Goal: Task Accomplishment & Management: Manage account settings

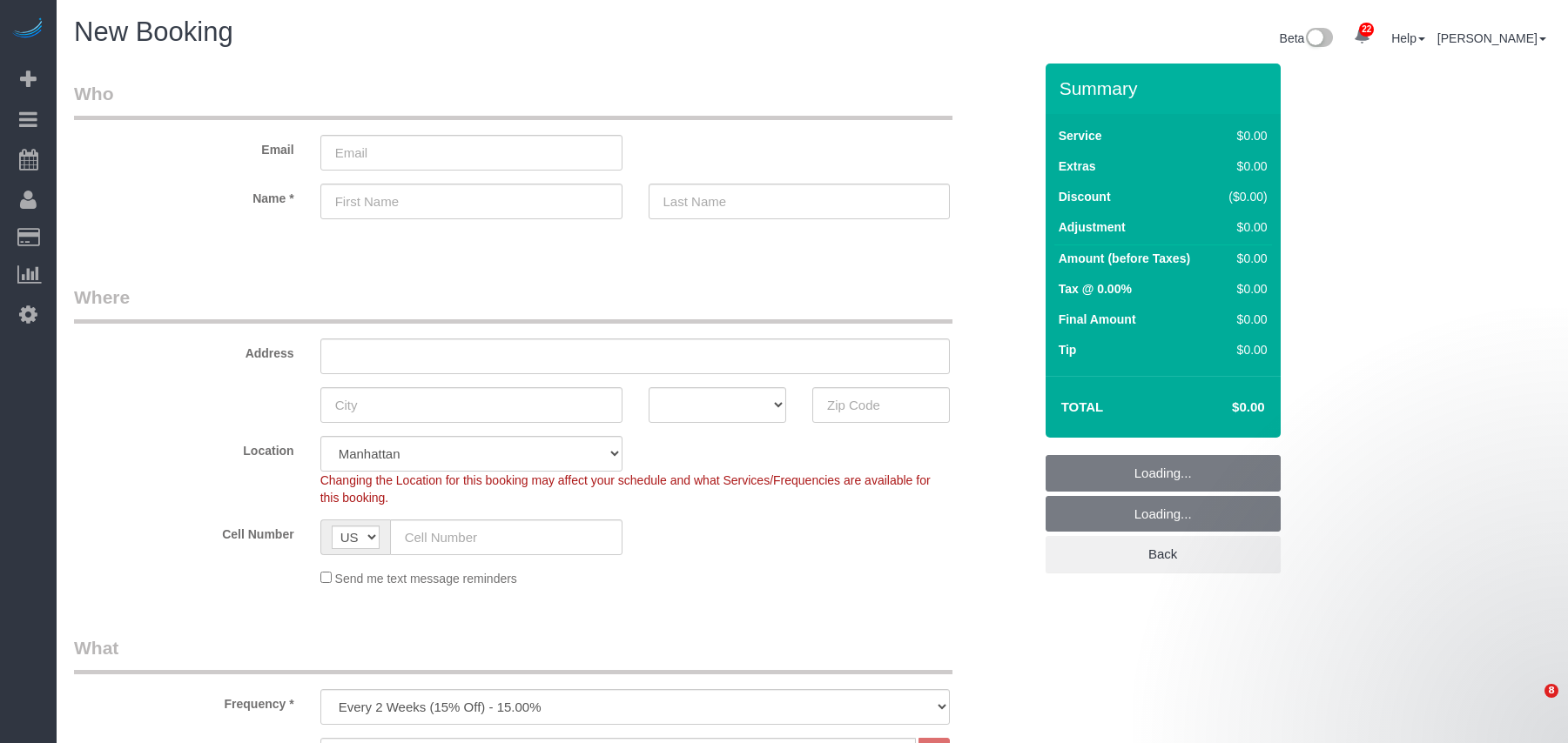
select select "number:89"
select select "number:90"
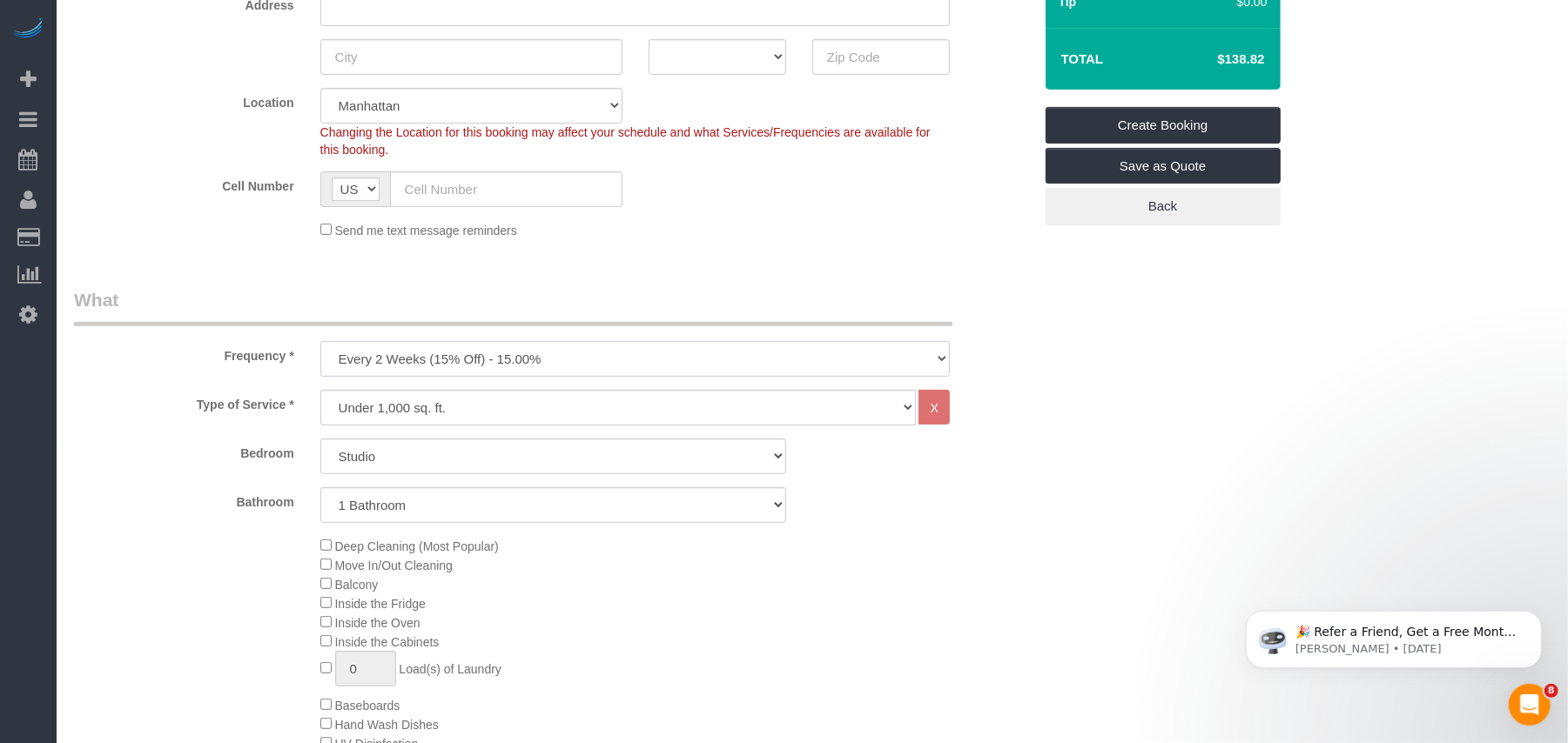
click at [407, 360] on select "One Time Weekly (20% Off) - 20.00% Every 2 Weeks (15% Off) - 15.00% Every 4 Wee…" at bounding box center [636, 358] width 630 height 35
select select "object:2173"
click at [321, 341] on select "One Time Weekly (20% Off) - 20.00% Every 2 Weeks (15% Off) - 15.00% Every 4 Wee…" at bounding box center [636, 358] width 630 height 35
click at [394, 450] on select "Studio 1 Bedroom 2 Bedrooms 3 Bedrooms" at bounding box center [554, 456] width 466 height 35
select select "2"
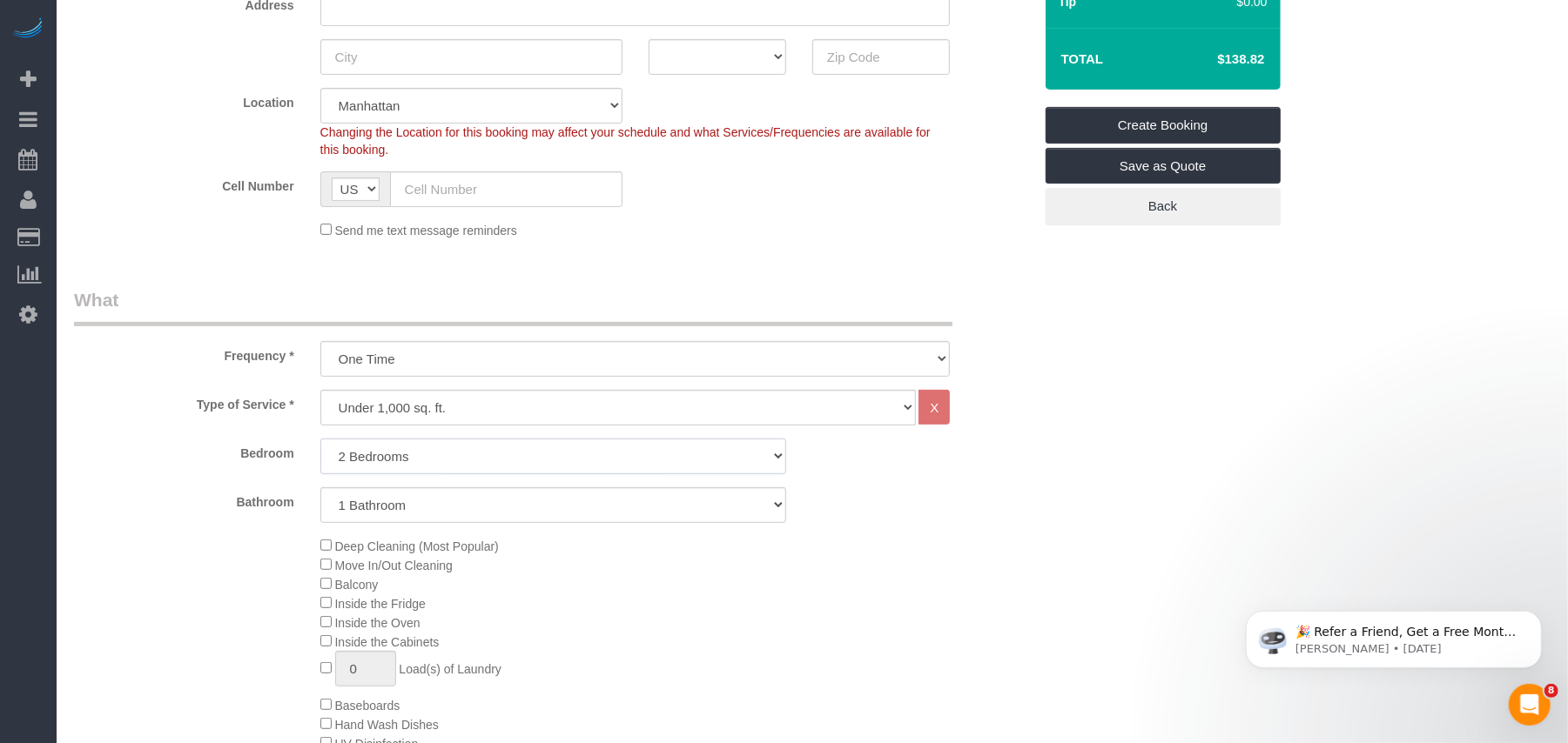
click at [321, 439] on select "Studio 1 Bedroom 2 Bedrooms 3 Bedrooms" at bounding box center [554, 456] width 466 height 35
click at [388, 503] on select "1 Bathroom 2 Bathrooms" at bounding box center [554, 505] width 466 height 35
select select "2"
click at [321, 487] on select "1 Bathroom 2 Bathrooms" at bounding box center [554, 505] width 466 height 35
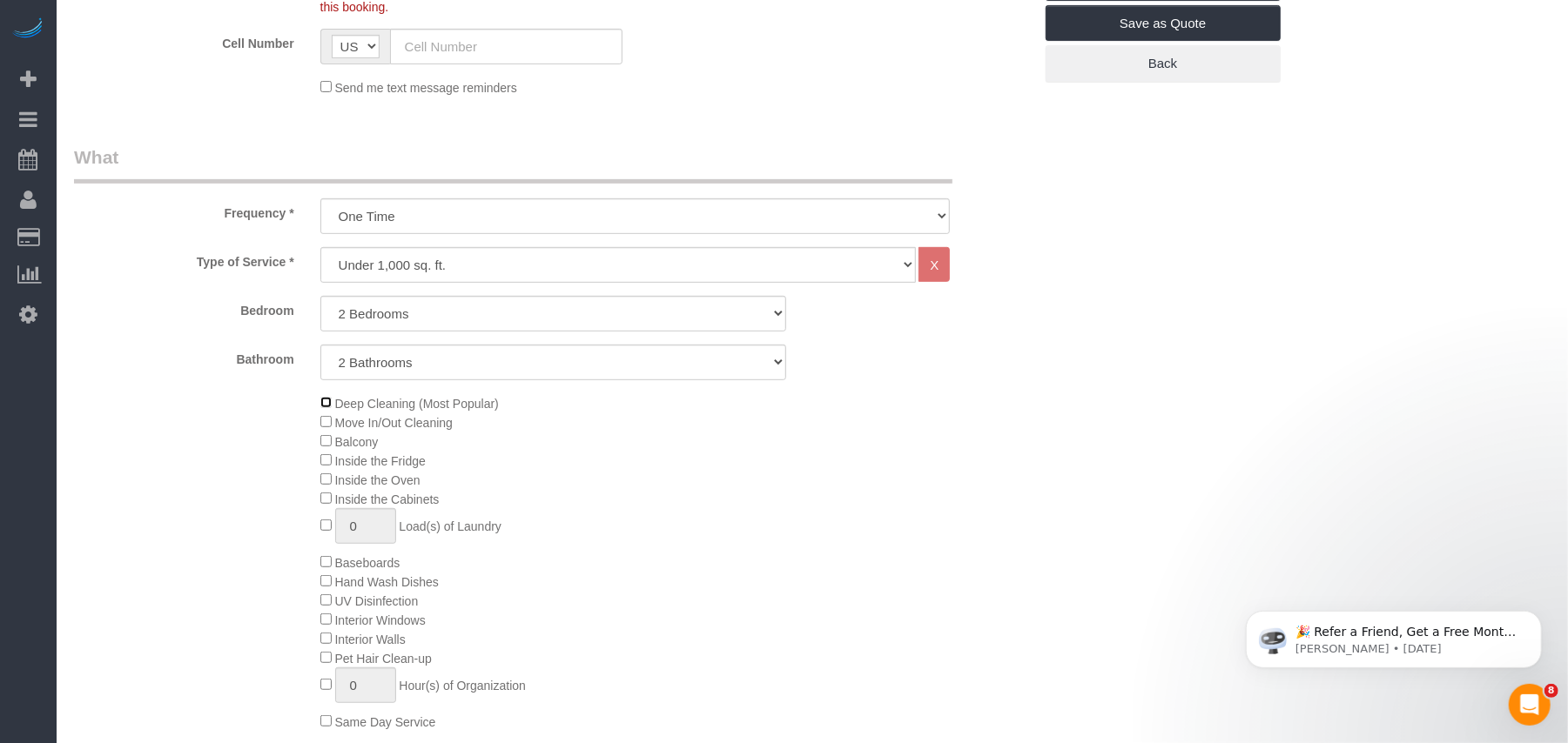
scroll to position [463, 0]
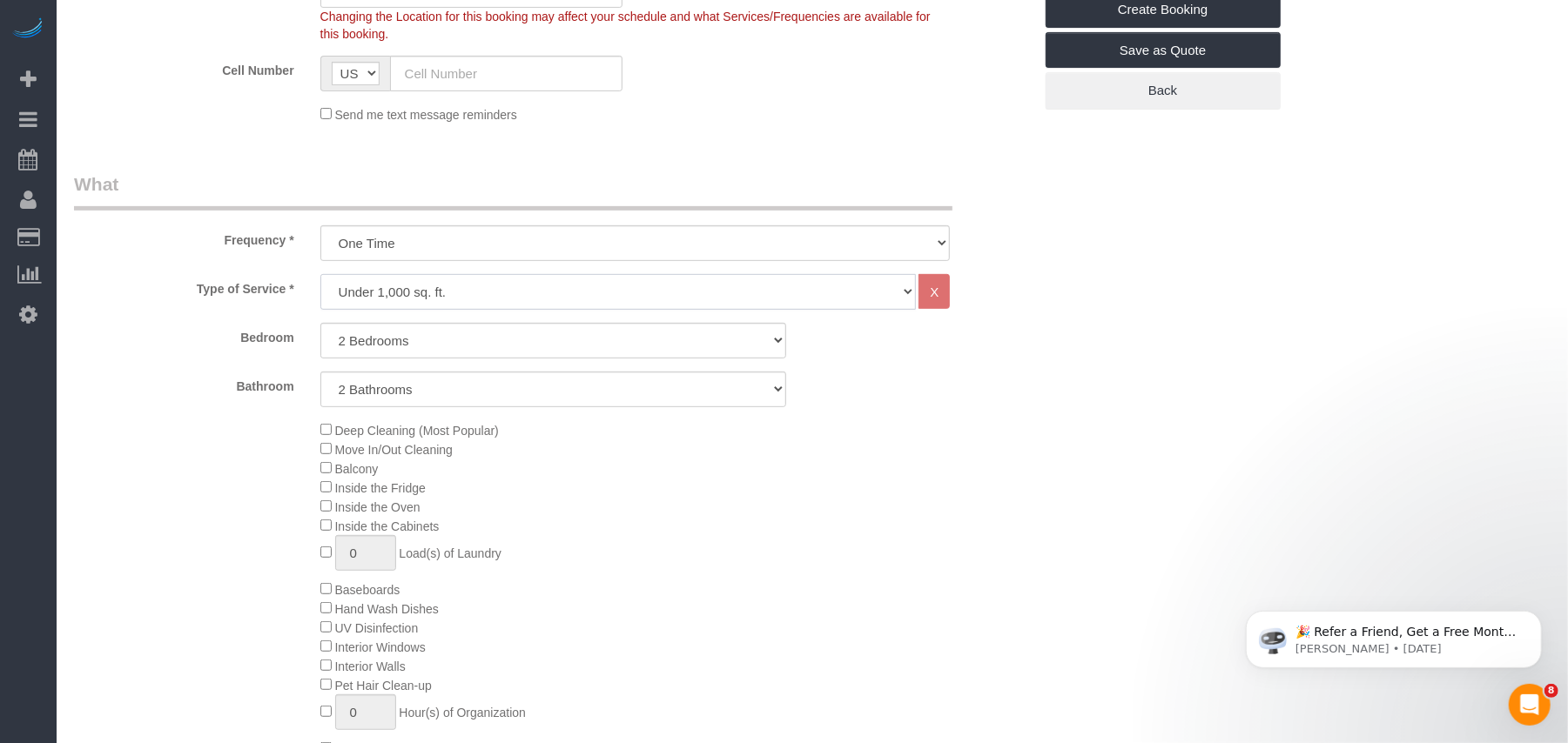
click at [429, 301] on select "Under 1,000 sq. ft. 1,001 - 1,500 sq. ft. 1,500+ sq. ft. Custom Cleaning Office…" at bounding box center [619, 291] width 597 height 35
select select "308"
click at [321, 274] on select "Under 1,000 sq. ft. 1,001 - 1,500 sq. ft. 1,500+ sq. ft. Custom Cleaning Office…" at bounding box center [619, 291] width 597 height 35
select select "1"
select select "120"
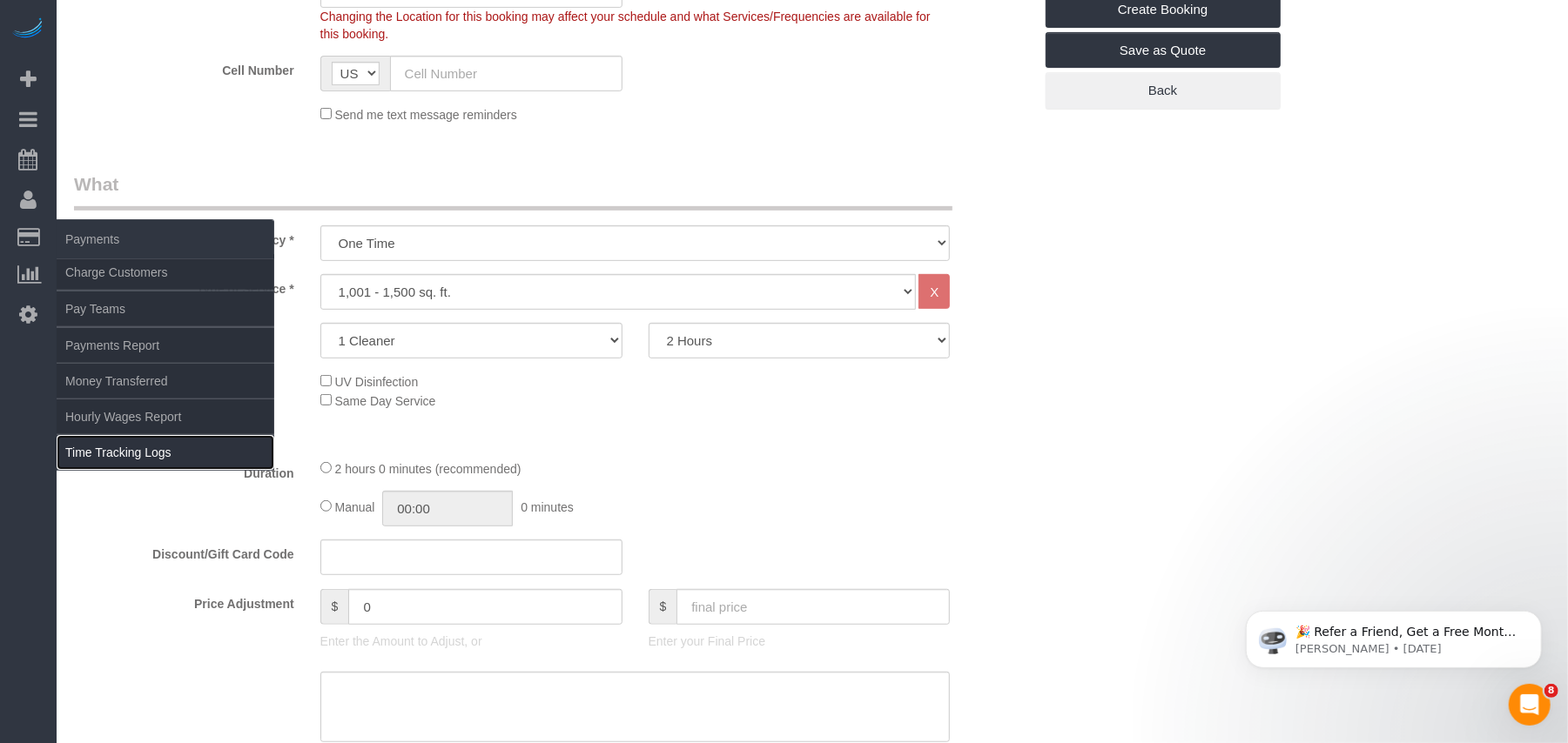
click at [155, 443] on link "Time Tracking Logs" at bounding box center [165, 452] width 217 height 34
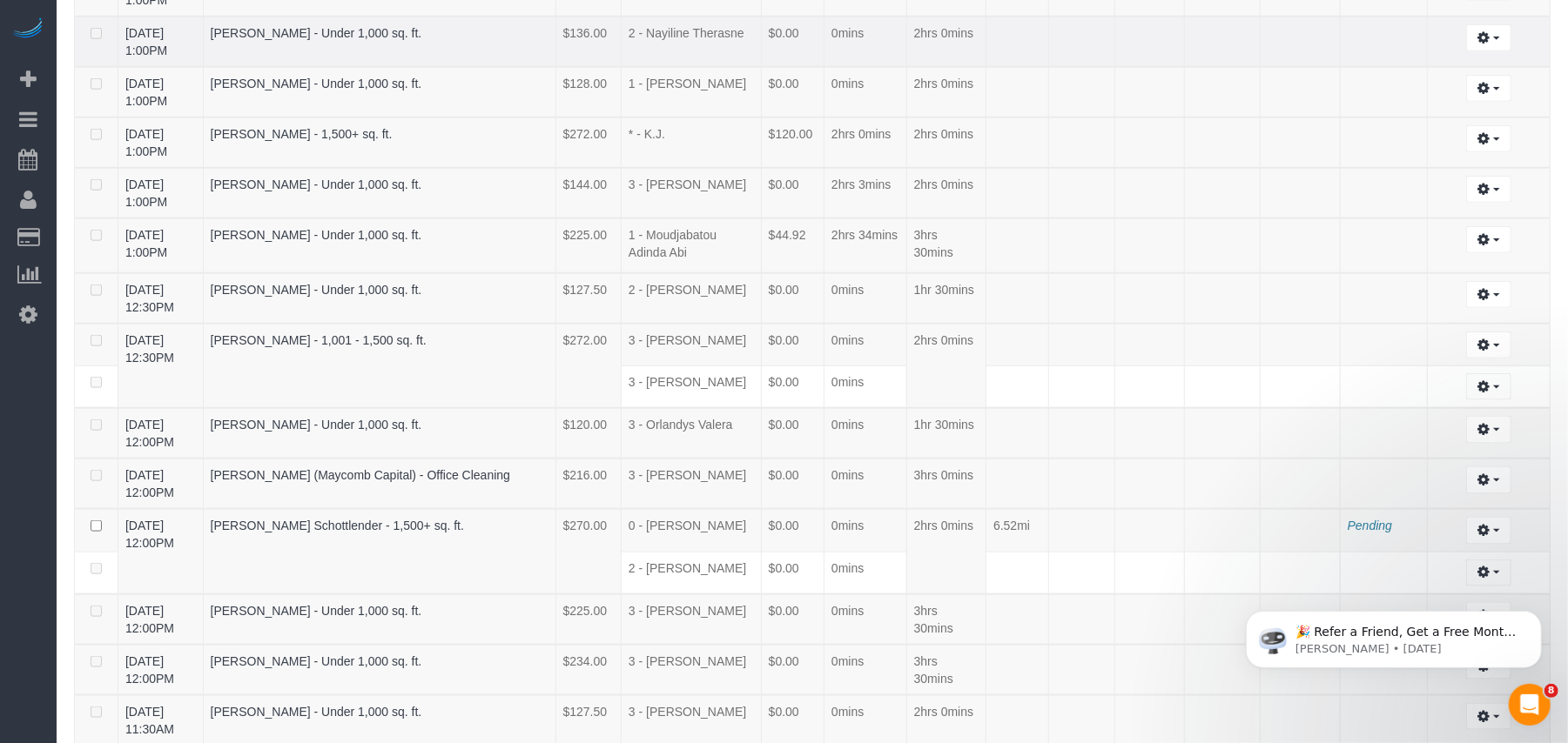
scroll to position [2970, 0]
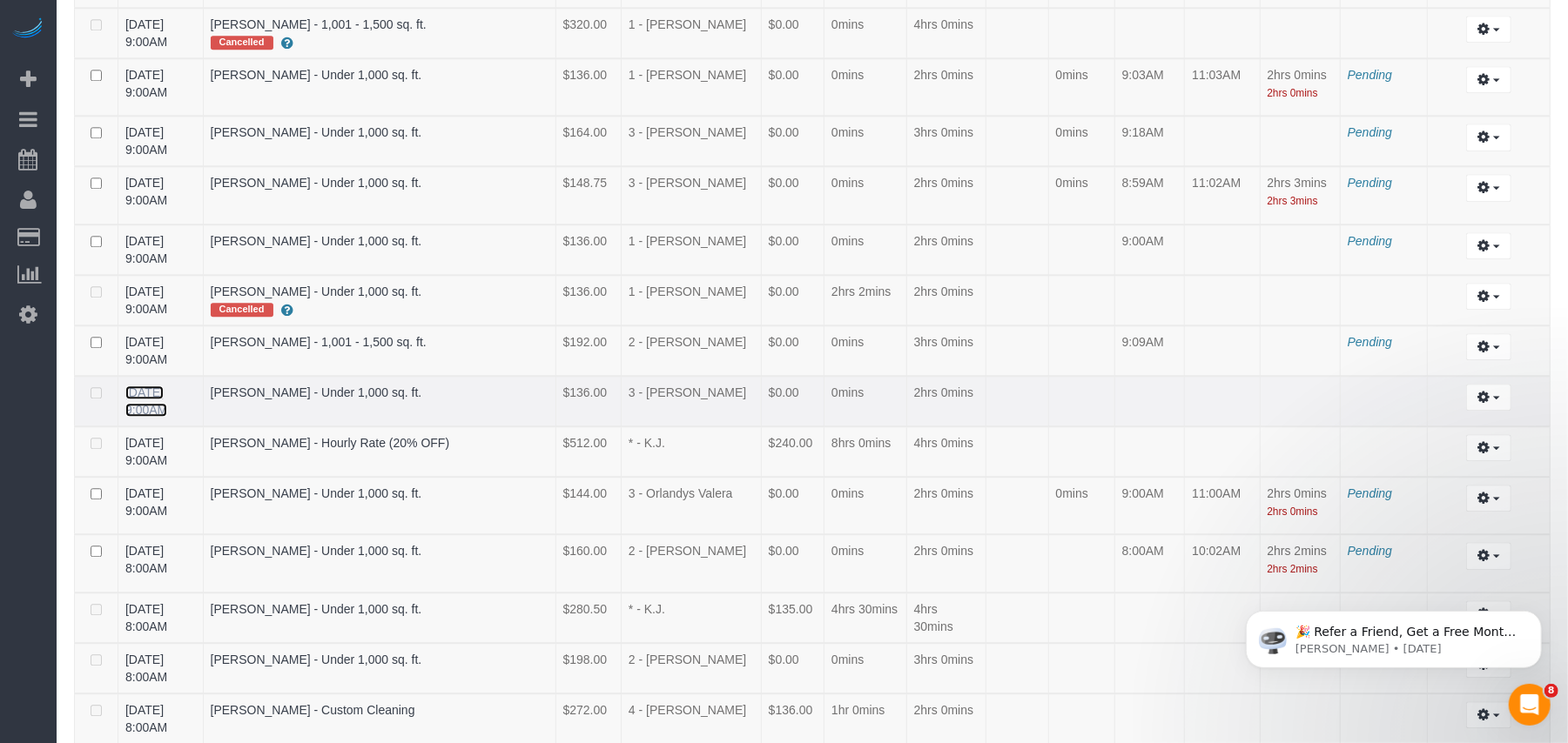
click at [168, 386] on link "09/19/2025 9:00AM" at bounding box center [147, 401] width 42 height 32
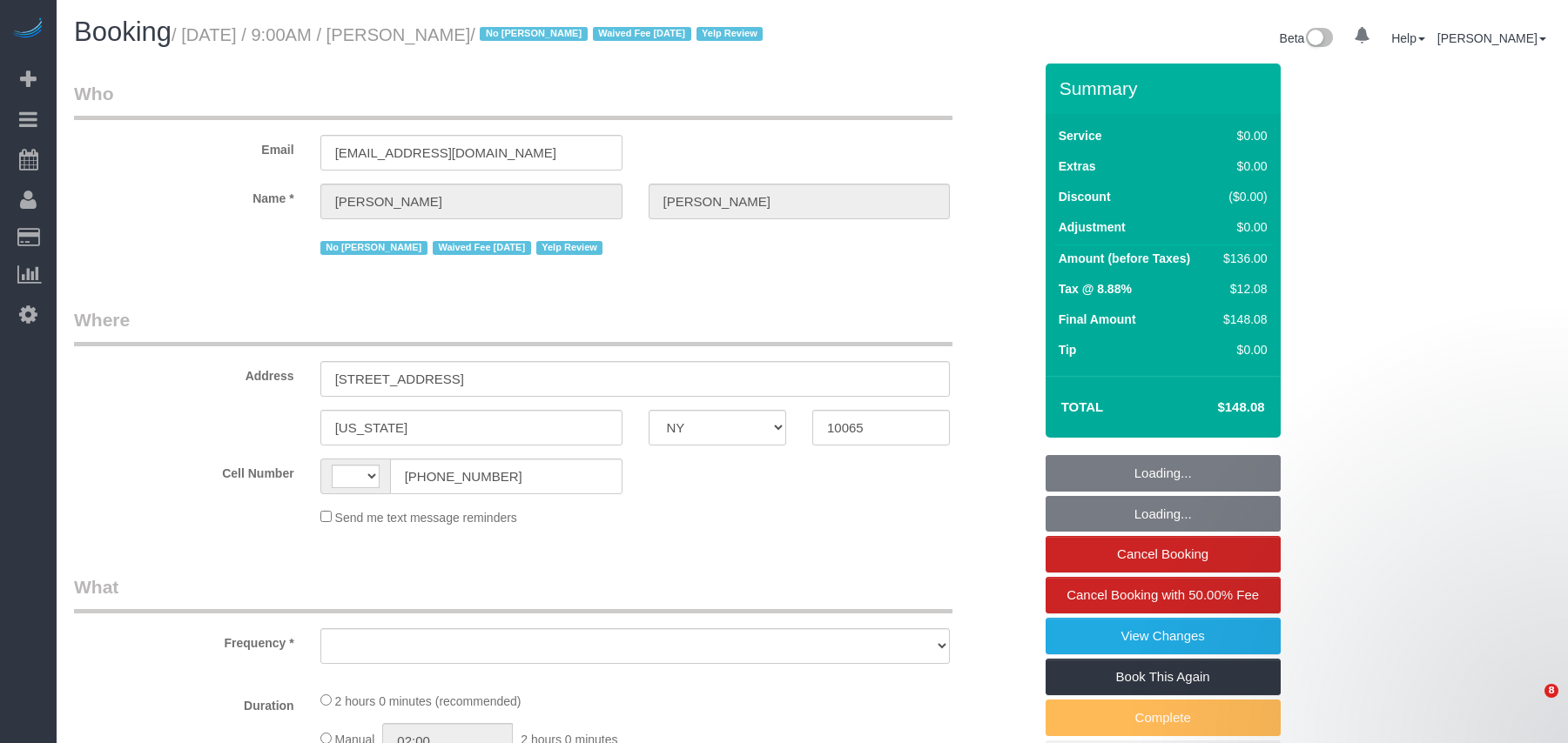
select select "NY"
select select "string:[GEOGRAPHIC_DATA]"
select select "object:818"
select select "string:stripe-pm_1IilJ74VGloSiKo7yjH4kSKu"
select select "number:89"
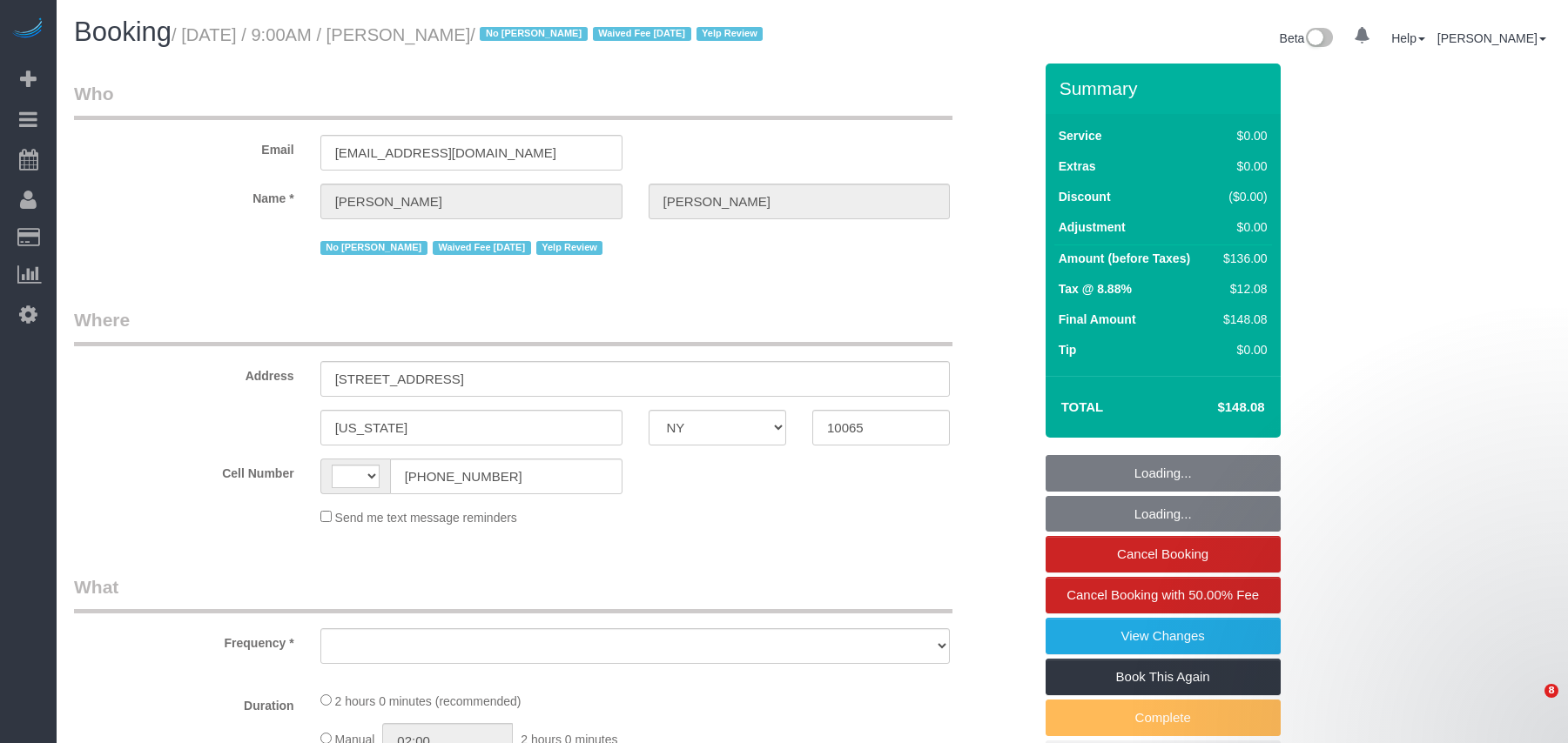
select select "number:90"
select select "number:15"
select select "number:5"
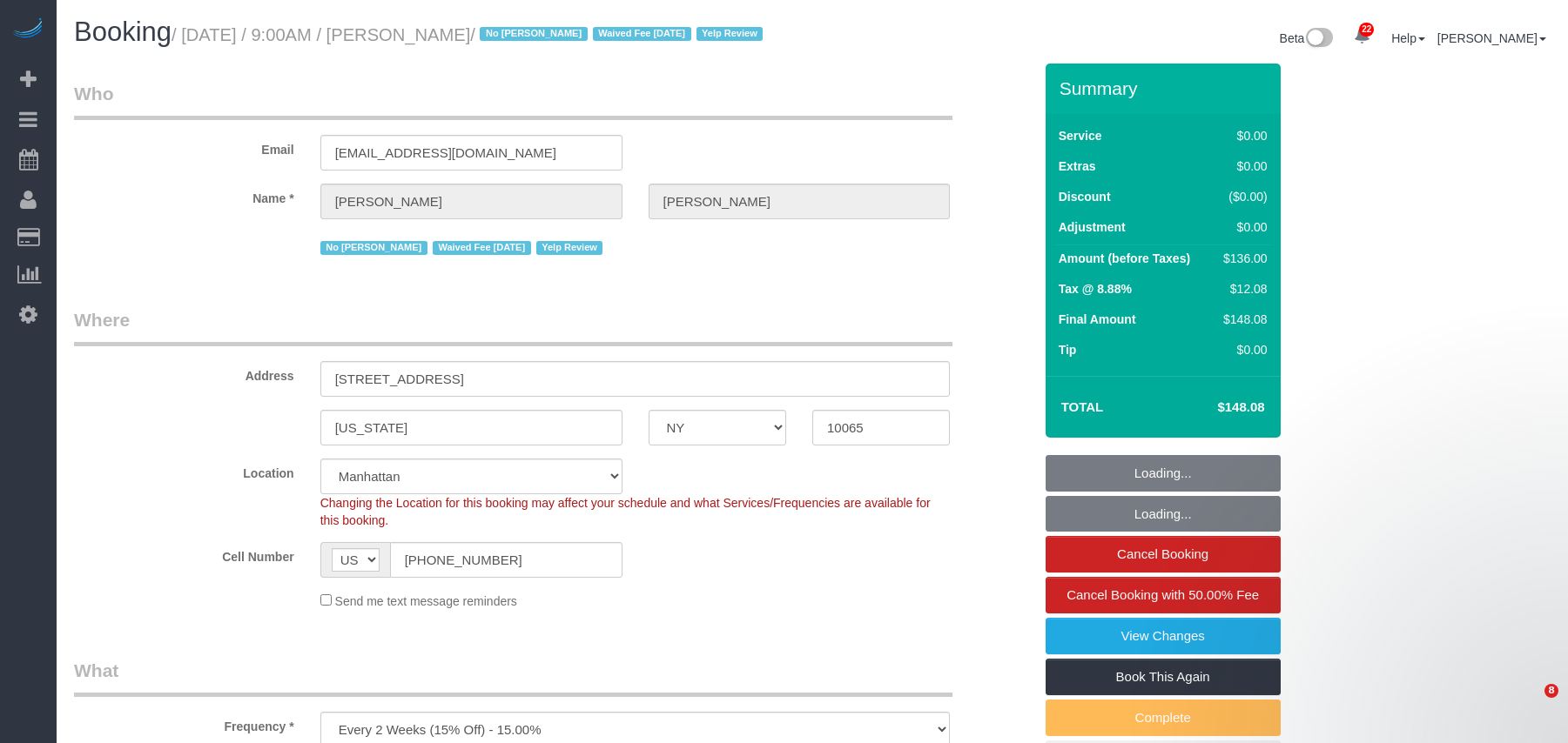
select select "1"
drag, startPoint x: 364, startPoint y: 36, endPoint x: 259, endPoint y: 53, distance: 106.4
click at [195, 38] on small "/ September 19, 2025 / 9:00AM / Teddi Josephson / No Dequan Lowe Waived Fee 8/2…" at bounding box center [469, 34] width 597 height 19
click at [409, 47] on h1 "Booking / September 19, 2025 / 9:00AM / Teddi Josephson / No Dequan Lowe Waived…" at bounding box center [436, 32] width 725 height 30
select select "object:1533"
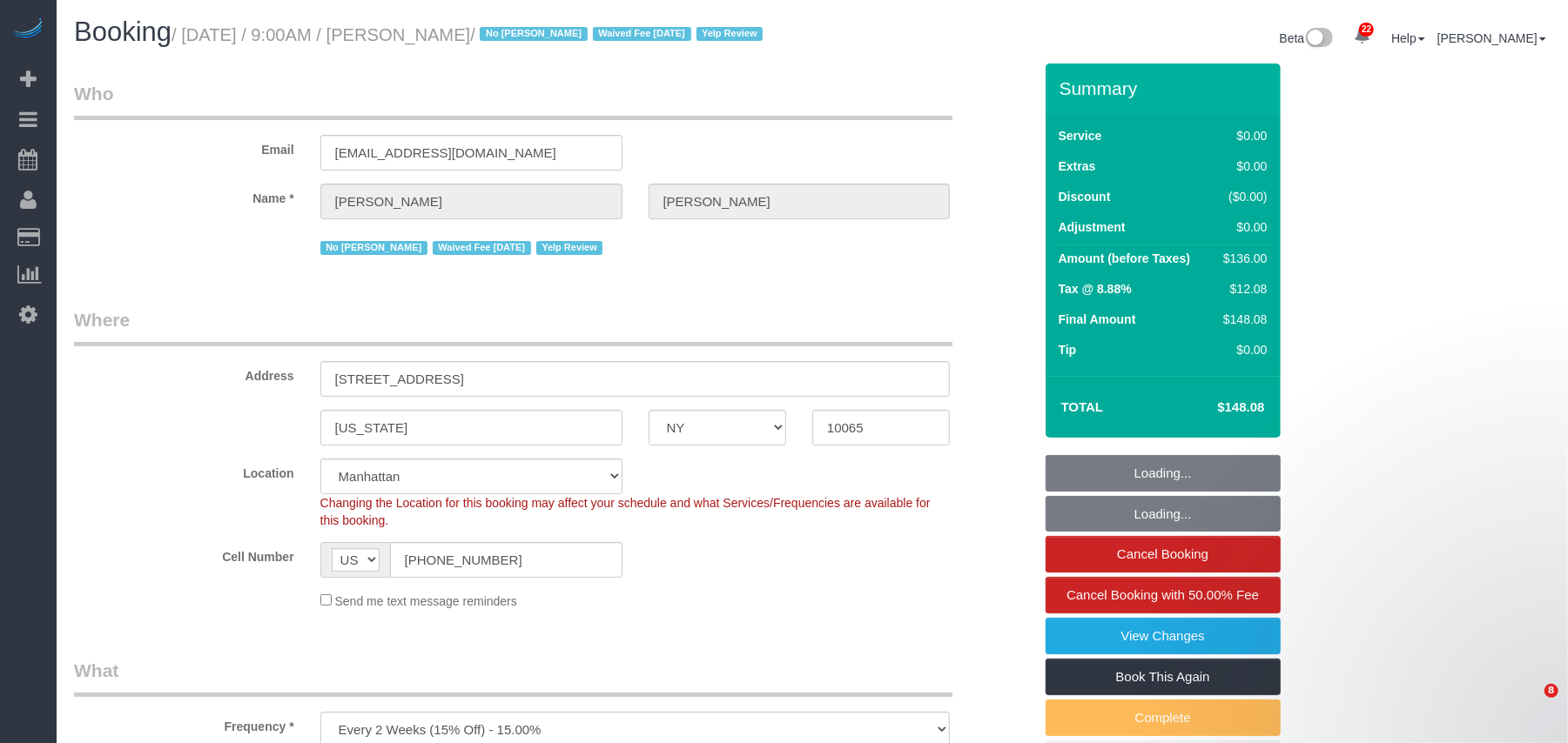
select select "spot1"
select select "1"
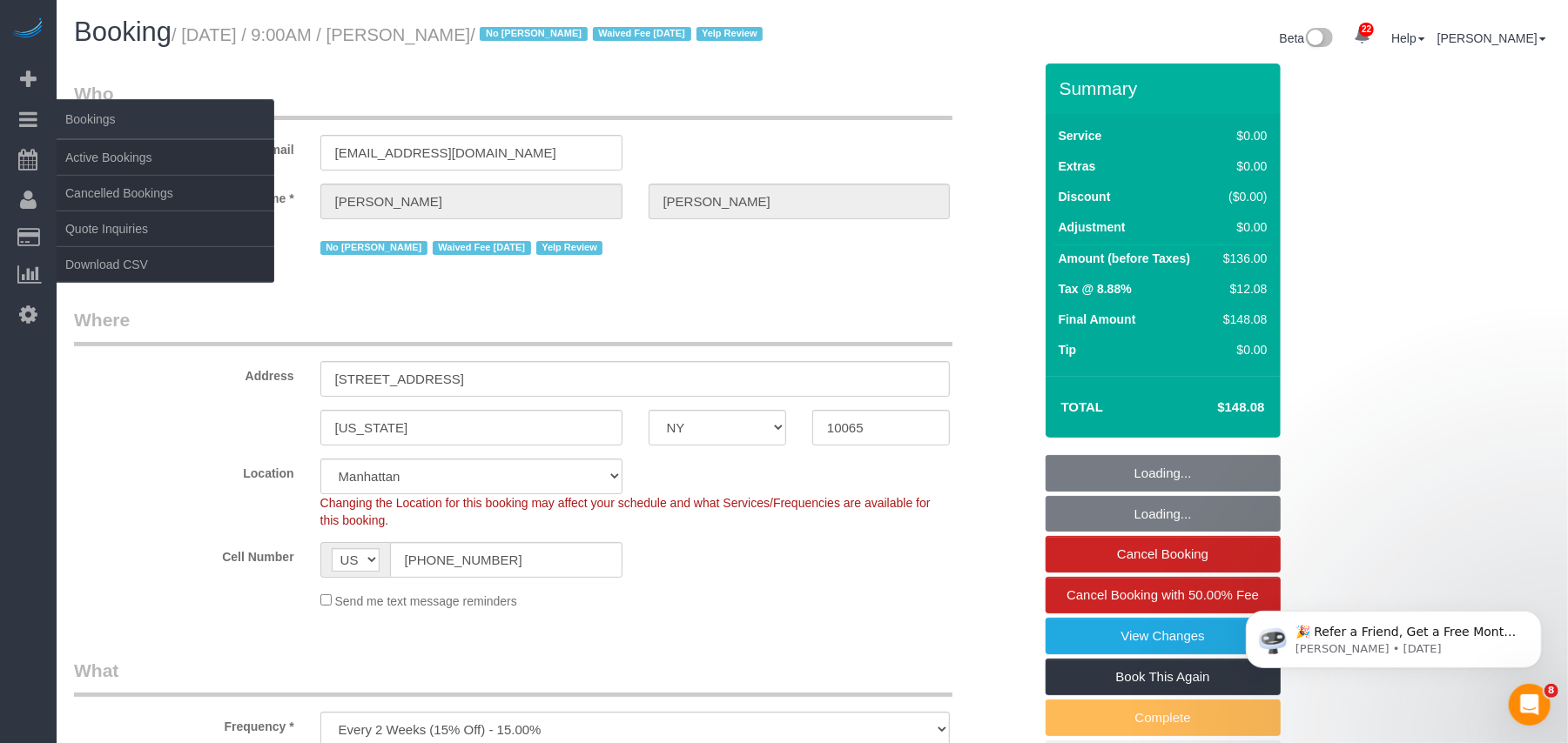
drag, startPoint x: 568, startPoint y: 33, endPoint x: 5, endPoint y: 122, distance: 570.0
click at [192, 34] on small "/ September 19, 2025 / 9:00AM / Teddi Josephson / No Dequan Lowe Waived Fee 8/2…" at bounding box center [469, 34] width 597 height 19
copy small "September 19, 2025 / 9:00AM / Teddi Josephson"
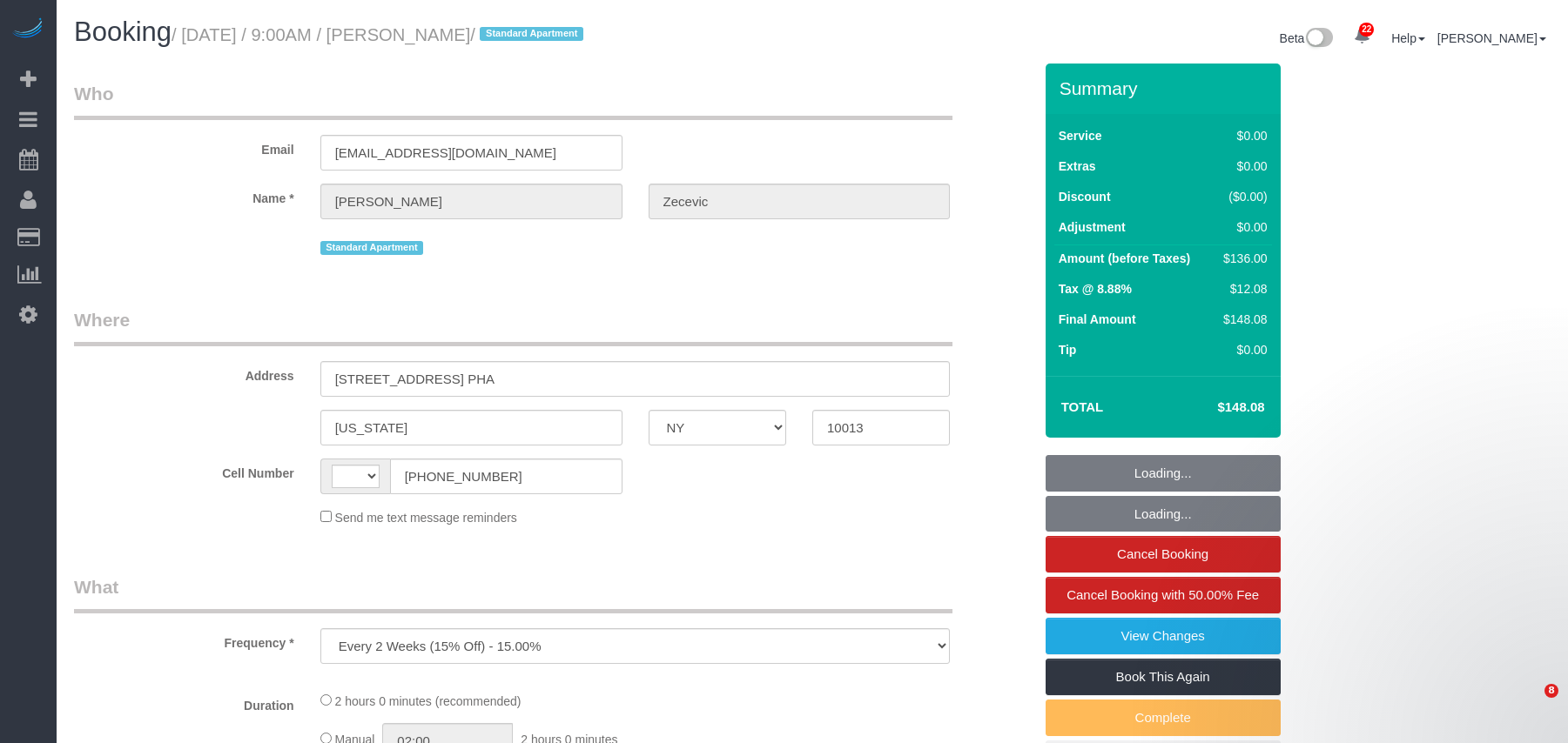
select select "NY"
select select "string:US"
select select "string:stripe-pm_1RYTMZ4VGloSiKo7i57IXIcV"
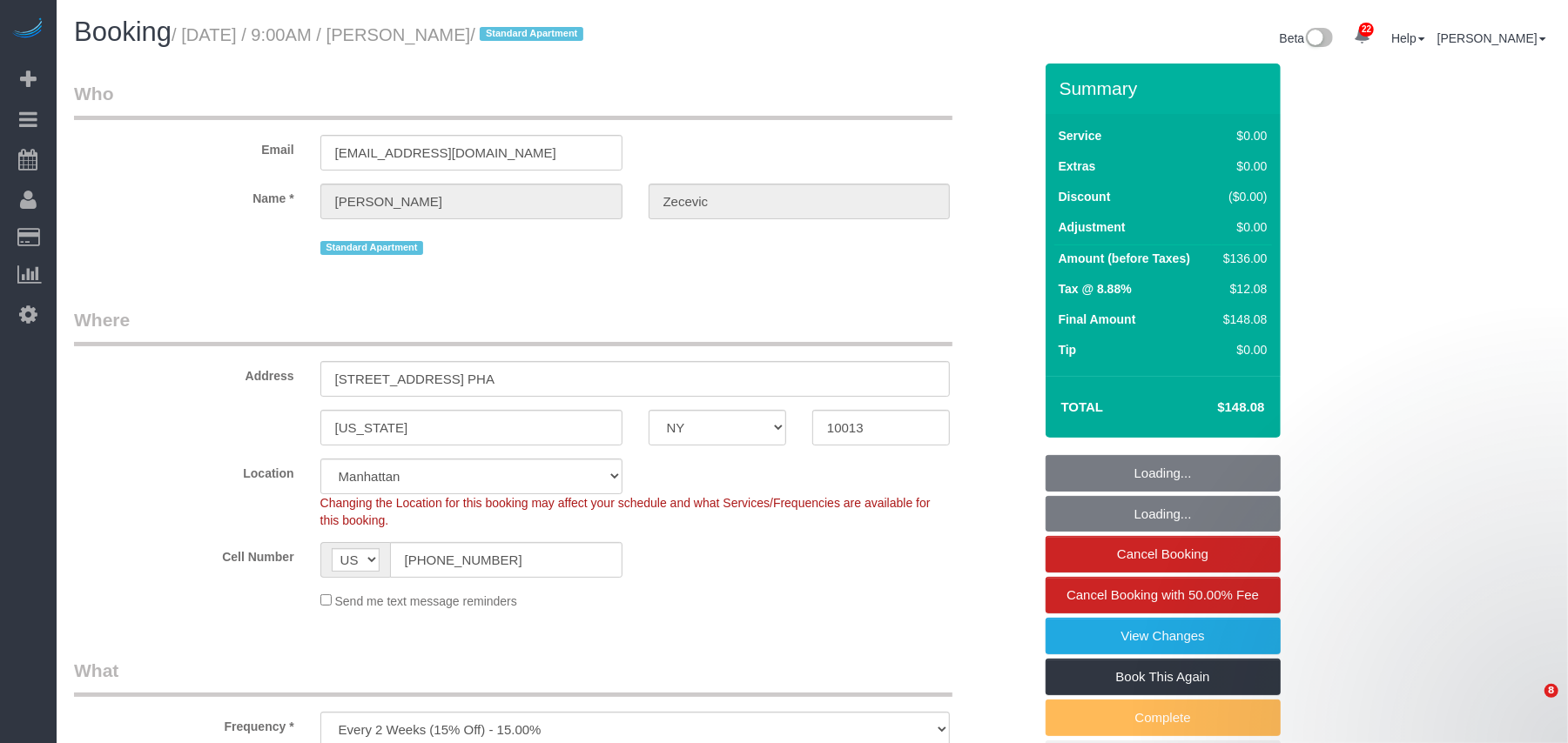
select select "number:56"
select select "number:70"
select select "number:15"
select select "number:5"
select select "object:1419"
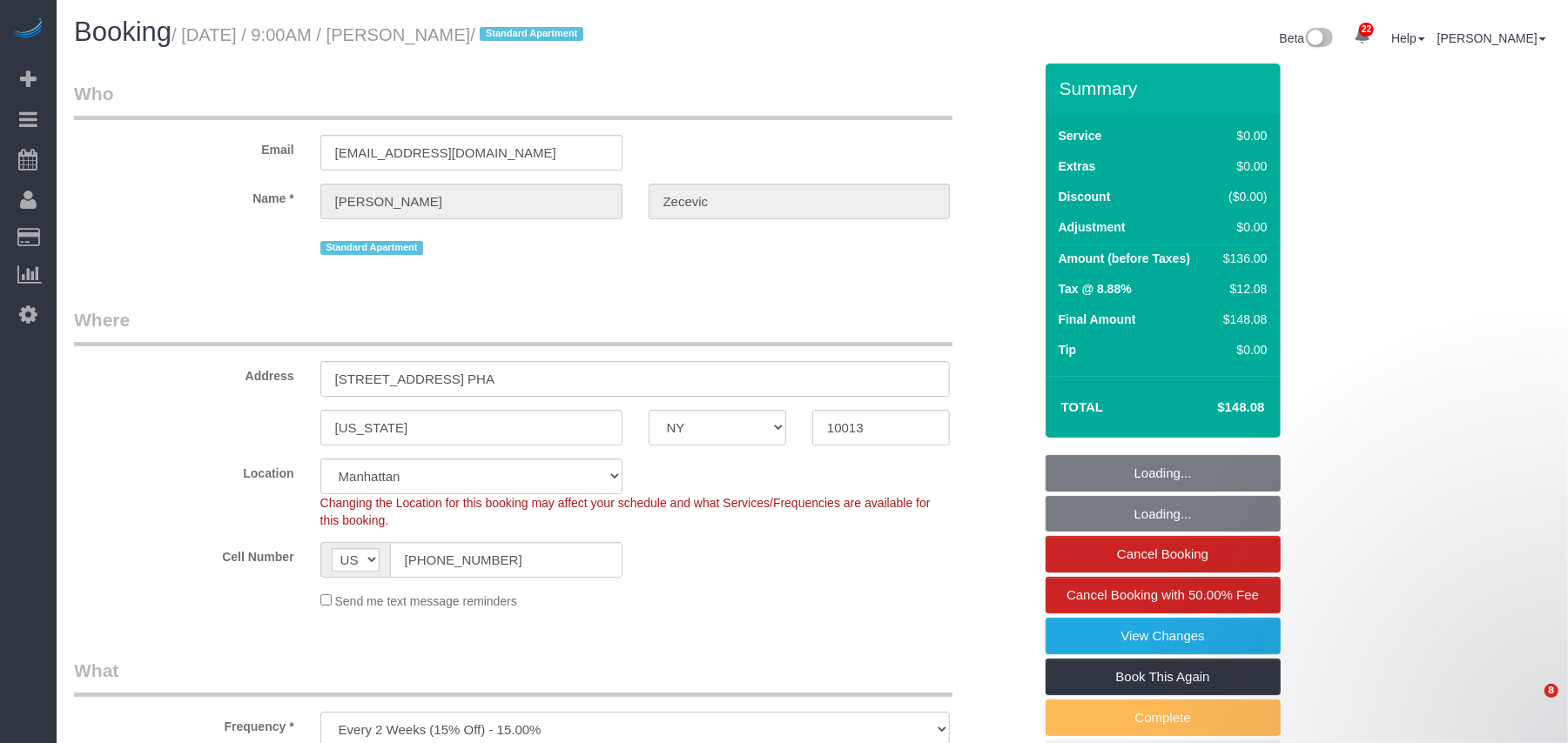
select select "1"
select select "spot1"
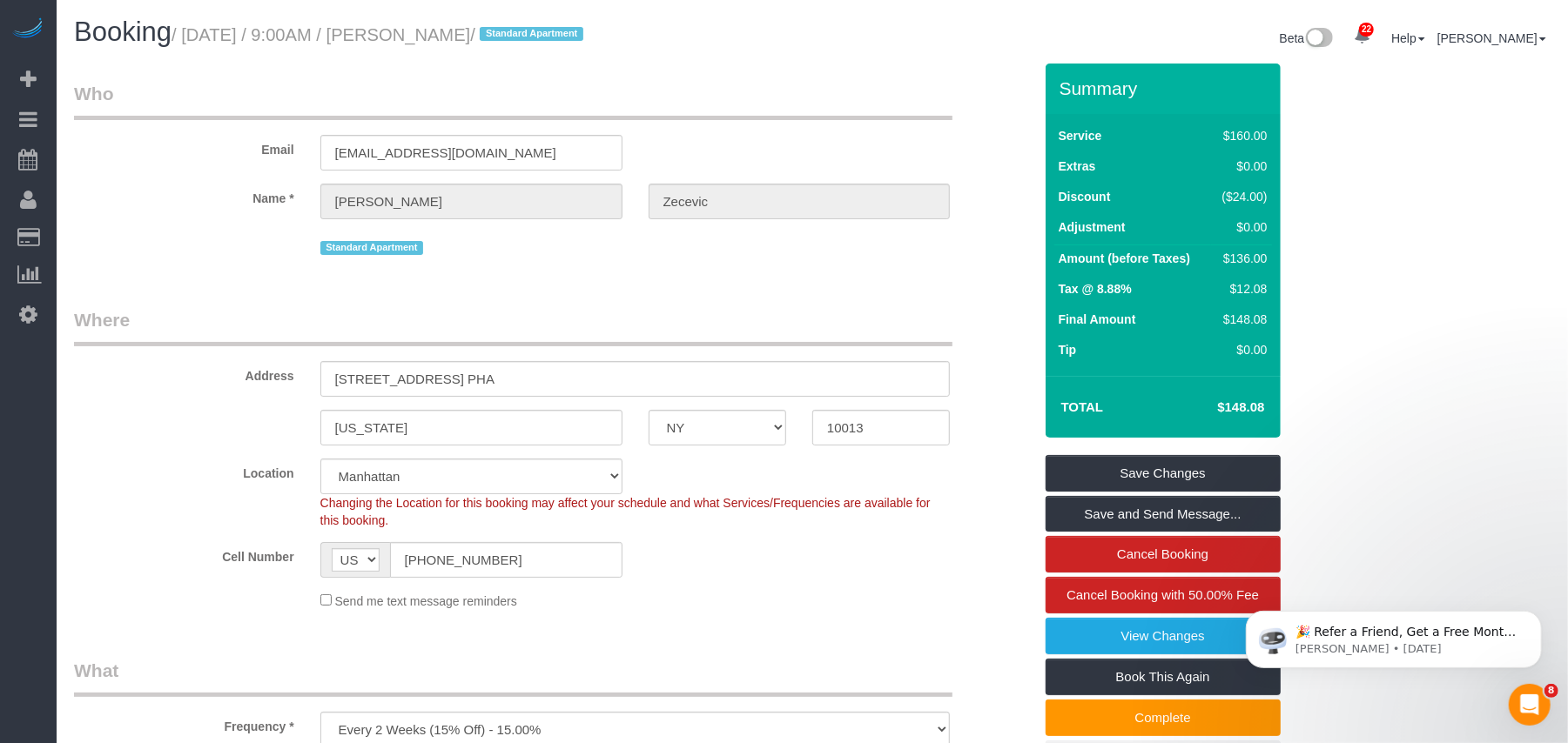
drag, startPoint x: 544, startPoint y: 33, endPoint x: 437, endPoint y: 35, distance: 107.0
click at [437, 35] on small "/ September 19, 2025 / 9:00AM / Ivana Zecevic / Standard Apartment" at bounding box center [379, 34] width 417 height 19
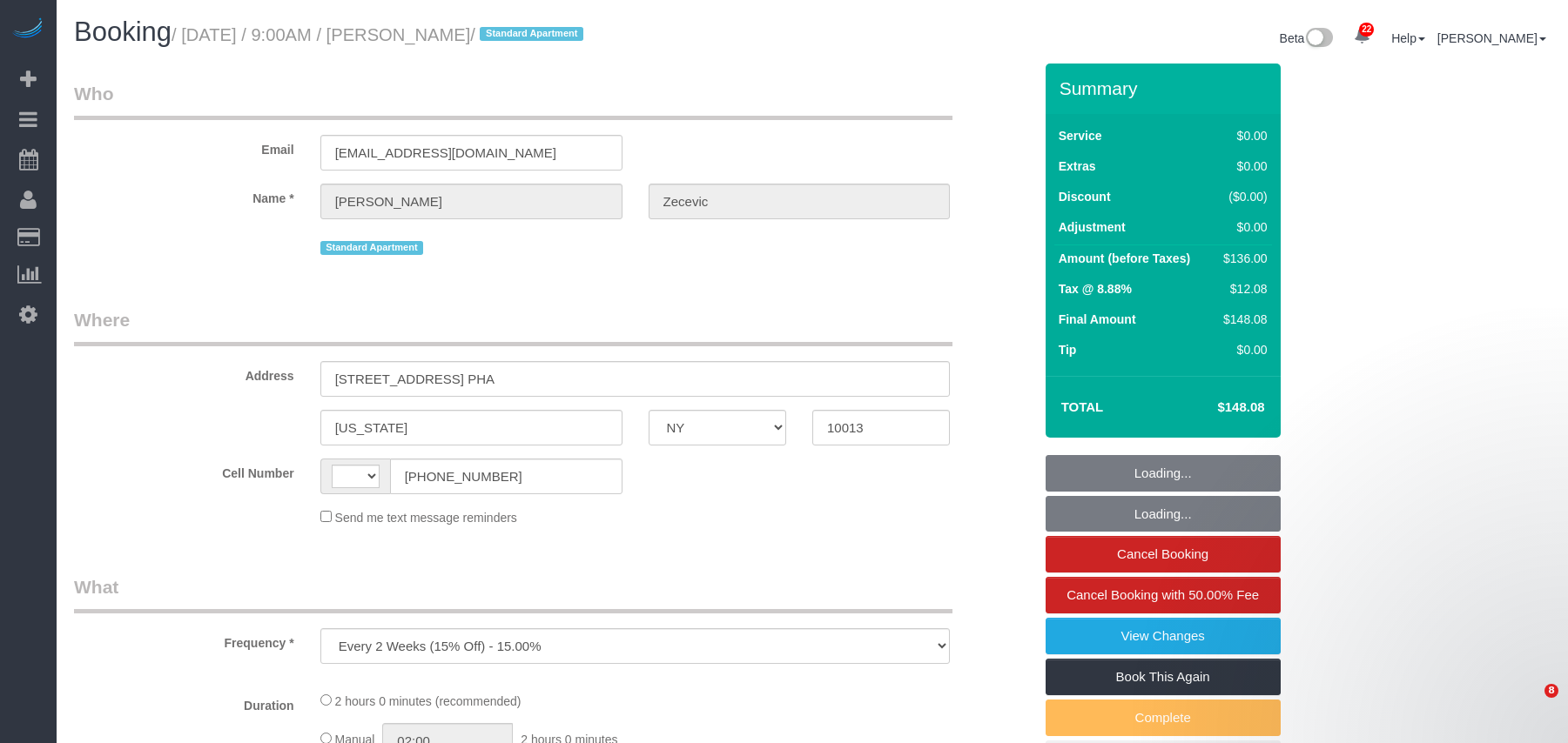
select select "NY"
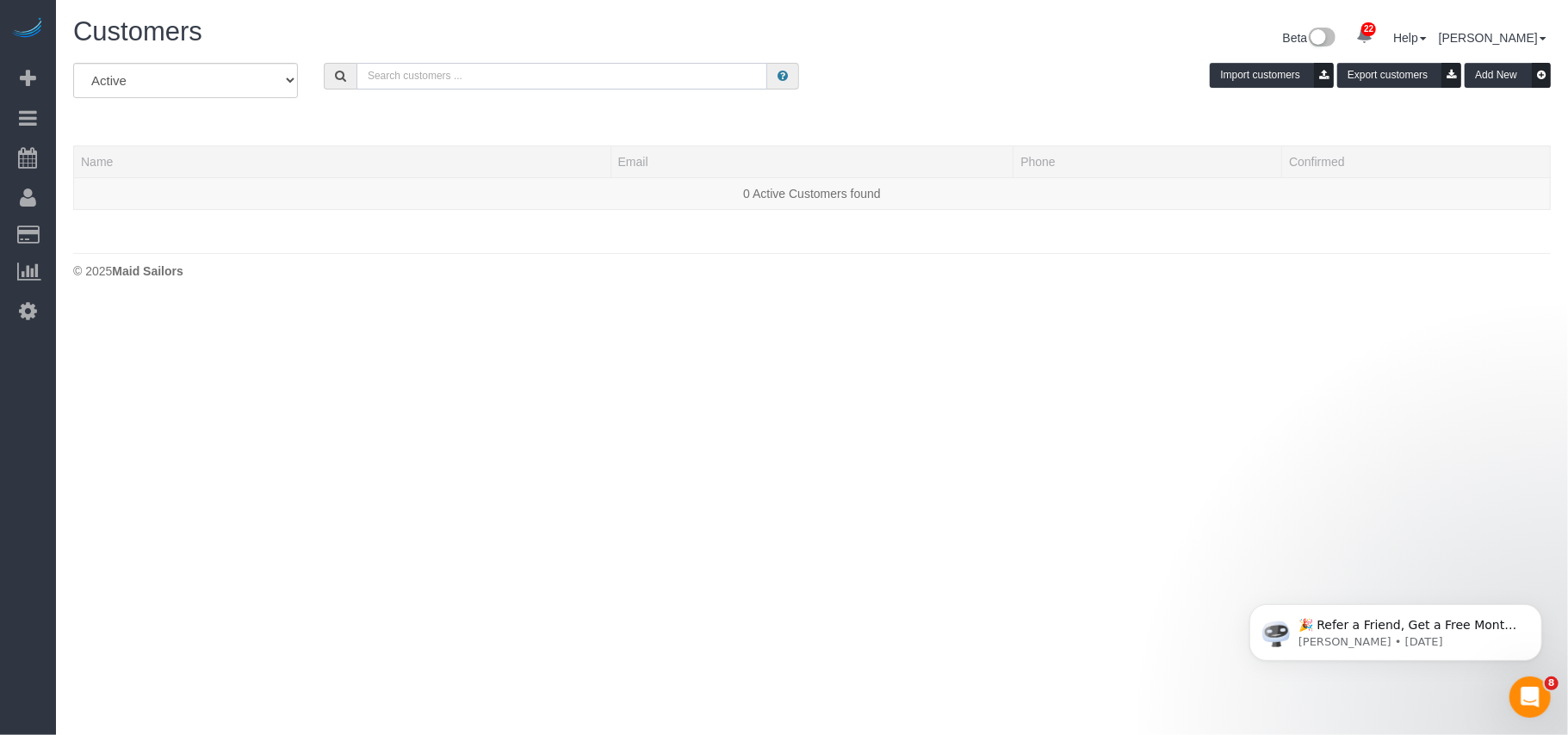
click at [430, 84] on input "text" at bounding box center [562, 76] width 411 height 27
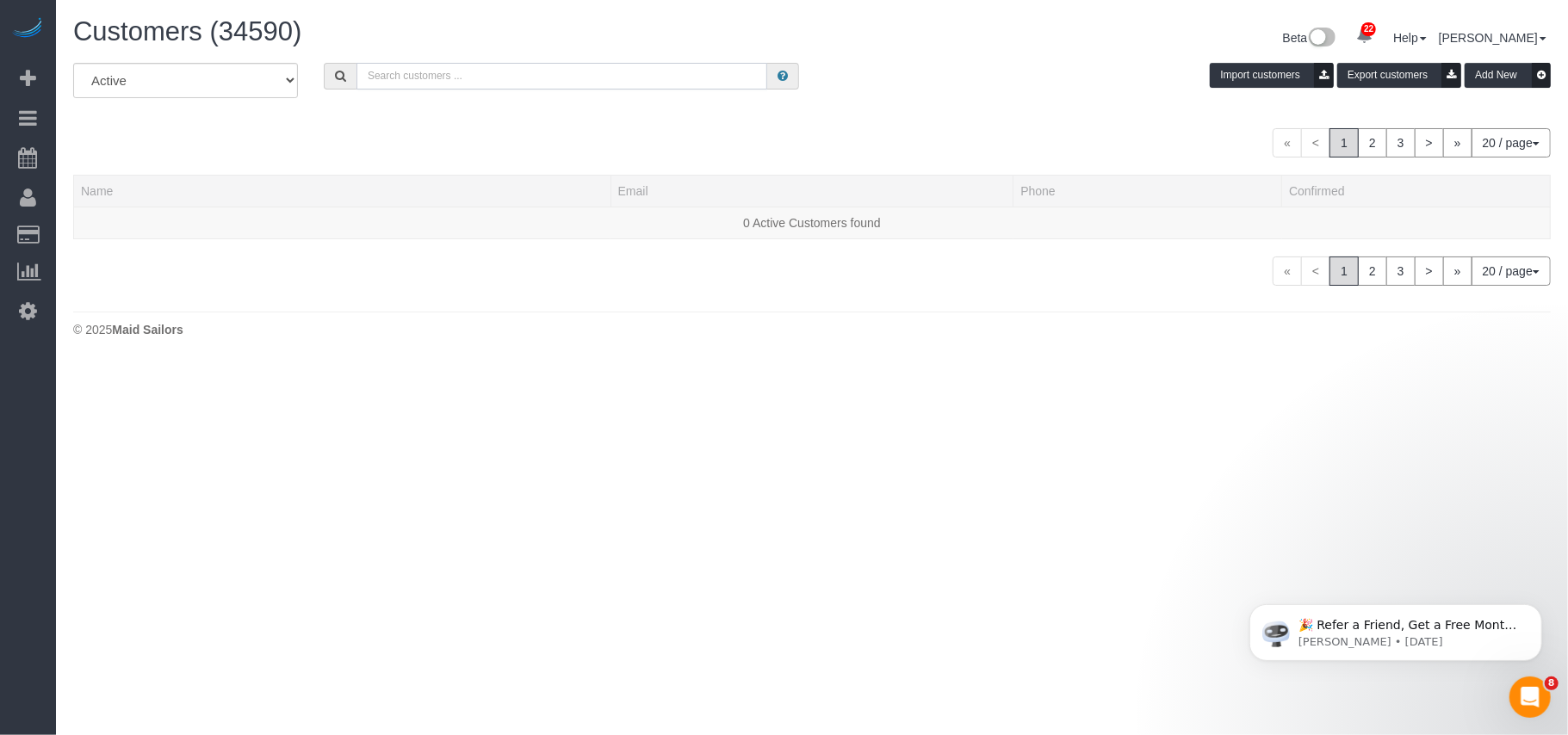
paste input "Ivana Zecevic"
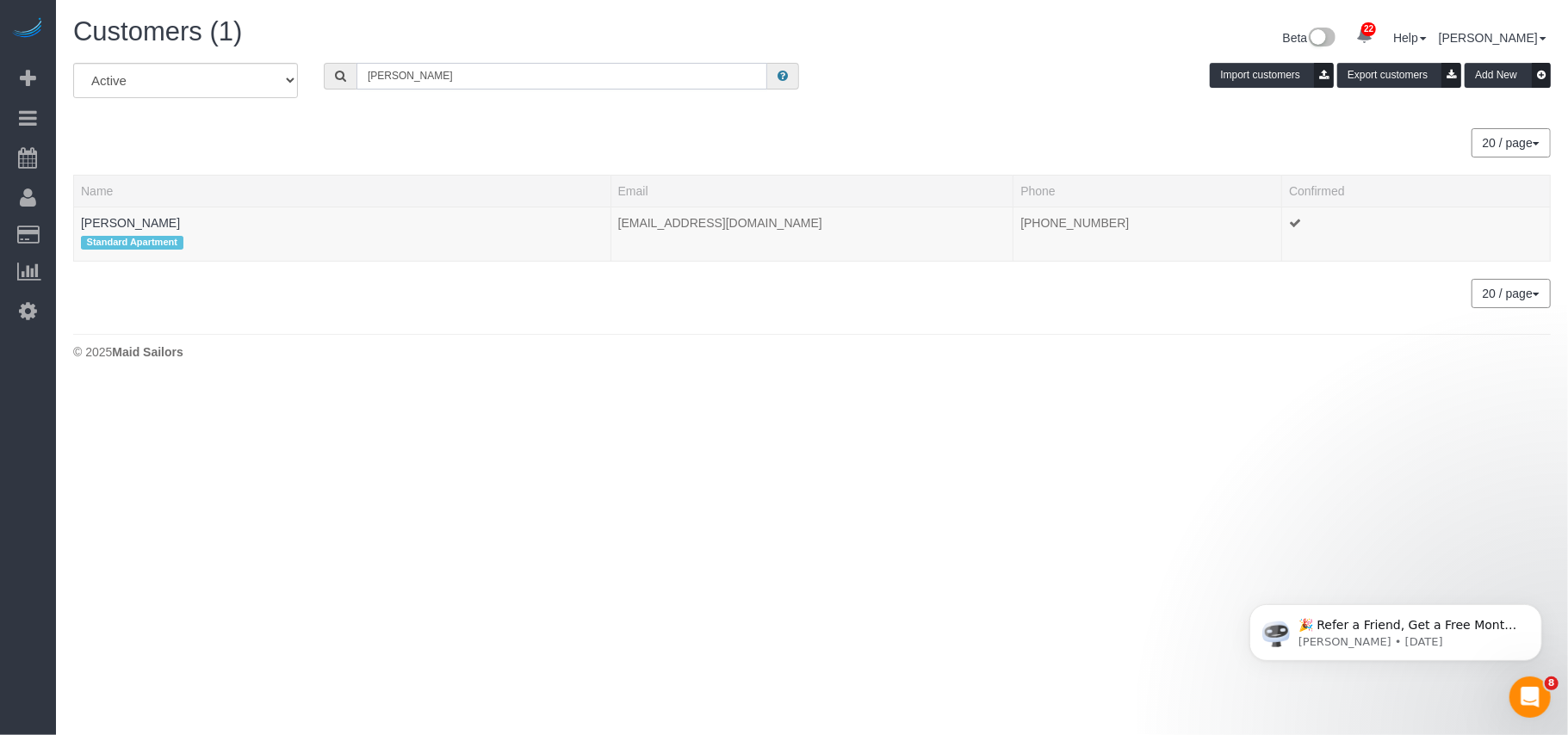
type input "Ivana Zecevic"
click at [121, 223] on link "Ivana Zecevic" at bounding box center [130, 223] width 99 height 14
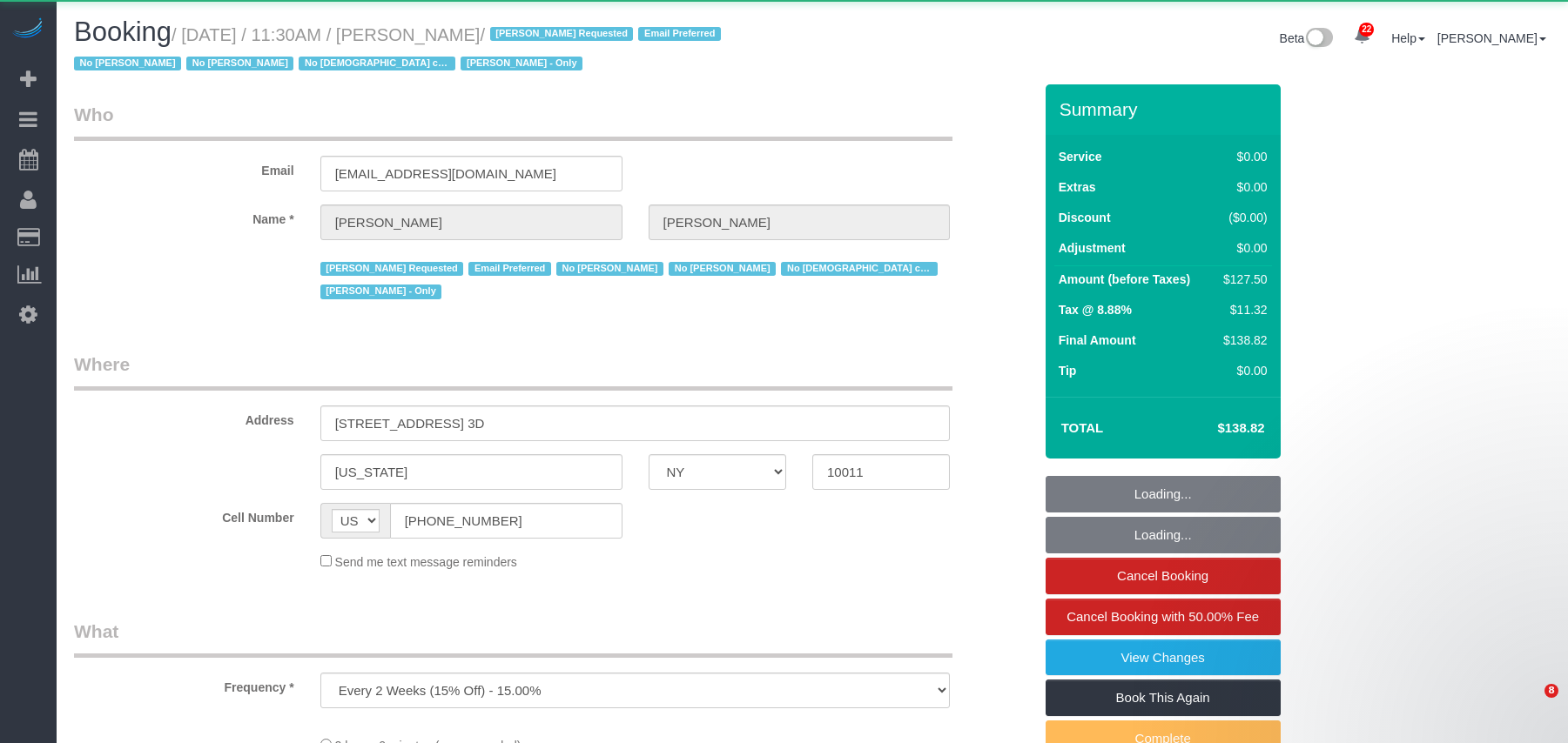
select select "NY"
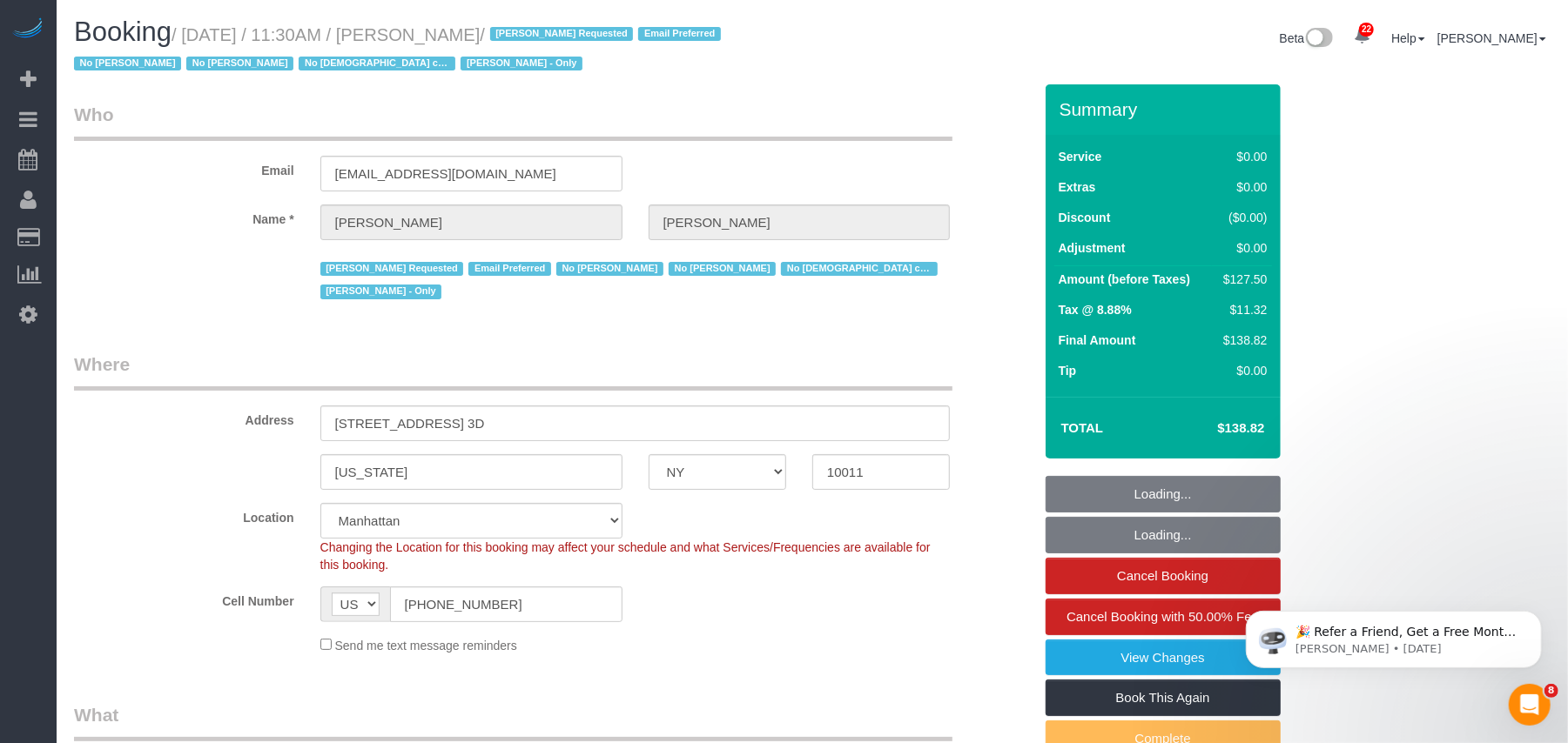
click at [187, 36] on small "/ [DATE] / 11:30AM / [PERSON_NAME] / [PERSON_NAME] Requested Email Preferred No…" at bounding box center [399, 49] width 652 height 49
select select "string:stripe-pm_1GCVxt4VGloSiKo72hEl1Oq0"
select select "1"
select select "object:977"
select select "number:89"
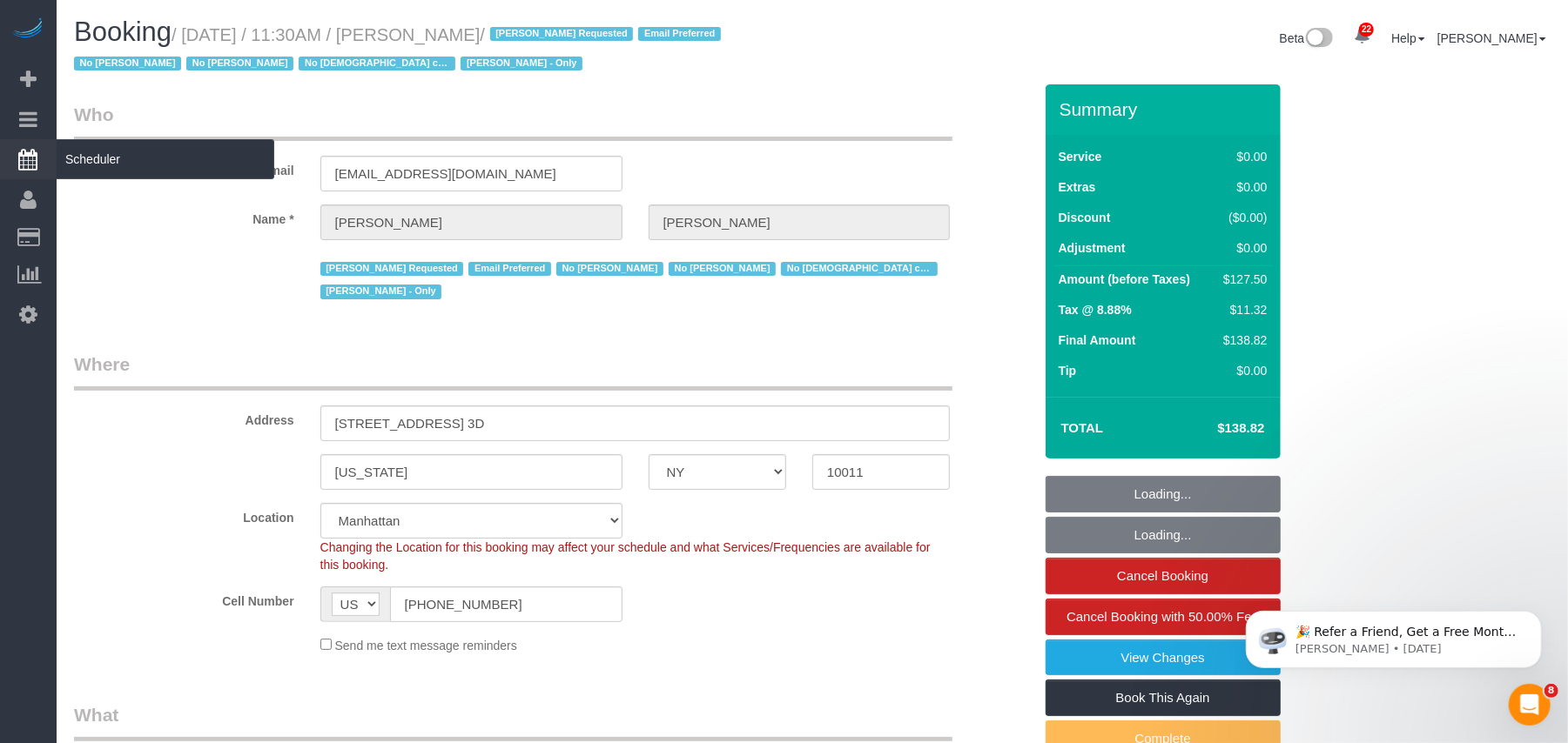
select select "number:90"
select select "number:15"
select select "number:5"
select select "number:21"
select select "1"
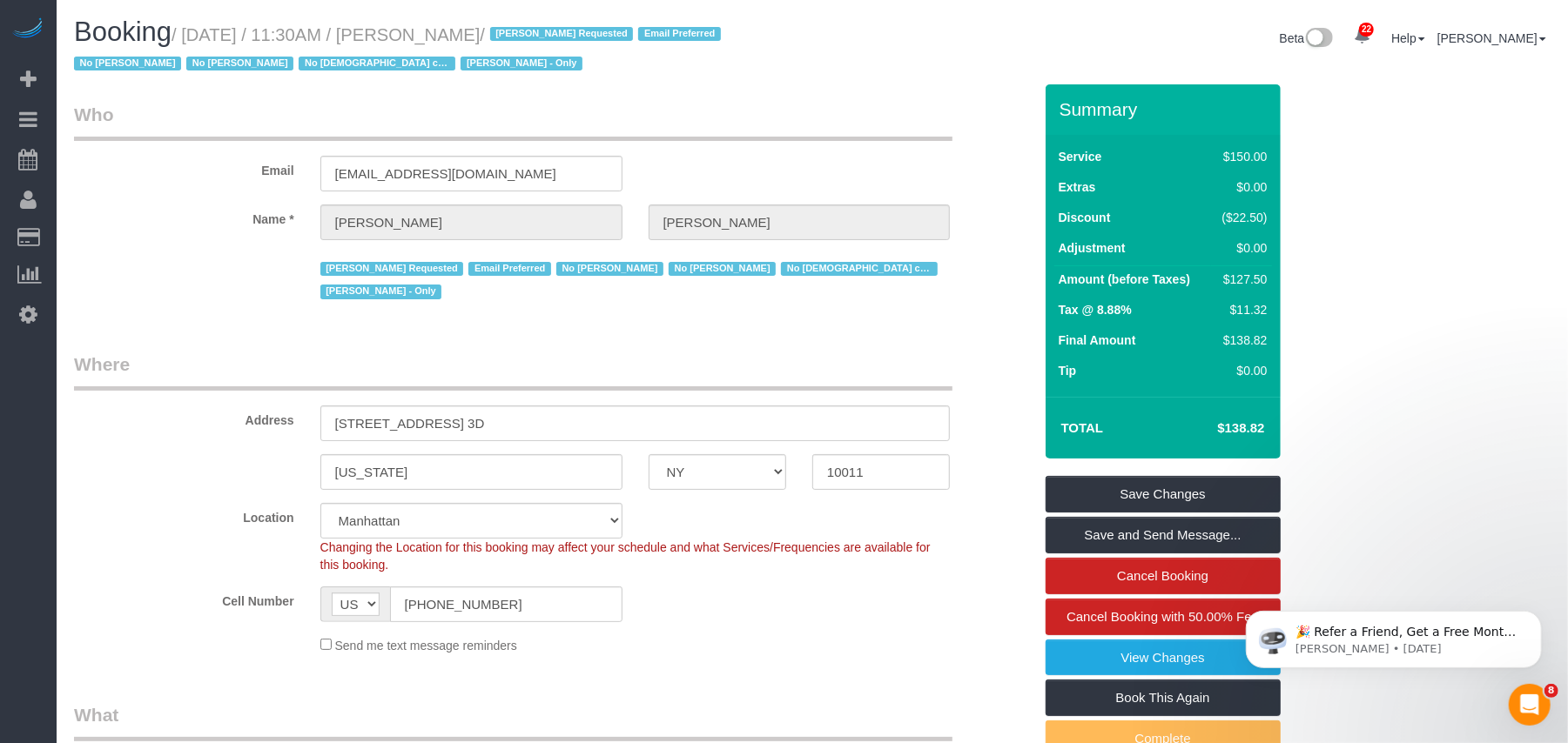
click at [260, 740] on div "Frequency * One Time Weekly (20% Off) - 20.00% Every 2 Weeks (15% Off) - 15.00%…" at bounding box center [554, 748] width 985 height 90
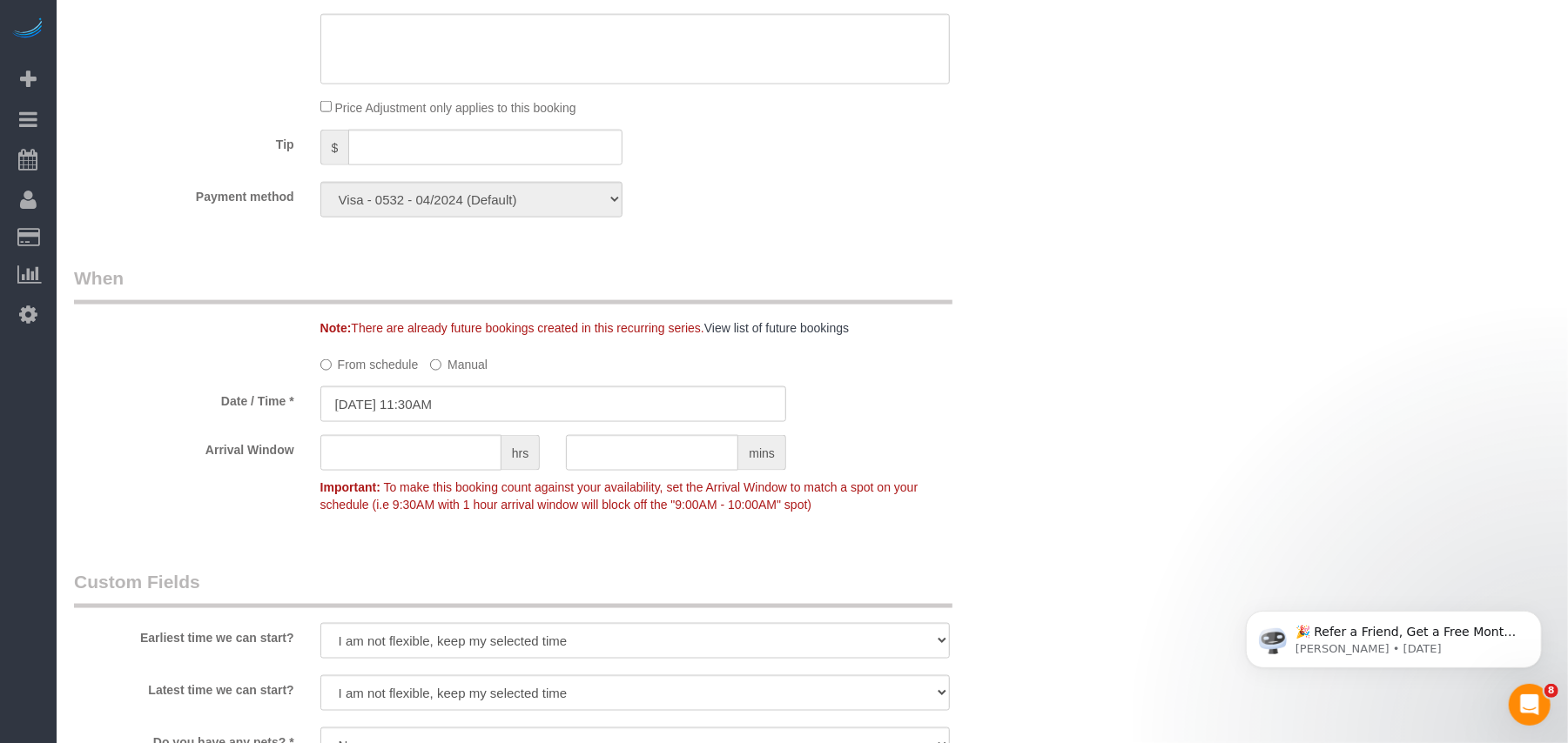
scroll to position [1741, 0]
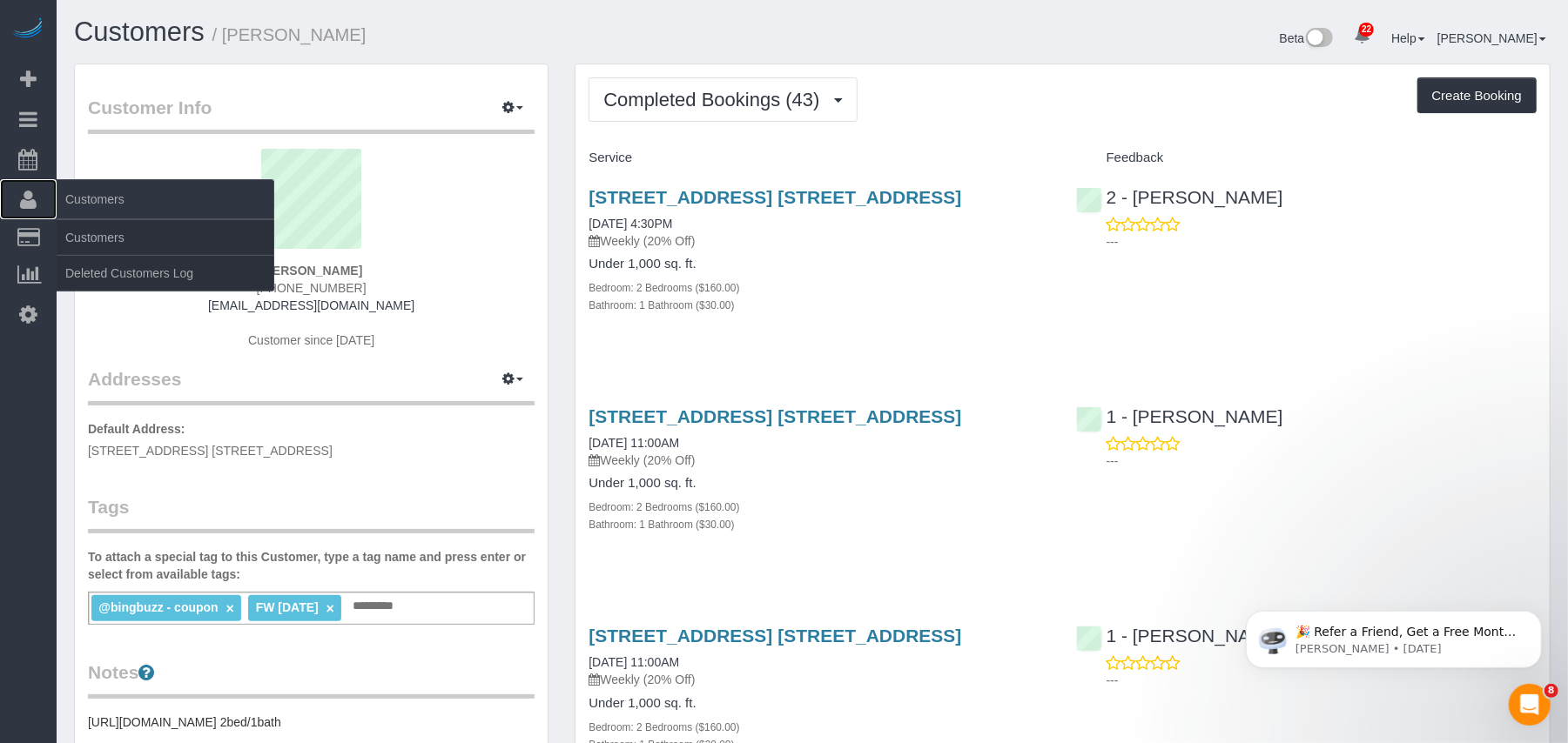
click at [30, 204] on icon at bounding box center [28, 199] width 16 height 21
click at [105, 237] on link "Customers" at bounding box center [165, 237] width 217 height 34
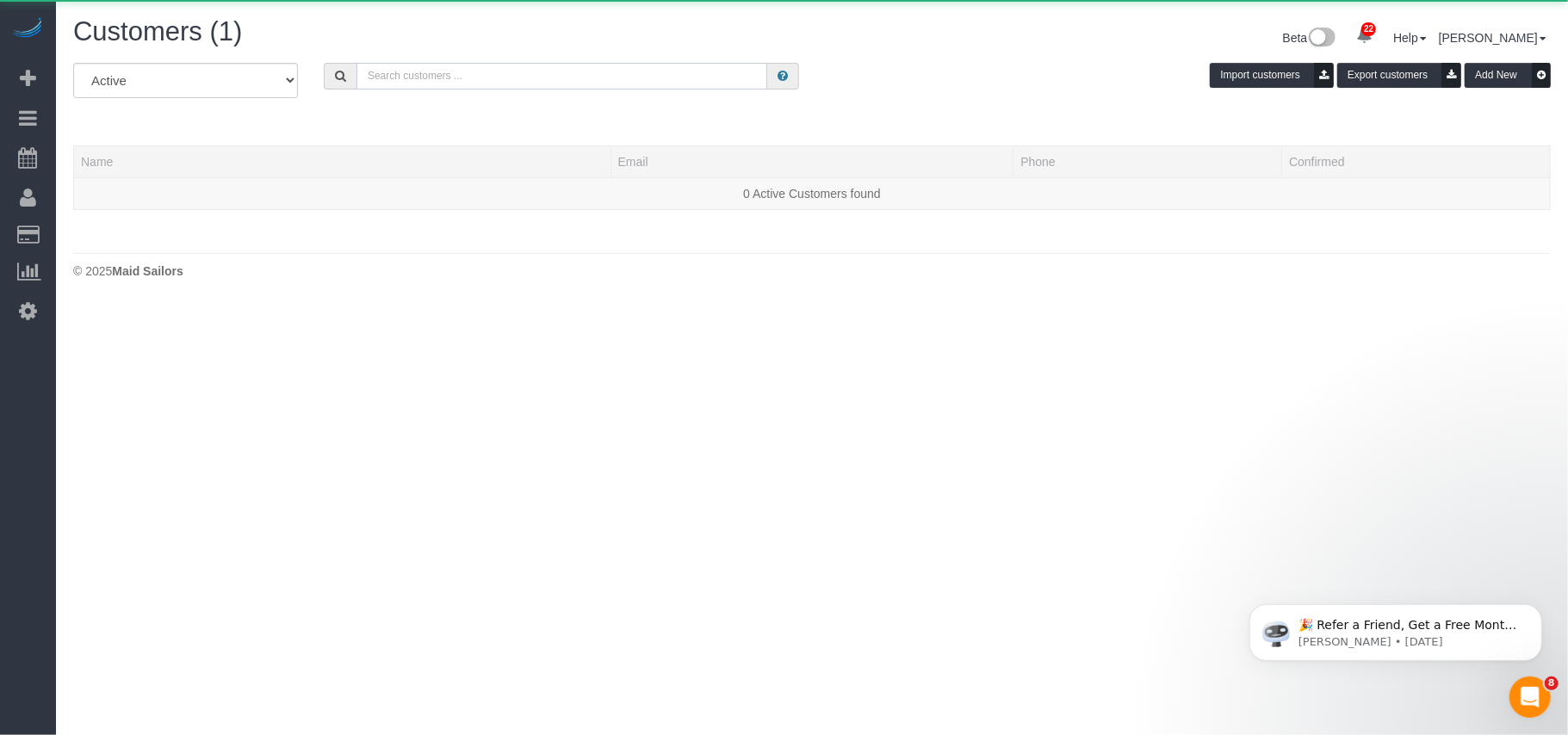
click at [442, 77] on input "text" at bounding box center [562, 76] width 411 height 27
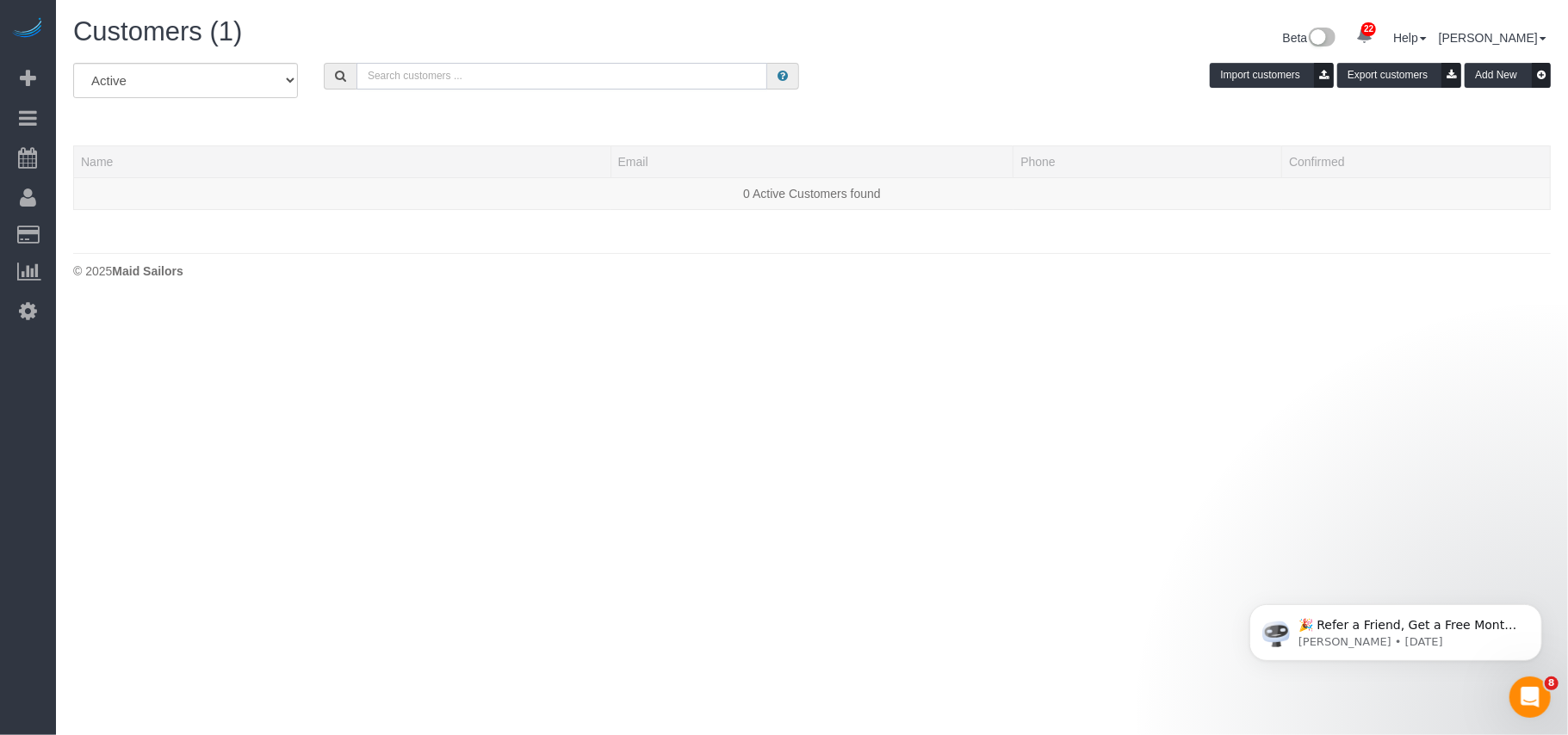
paste input "Kristen Pross"
type input "Kristen Pross"
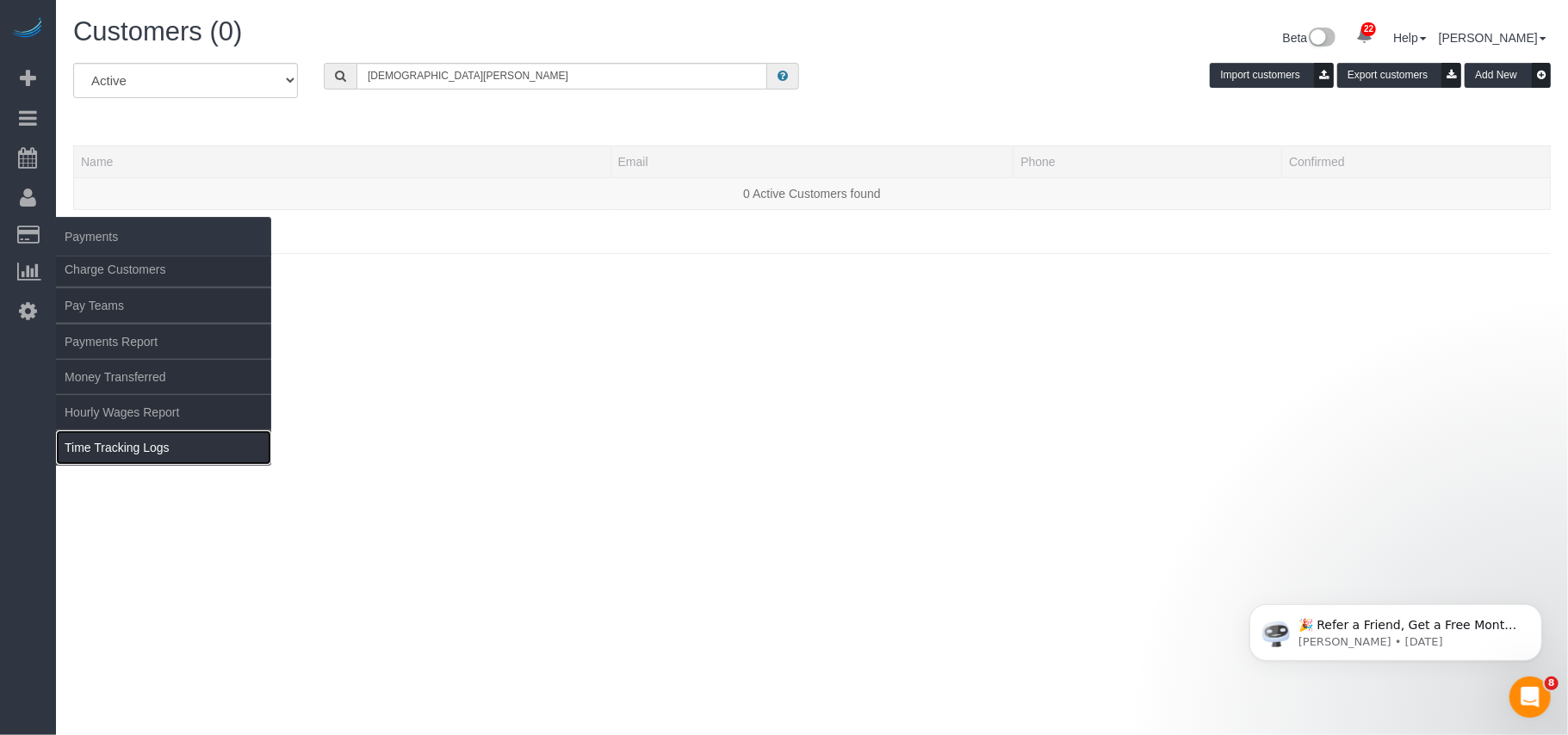
click at [132, 442] on link "Time Tracking Logs" at bounding box center [163, 447] width 215 height 34
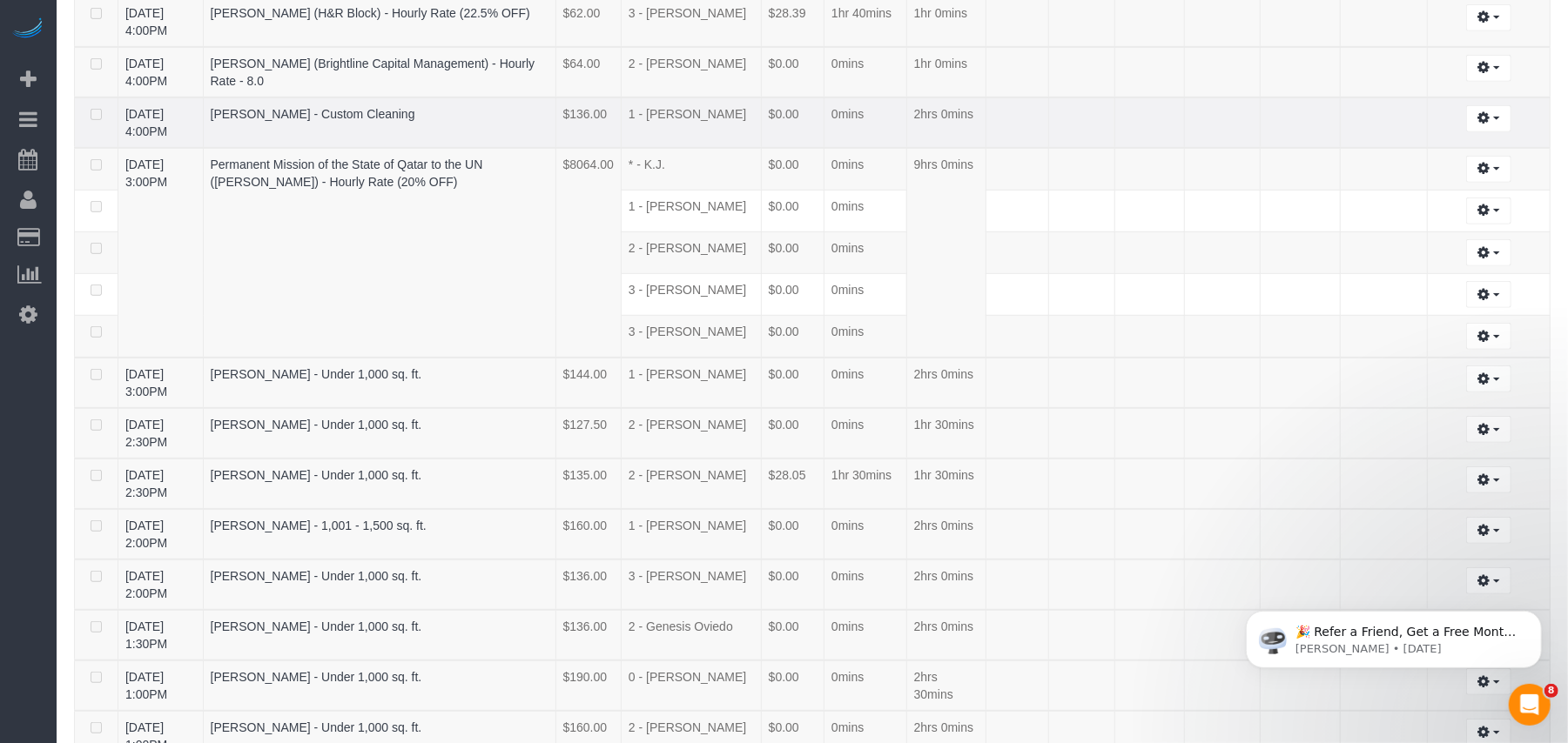
scroll to position [1613, 0]
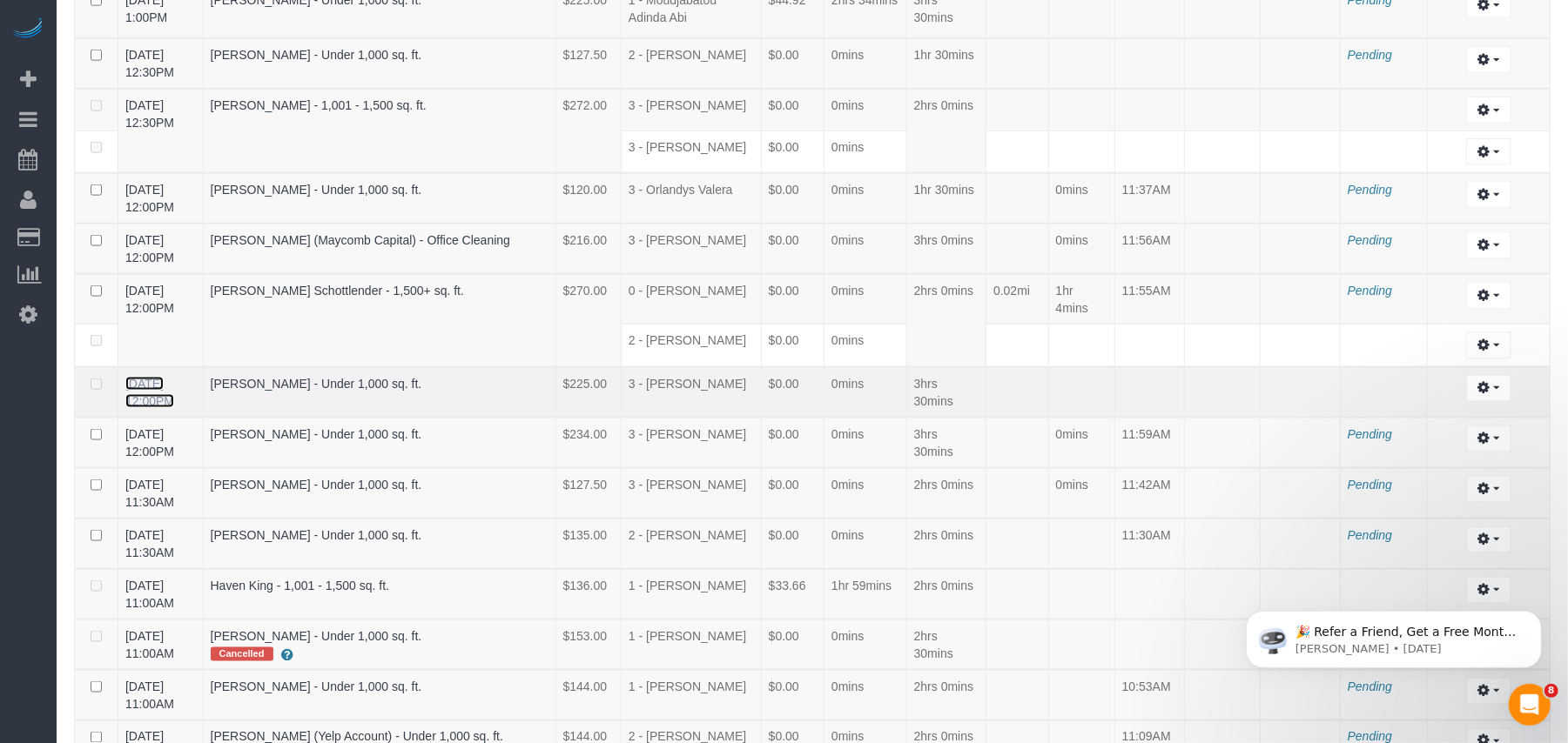
click at [168, 377] on link "09/19/2025 12:00PM" at bounding box center [149, 393] width 49 height 32
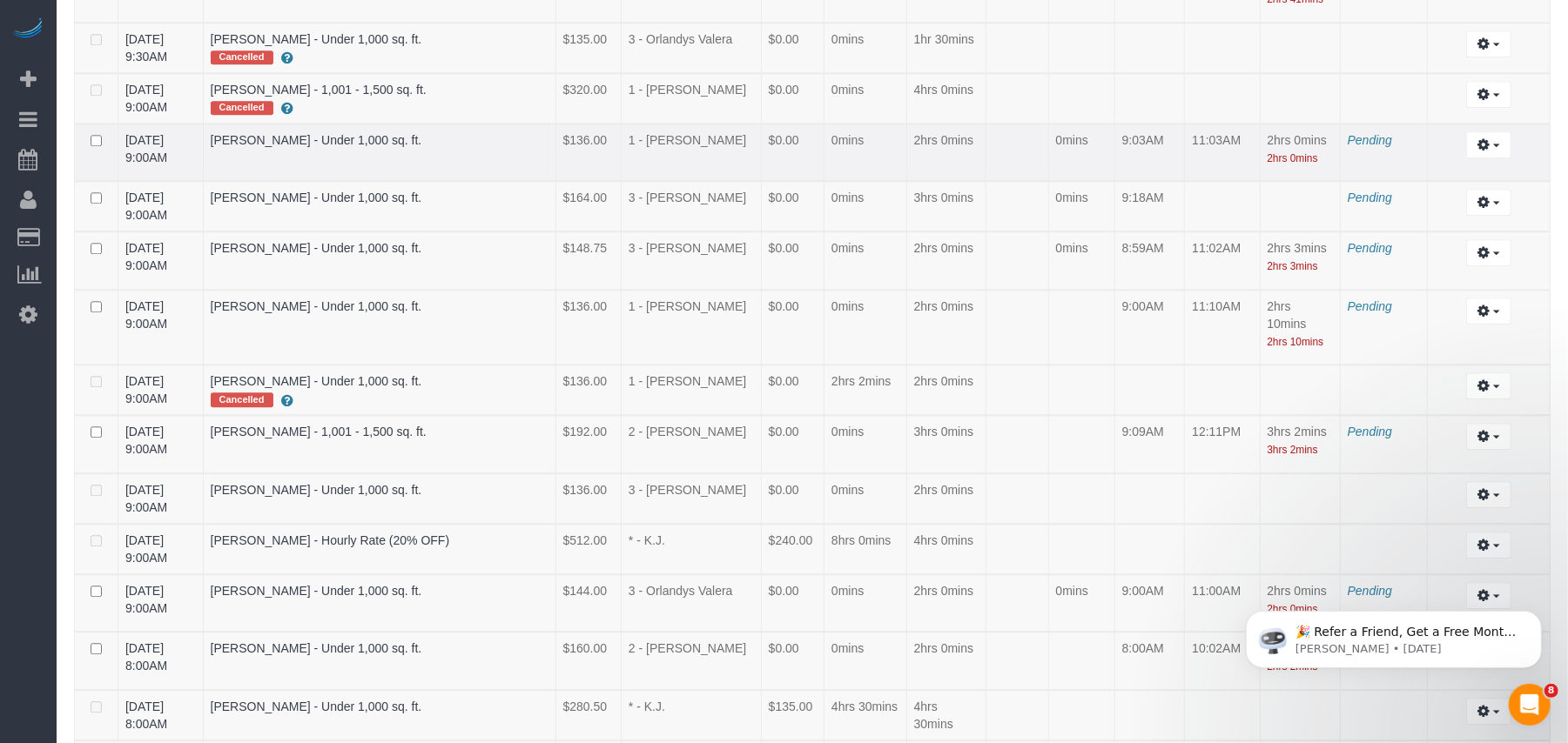
scroll to position [1286, 0]
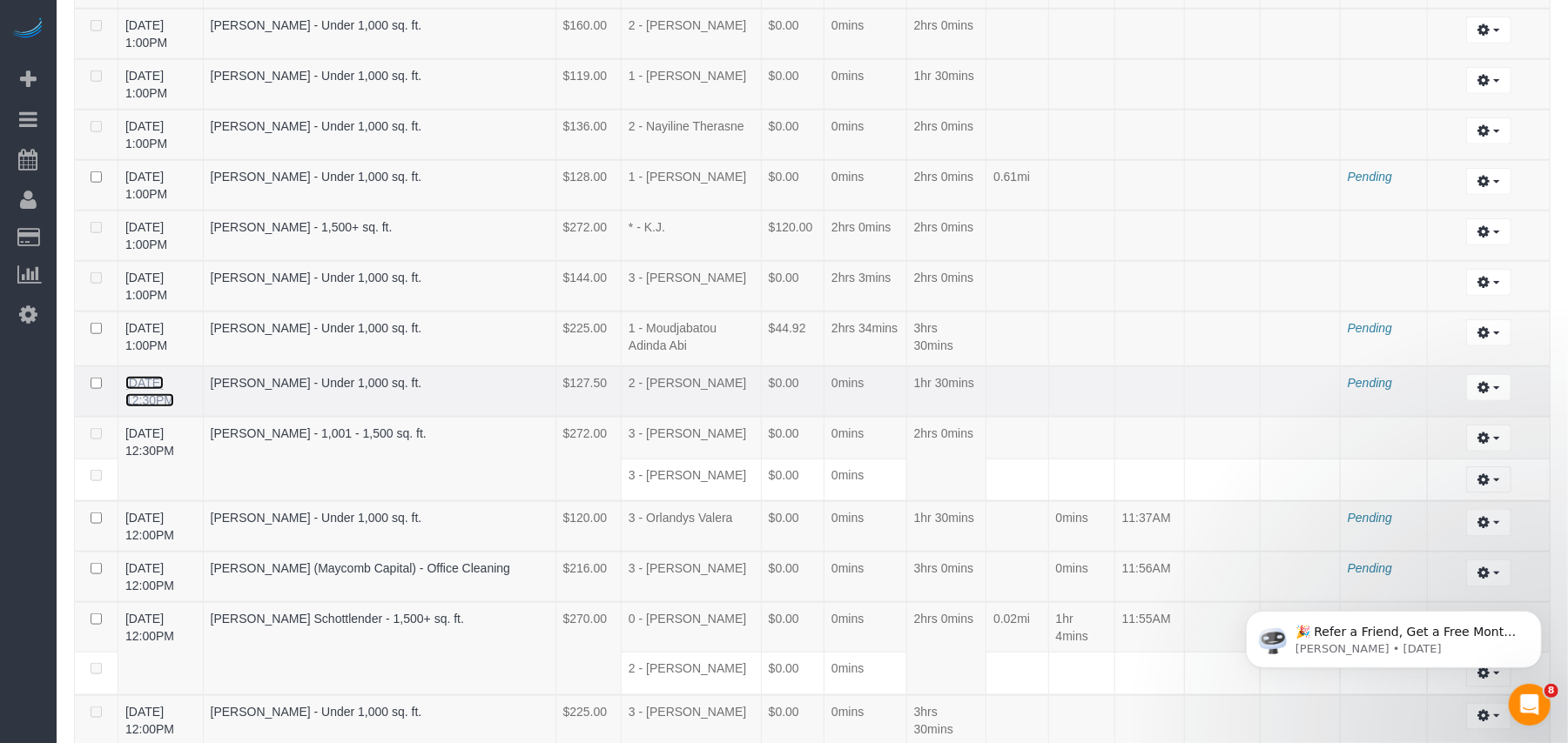
click at [170, 376] on link "09/19/2025 12:30PM" at bounding box center [149, 392] width 49 height 32
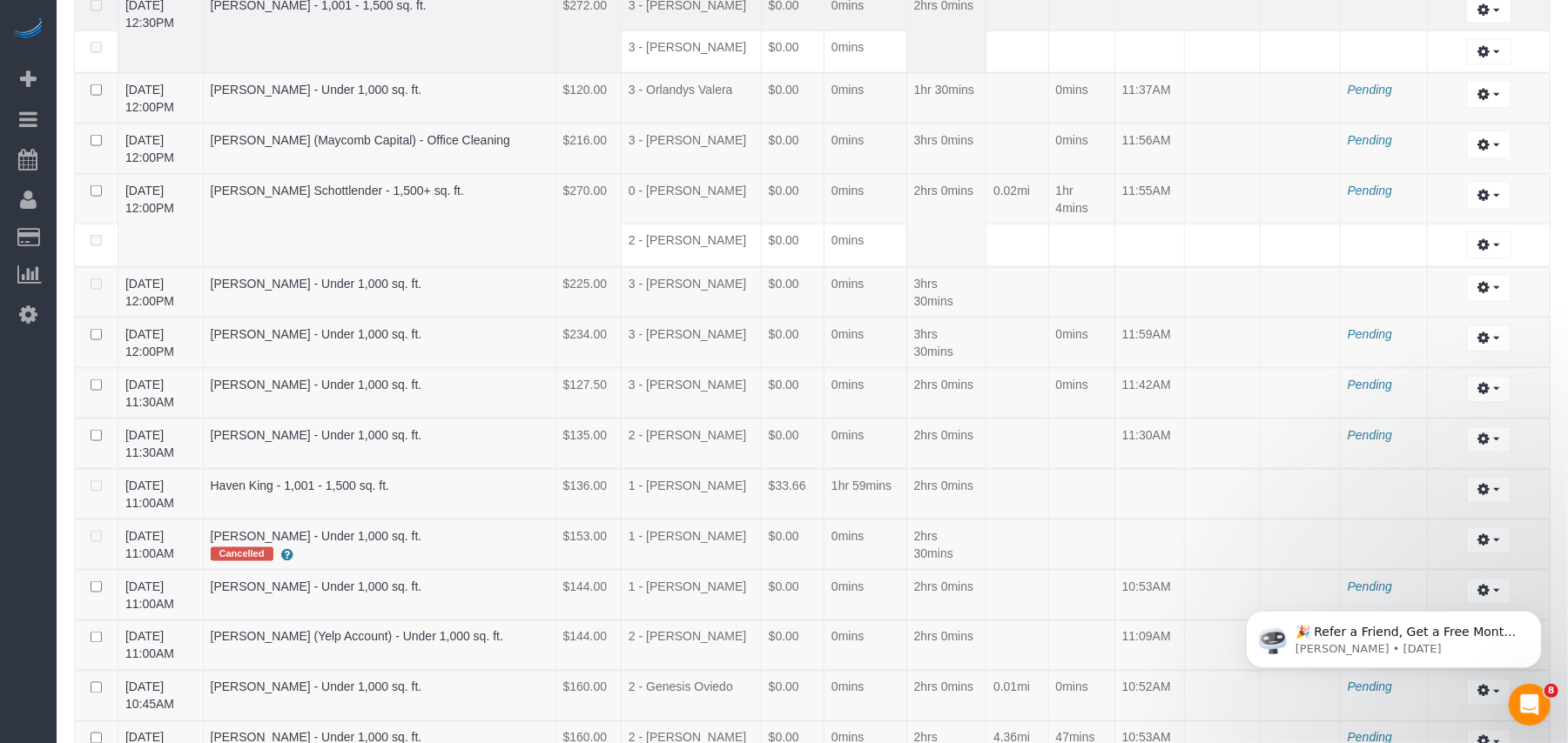
scroll to position [583, 0]
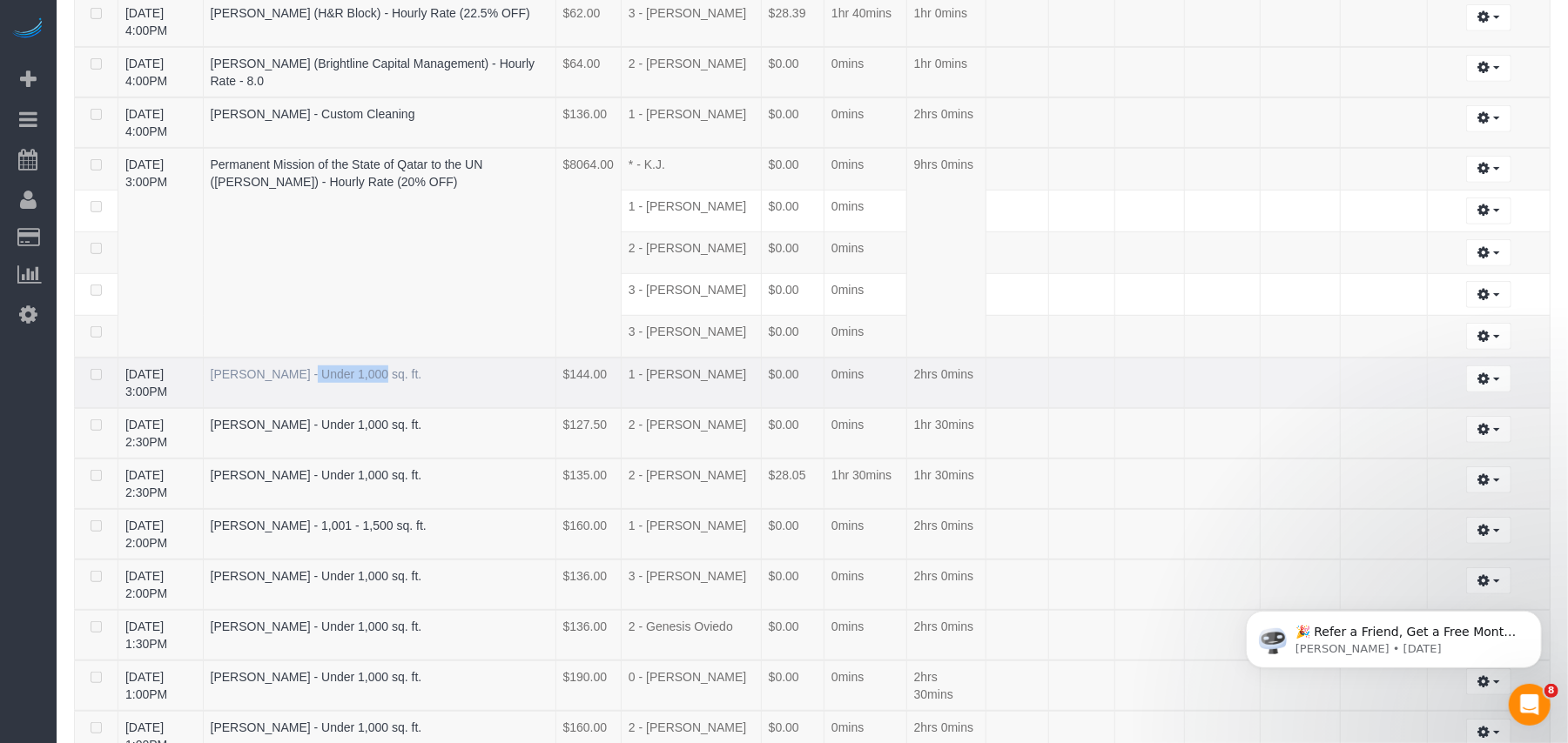
drag, startPoint x: 221, startPoint y: 371, endPoint x: 292, endPoint y: 377, distance: 71.3
click at [292, 377] on td "Geofrey Hill - Under 1,000 sq. ft." at bounding box center [379, 383] width 352 height 51
copy link "Geofrey Hill"
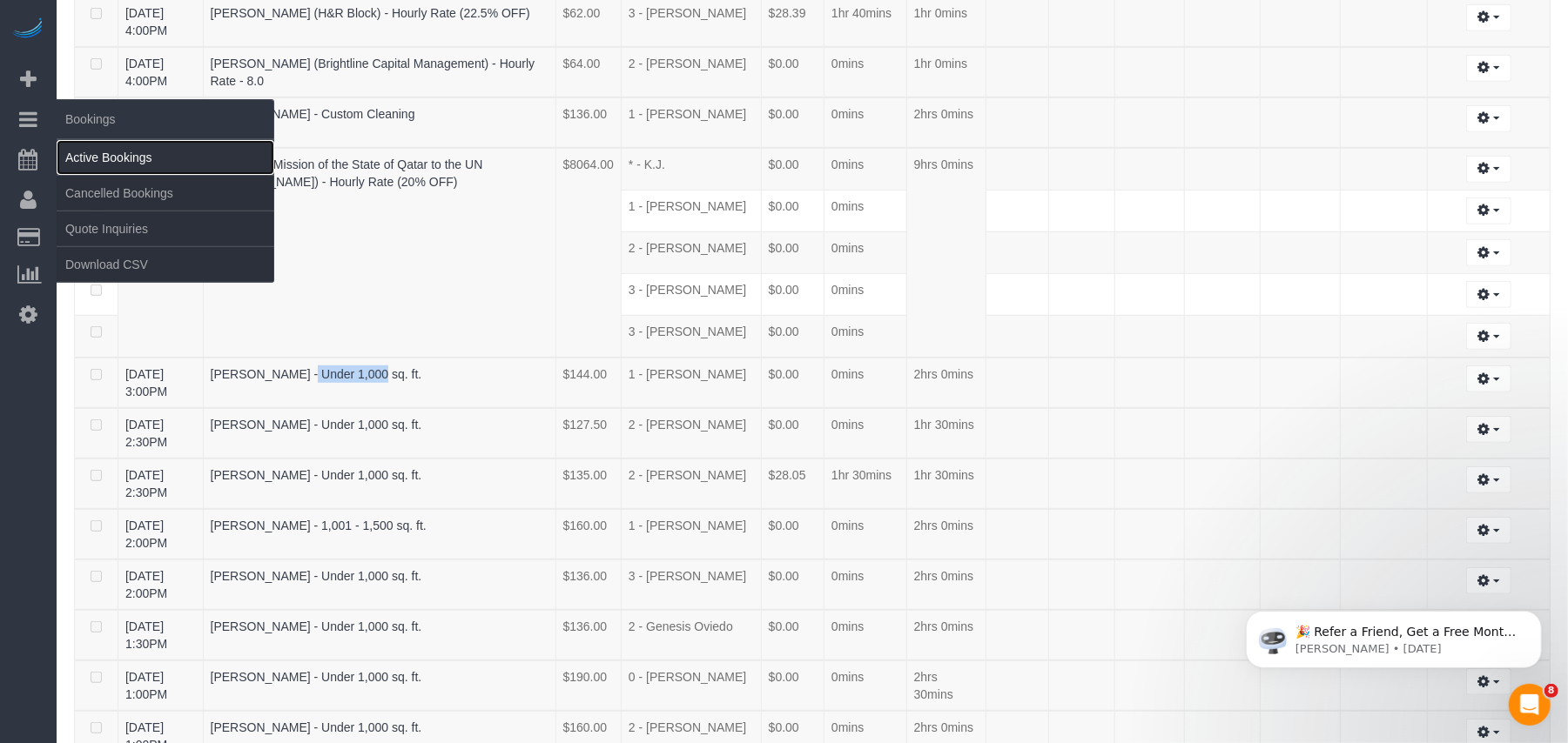
click at [105, 151] on link "Active Bookings" at bounding box center [165, 157] width 217 height 34
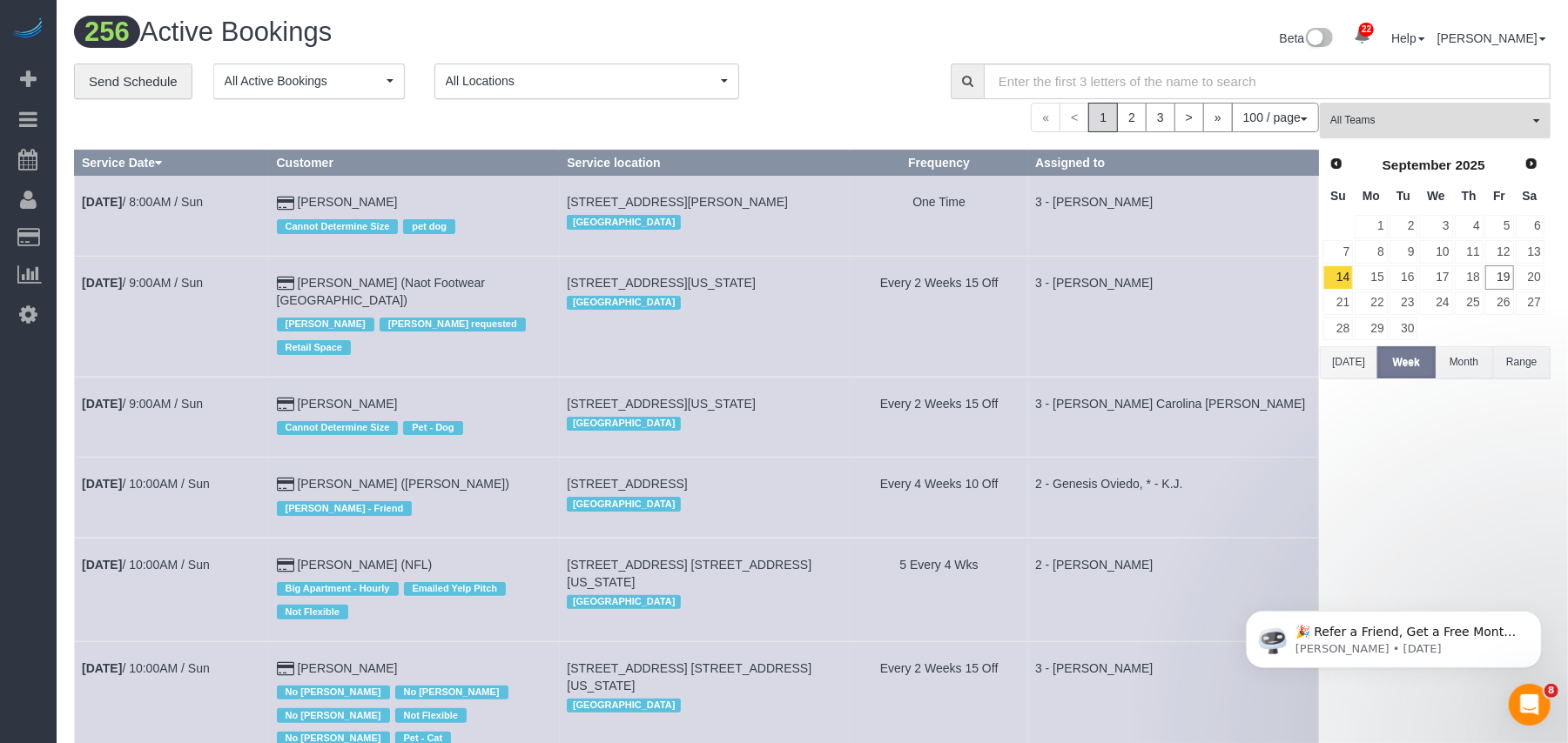
click at [1408, 123] on span "All Teams" at bounding box center [1429, 120] width 198 height 14
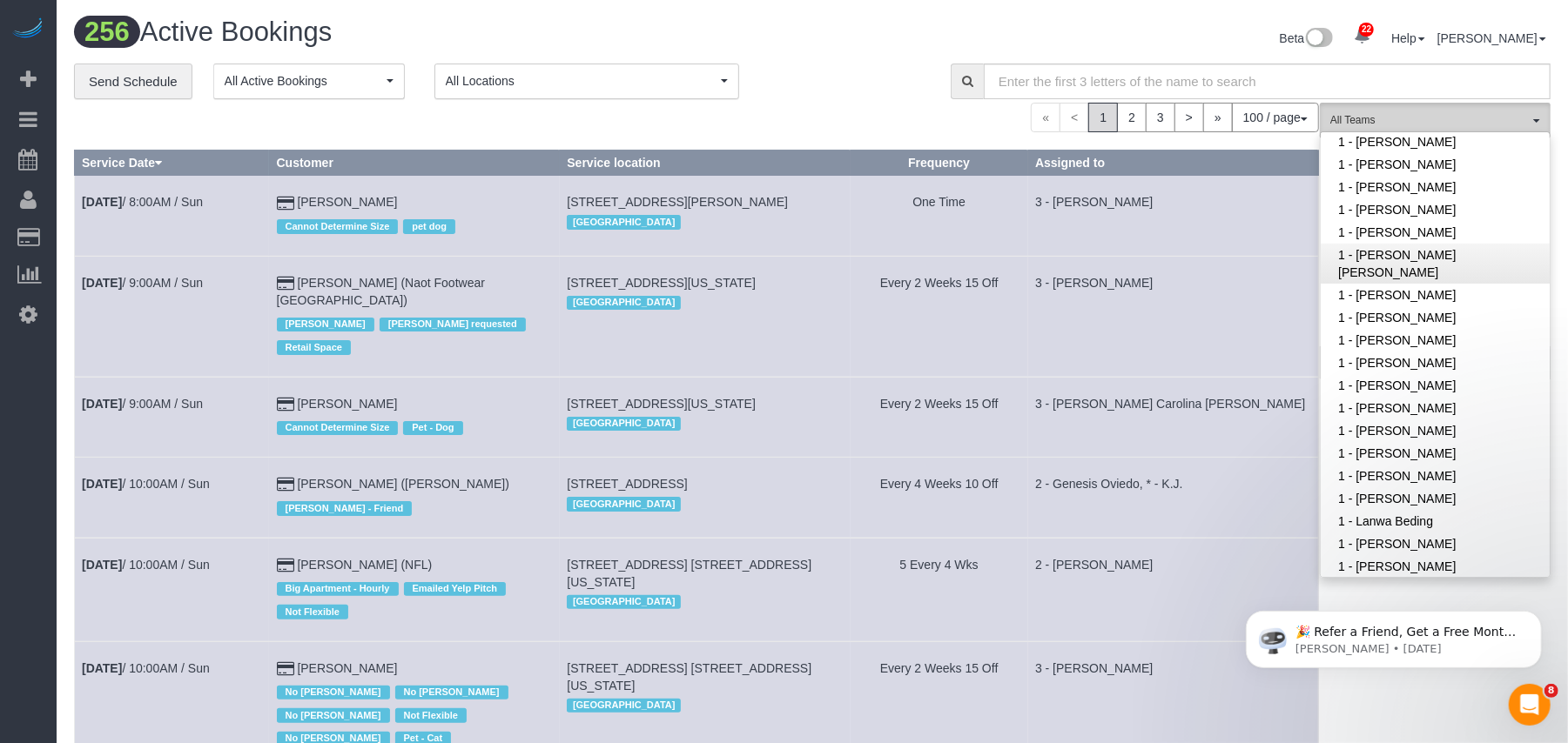
scroll to position [579, 0]
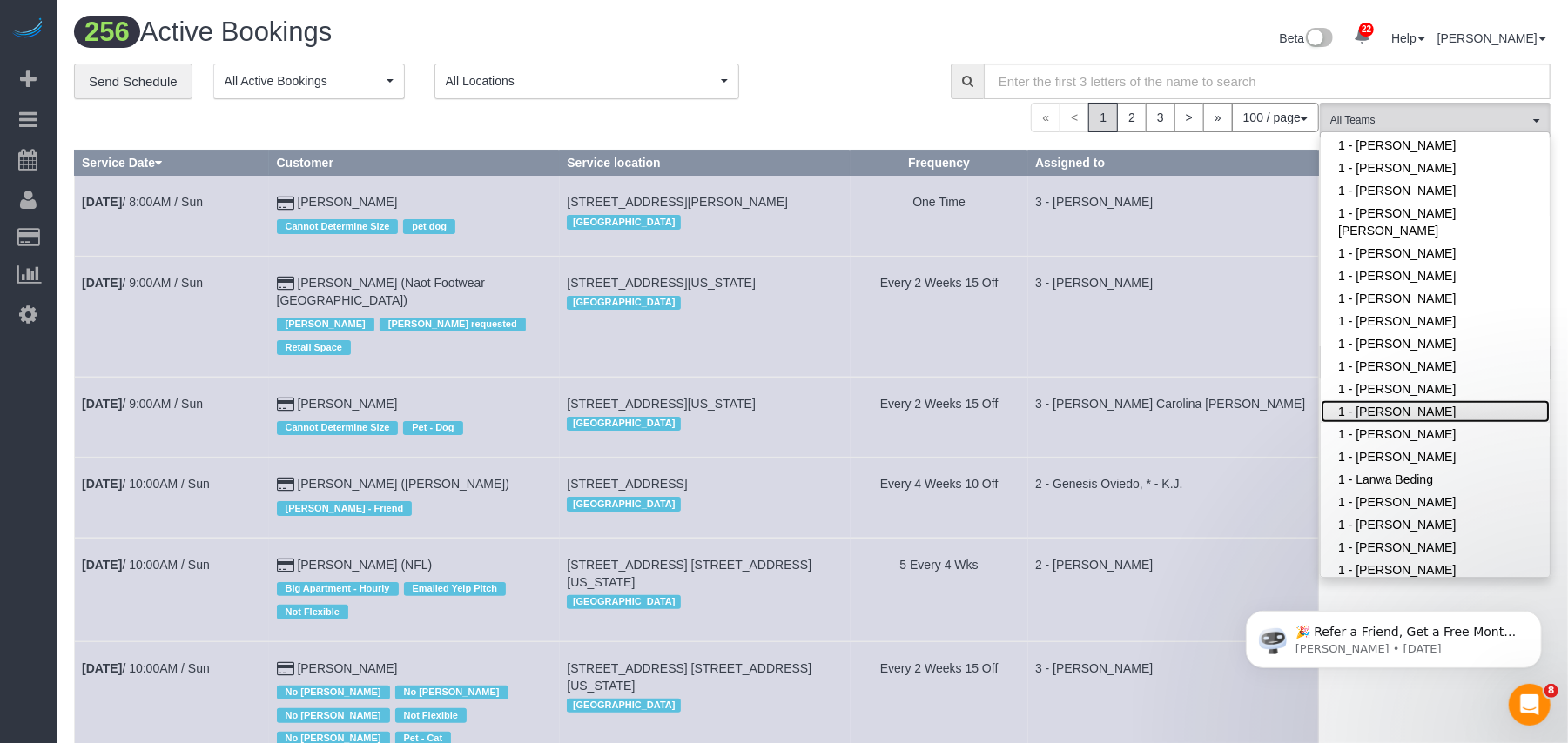
click at [1403, 400] on link "1 - [PERSON_NAME]" at bounding box center [1435, 412] width 229 height 23
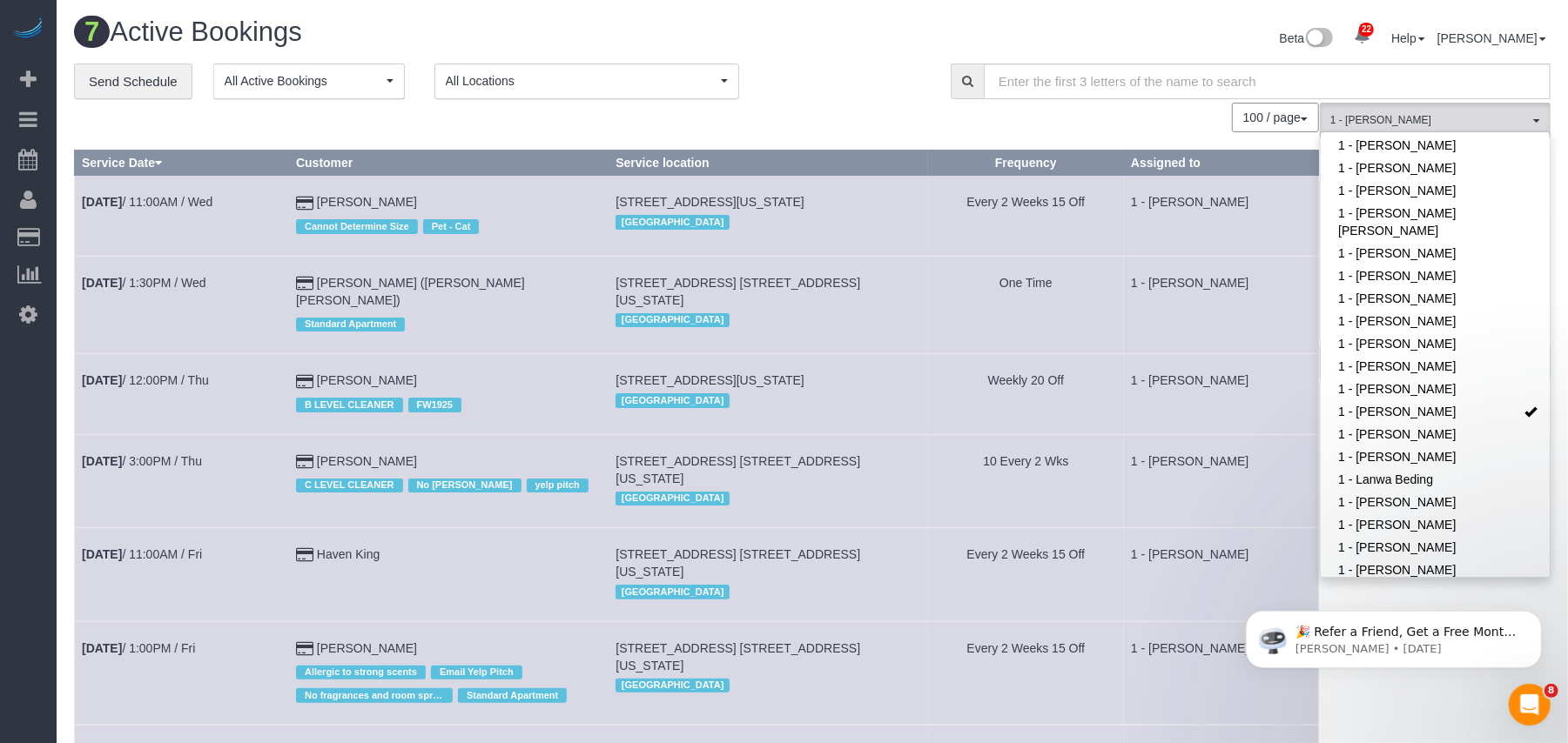
click at [1025, 124] on div "100 / page 10 / page 20 / page 30 / page 40 / page 50 / page 100 / page" at bounding box center [696, 117] width 1245 height 30
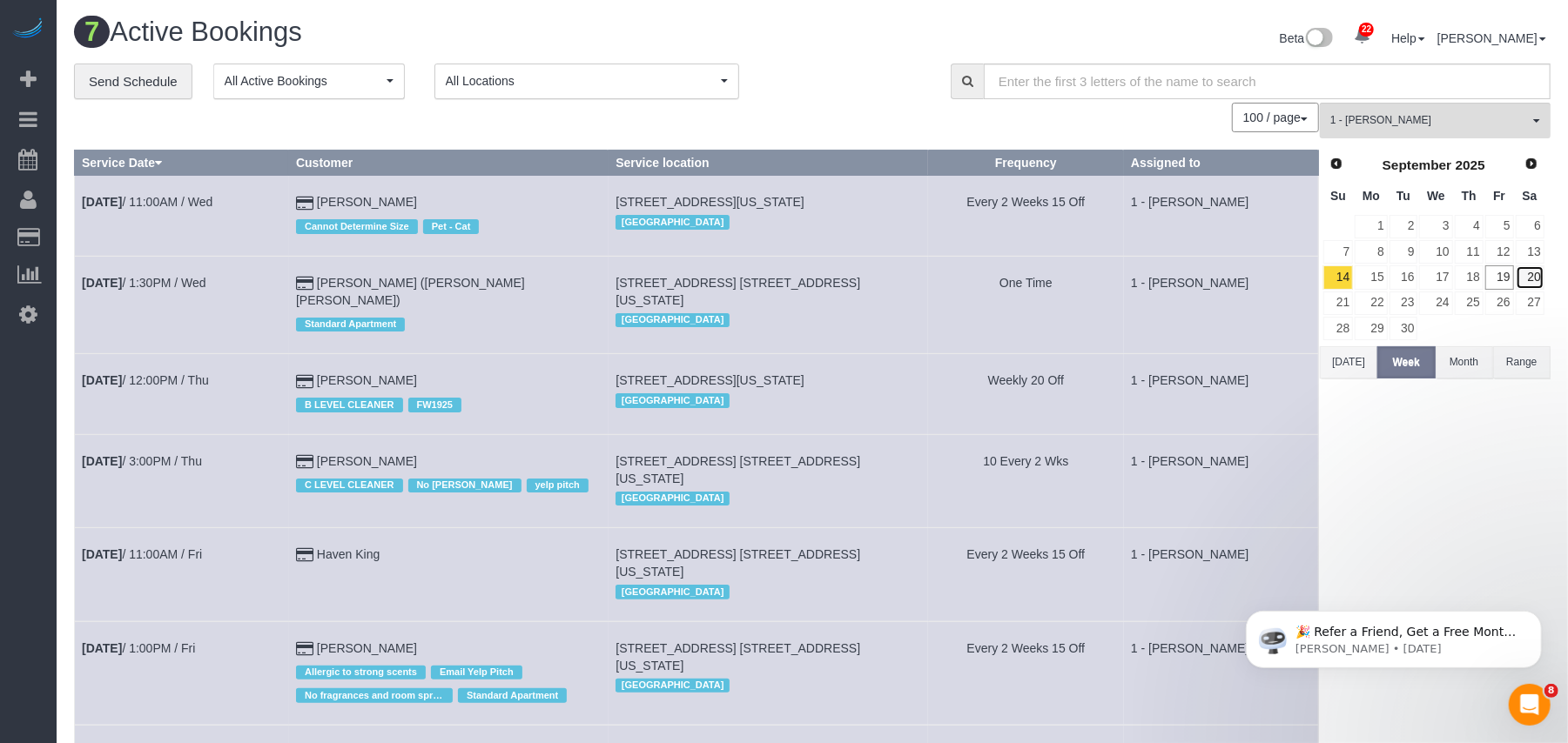
click at [1527, 281] on link "20" at bounding box center [1531, 277] width 29 height 24
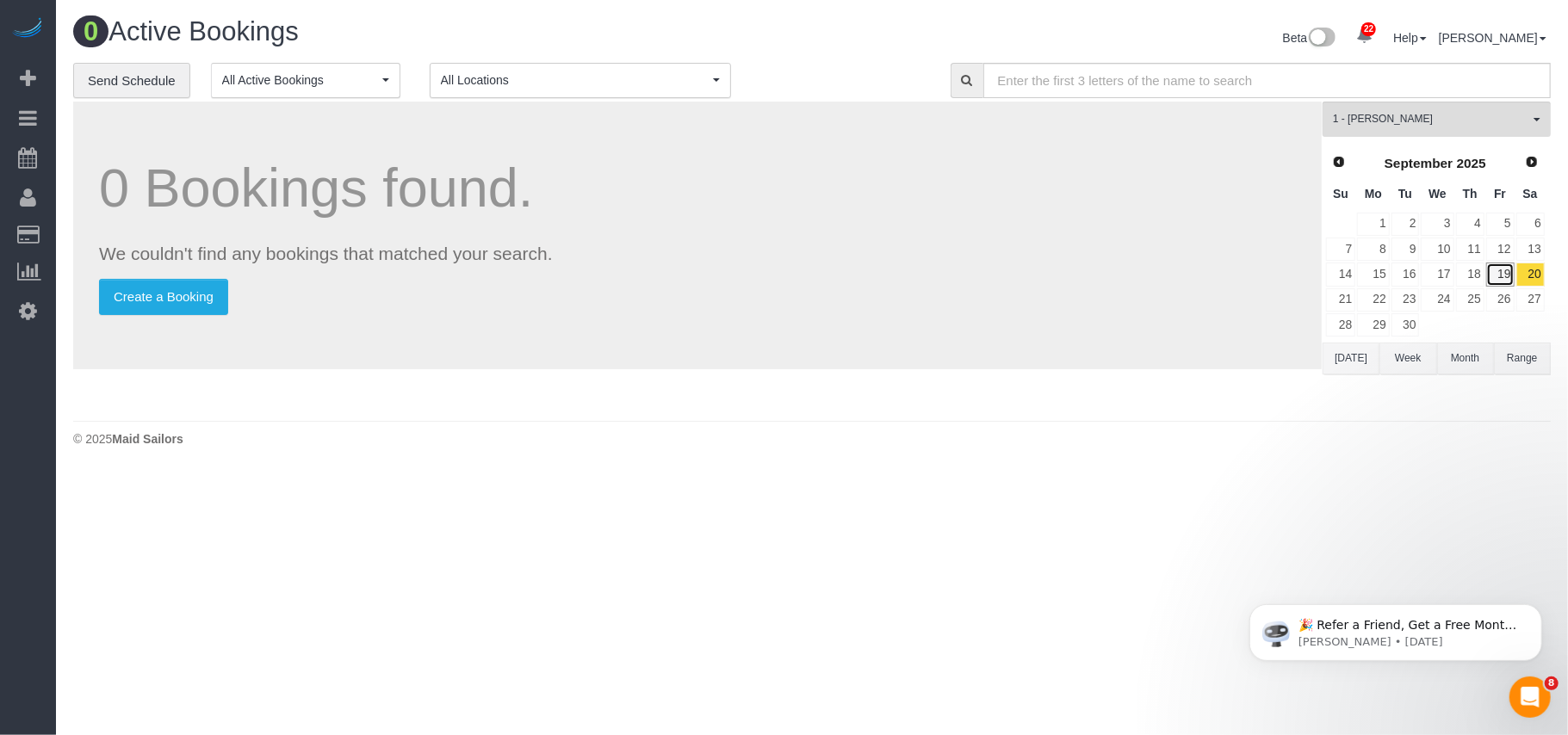
click at [1509, 278] on link "19" at bounding box center [1501, 274] width 28 height 24
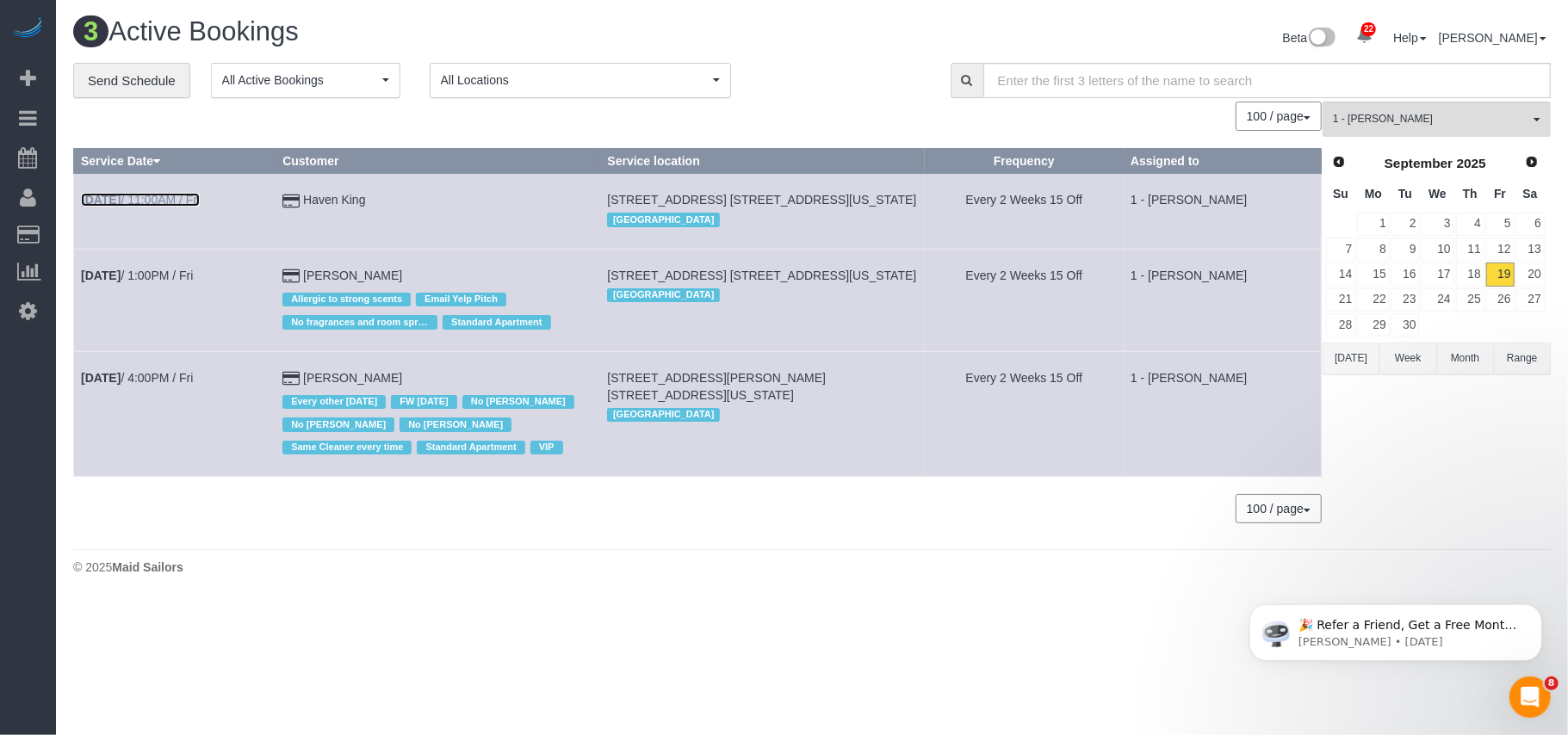
click at [189, 198] on link "Sep 19th / 11:00AM / Fri" at bounding box center [139, 200] width 118 height 14
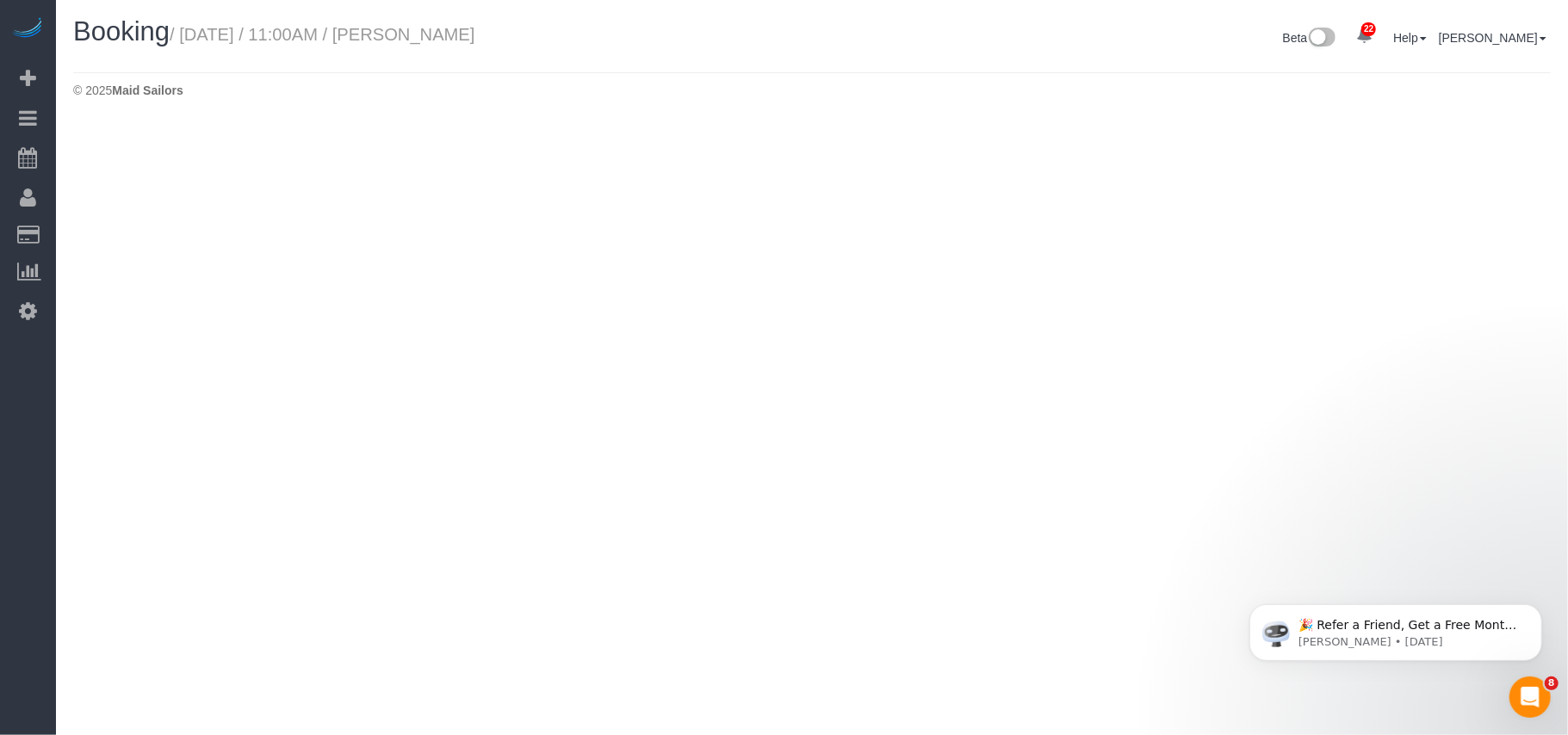
select select "NY"
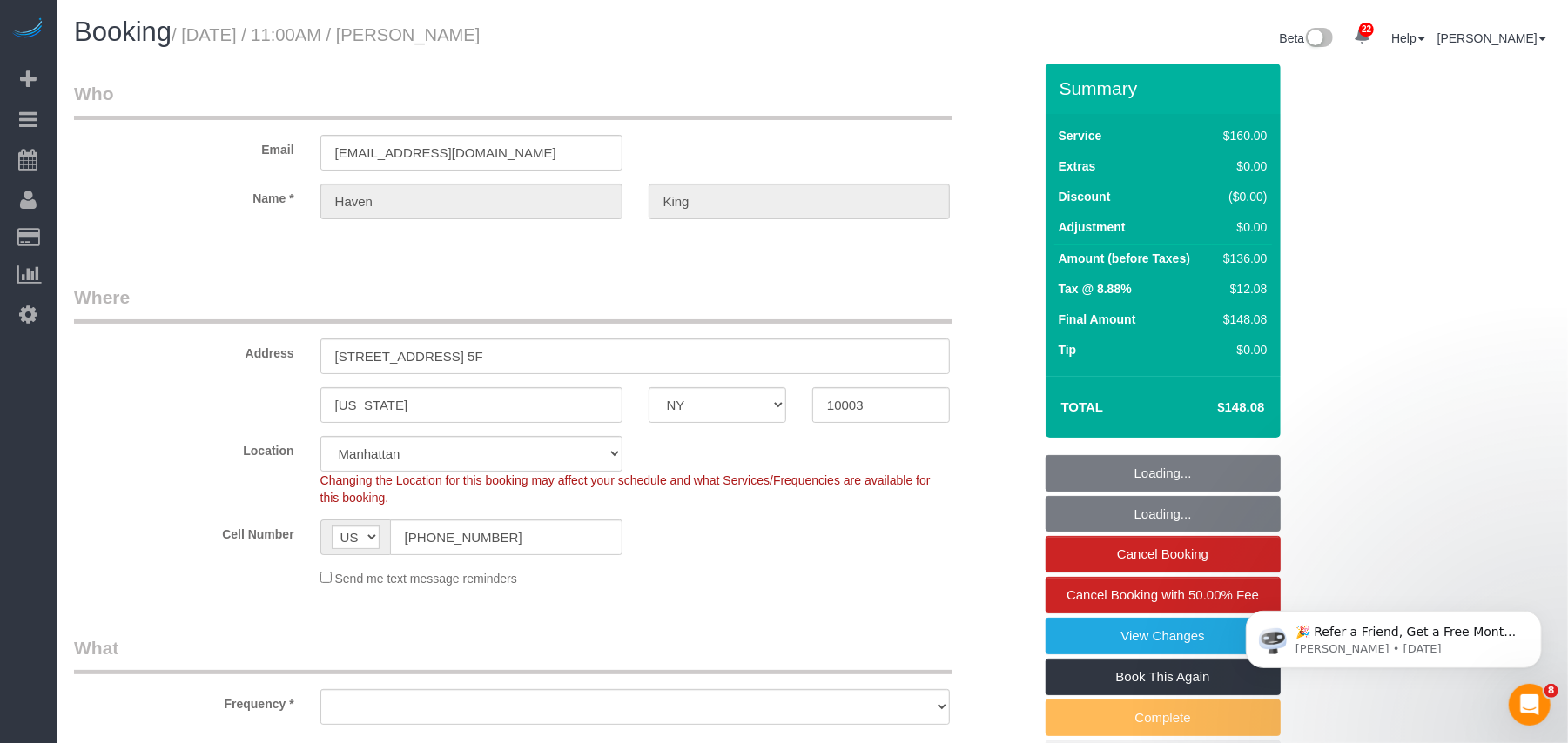
select select "string:stripe-pm_1RUCwW4VGloSiKo73LZshwpy"
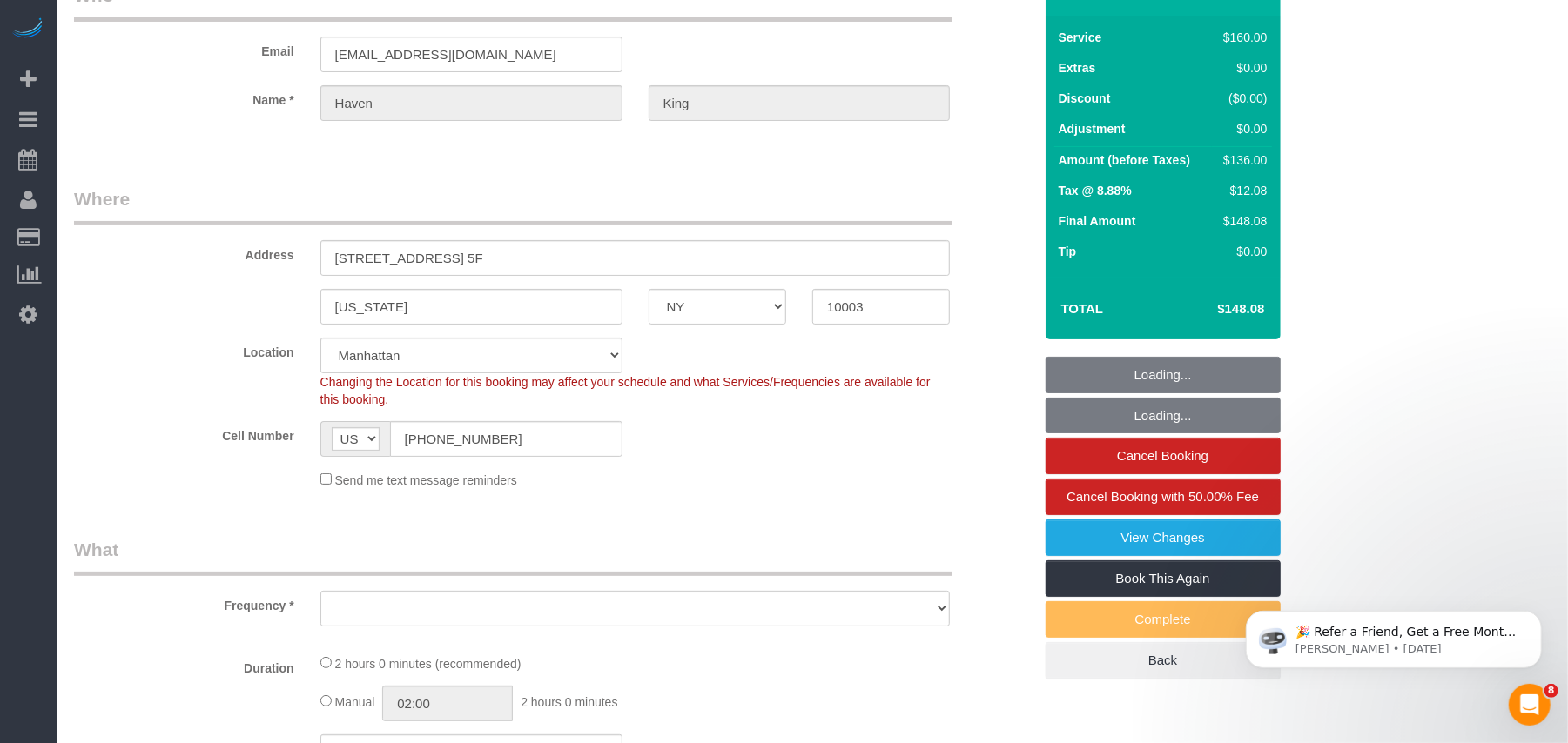
select select "number:59"
select select "number:73"
select select "number:15"
select select "number:6"
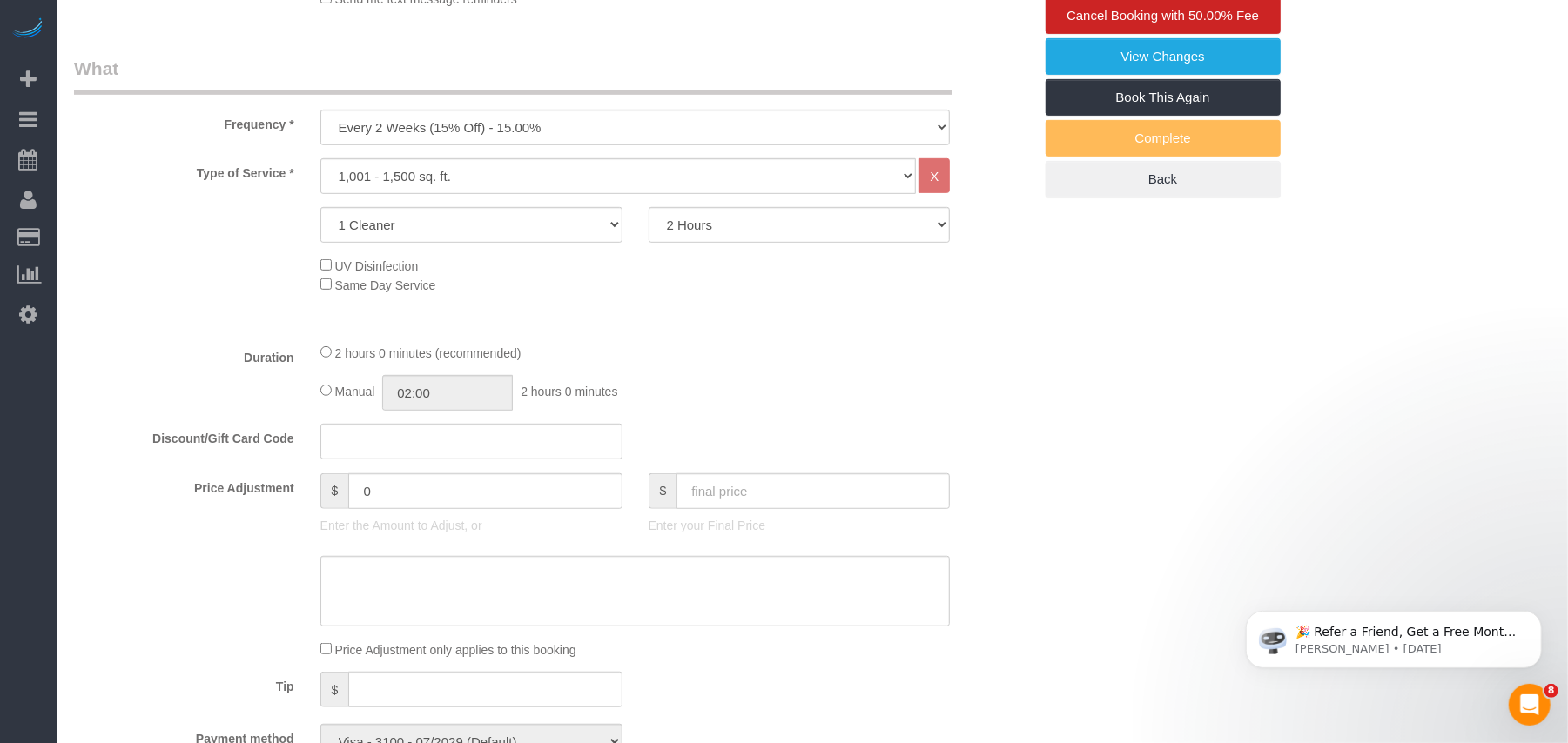
select select "object:8345"
select select "spot1"
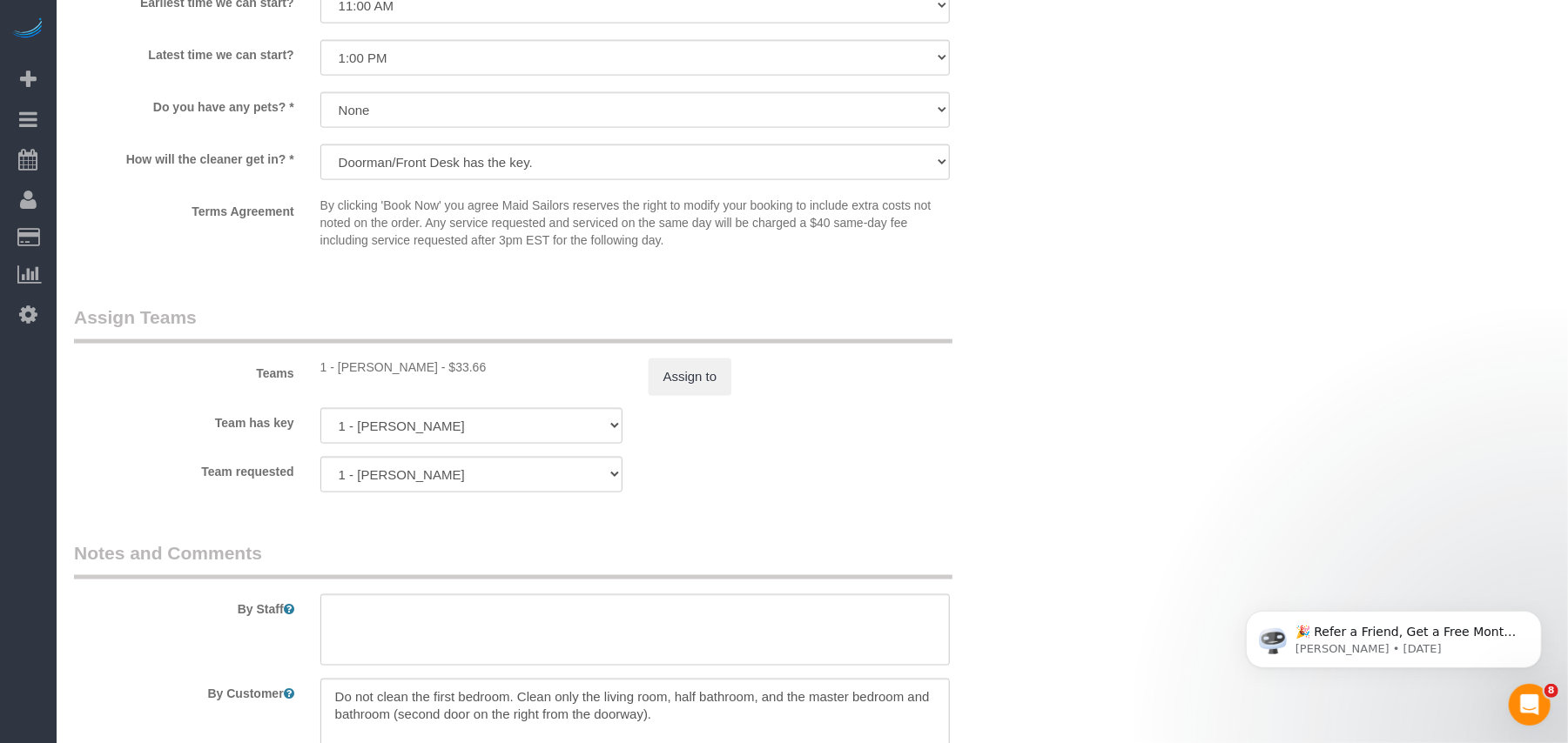
scroll to position [1741, 0]
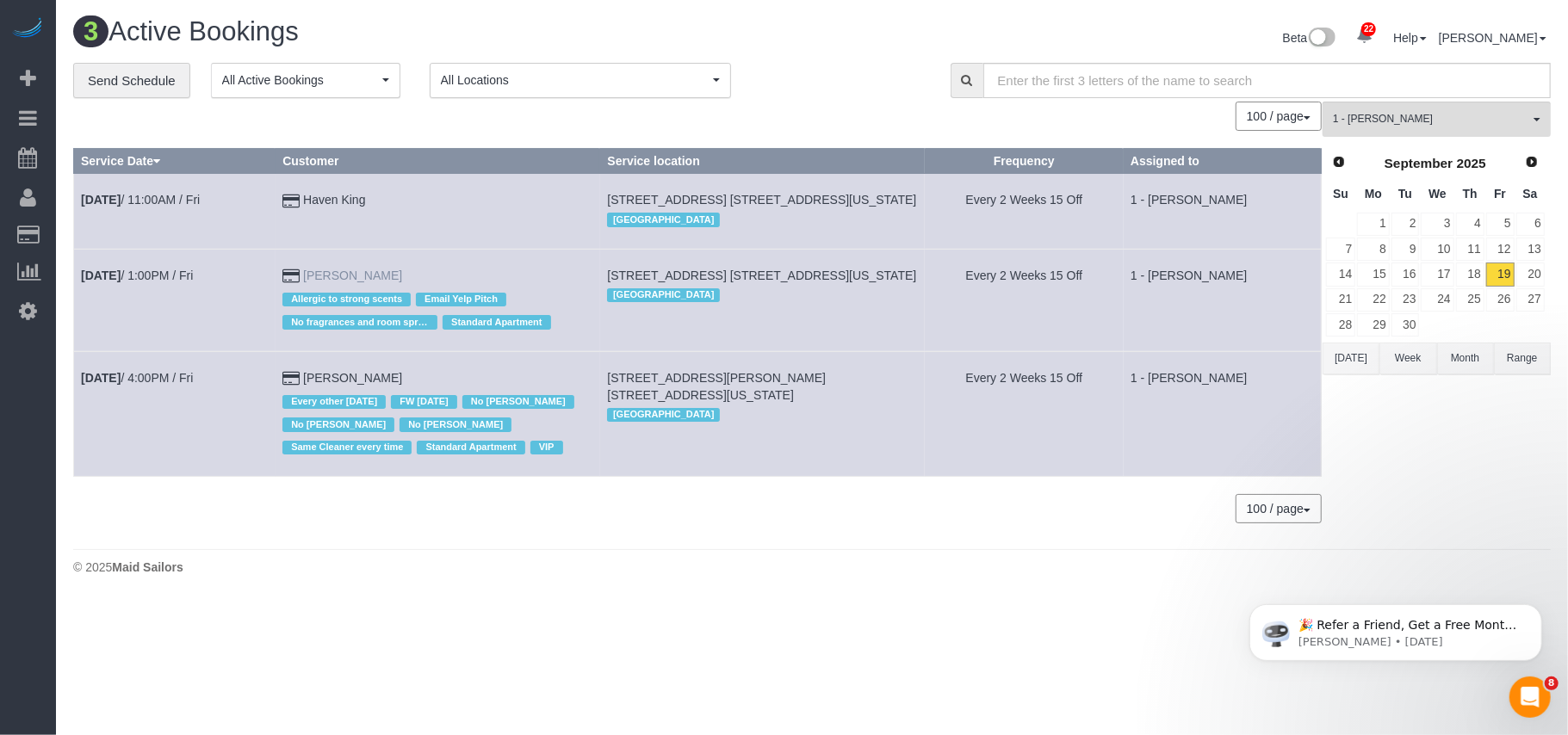
drag, startPoint x: 424, startPoint y: 274, endPoint x: 328, endPoint y: 274, distance: 96.0
click at [328, 274] on td "Tanuka Ghoshal Allergic to strong scents Email Yelp Pitch No fragrances and roo…" at bounding box center [438, 300] width 325 height 102
click at [424, 276] on td "Tanuka Ghoshal Allergic to strong scents Email Yelp Pitch No fragrances and roo…" at bounding box center [438, 300] width 325 height 102
drag, startPoint x: 424, startPoint y: 277, endPoint x: 335, endPoint y: 274, distance: 89.1
click at [335, 274] on td "Tanuka Ghoshal Allergic to strong scents Email Yelp Pitch No fragrances and roo…" at bounding box center [438, 300] width 325 height 102
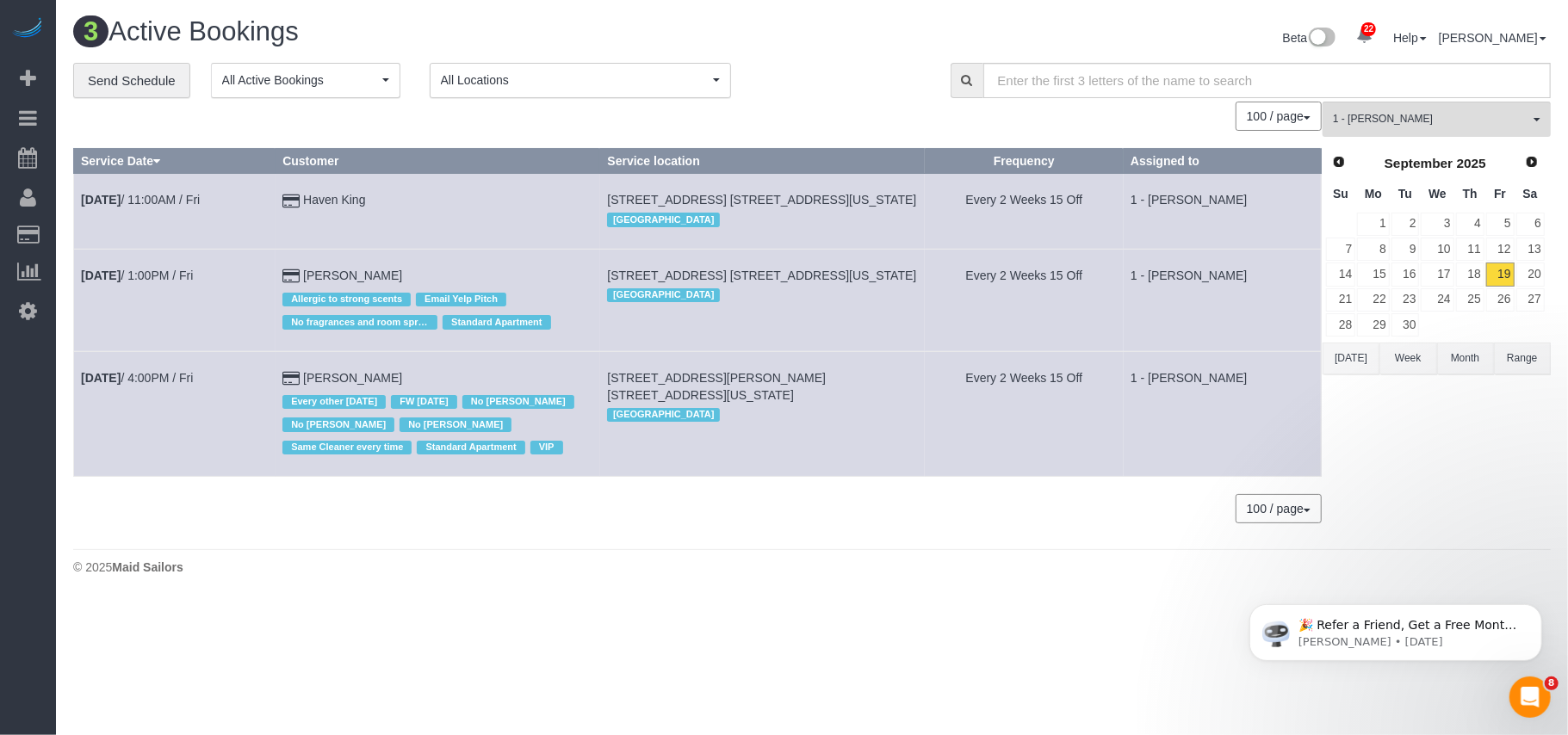
copy link "Tanuka Ghoshal"
click at [176, 274] on link "Sep 19th / 1:00PM / Fri" at bounding box center [136, 276] width 112 height 14
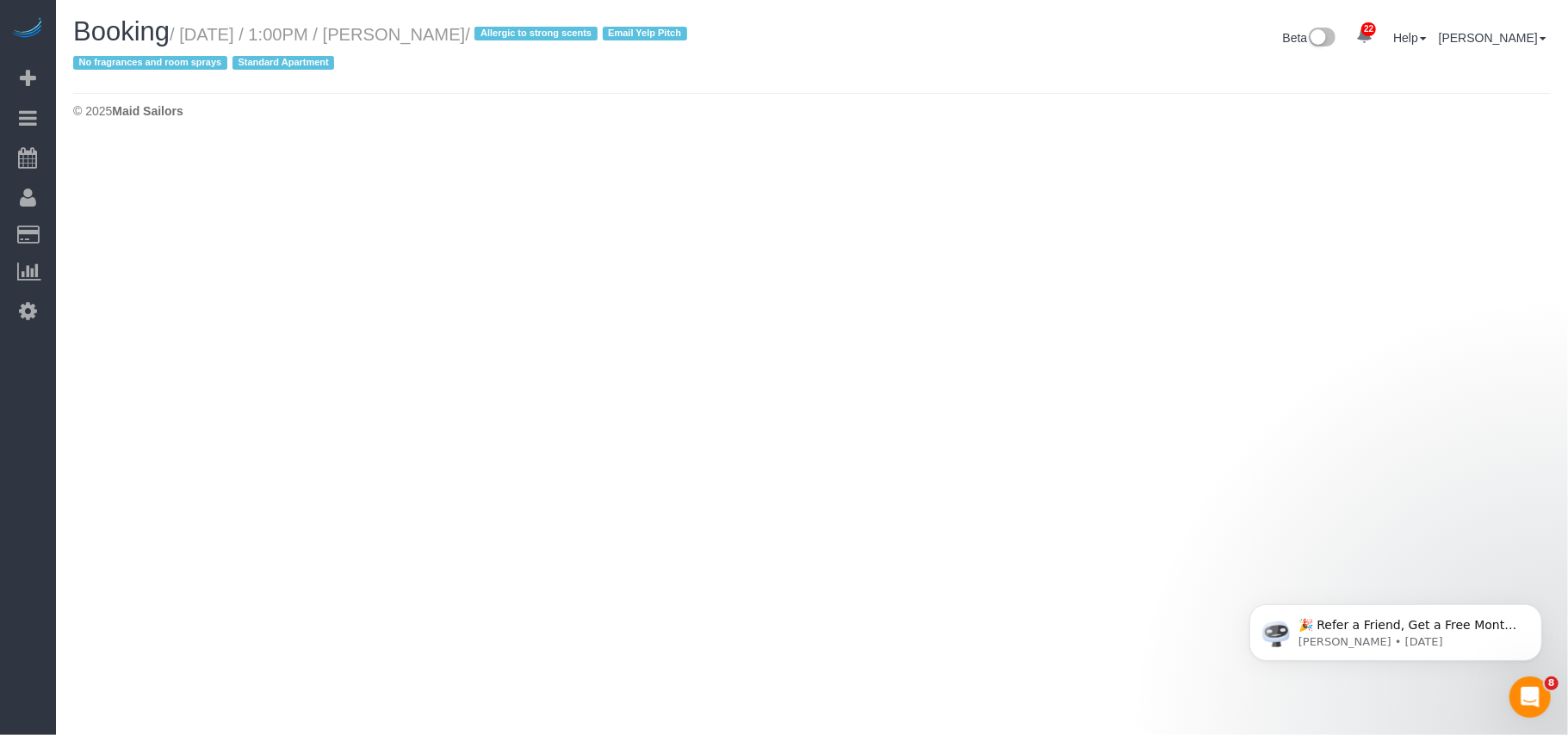
select select "NY"
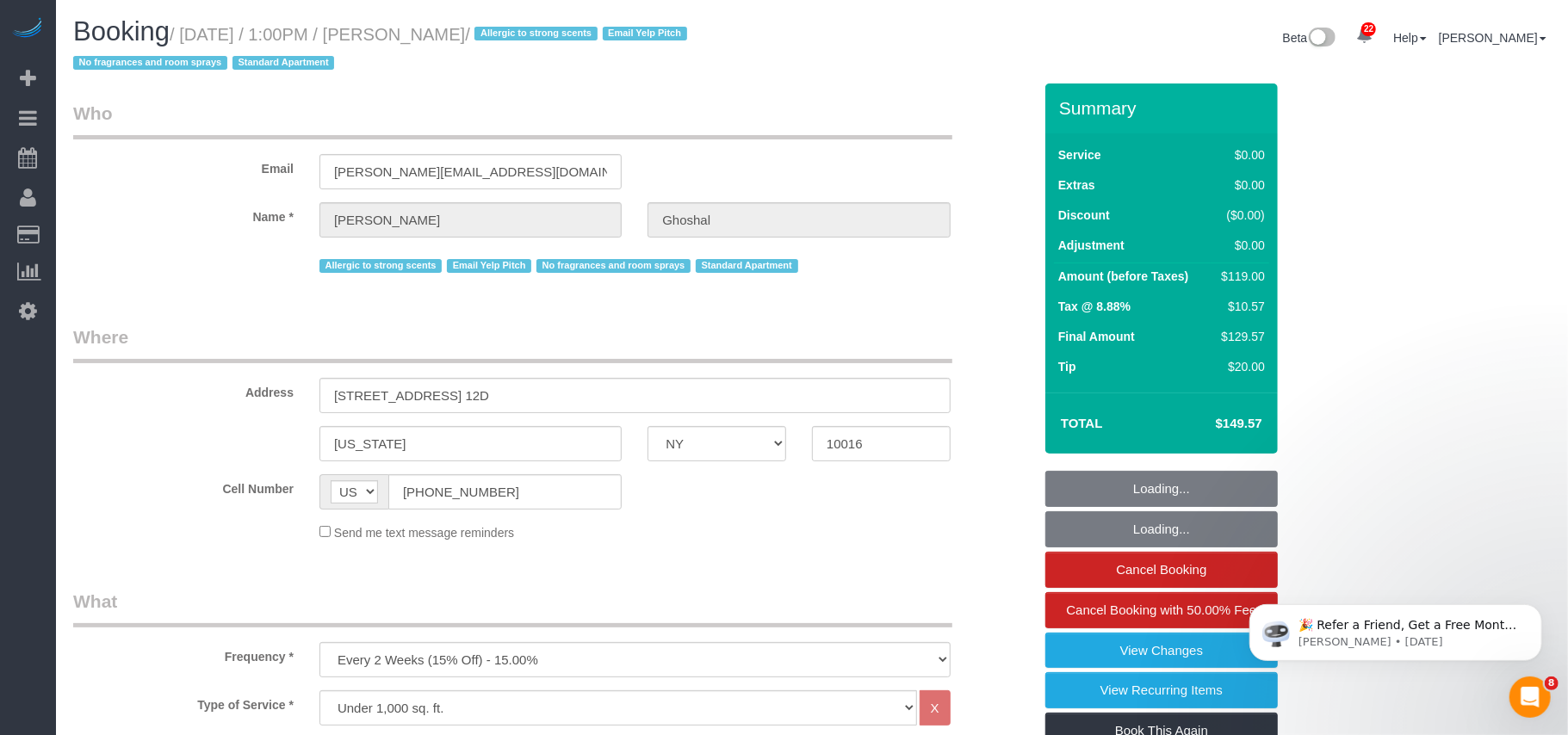
select select "object:9671"
select select "number:89"
select select "number:90"
select select "number:15"
select select "number:6"
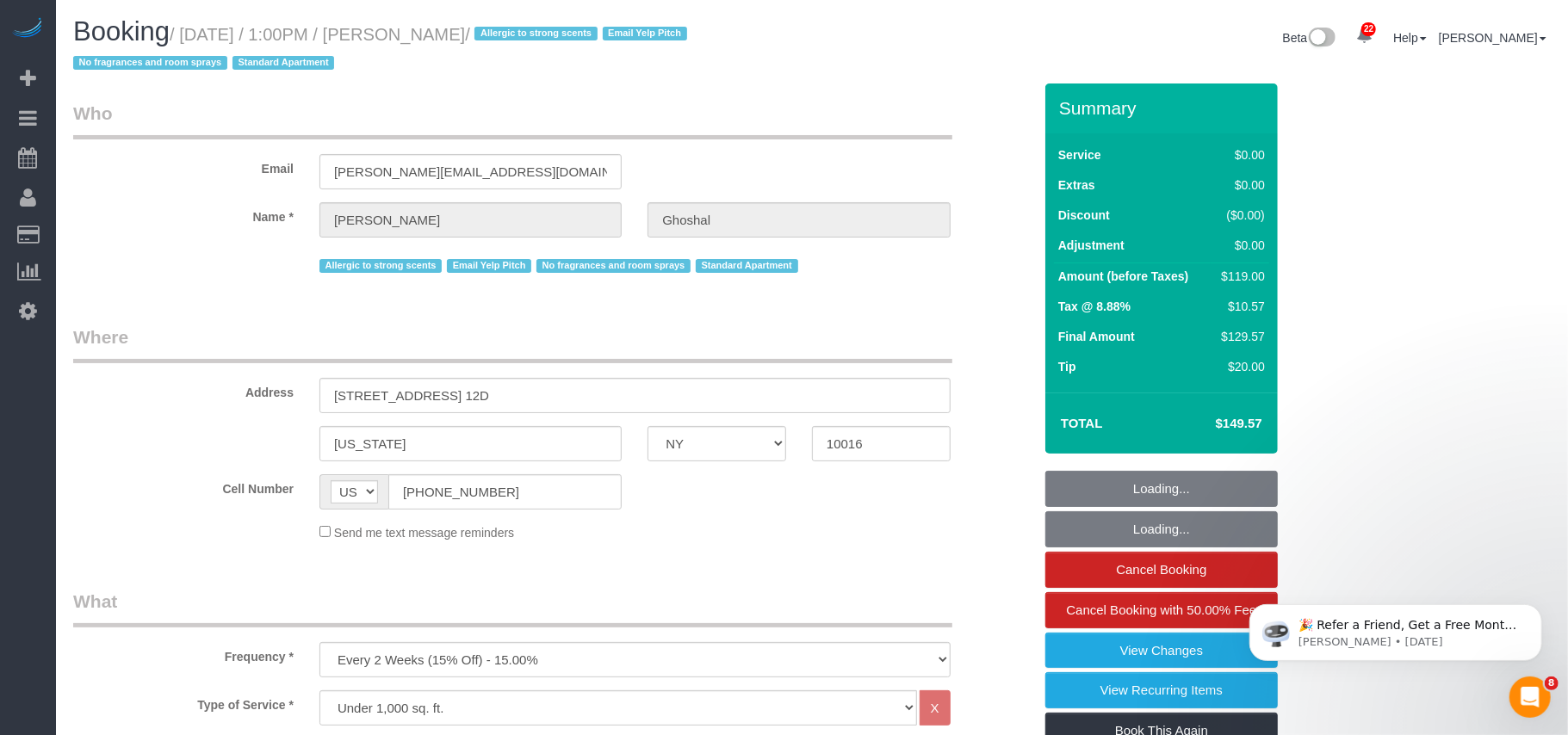
select select "number:21"
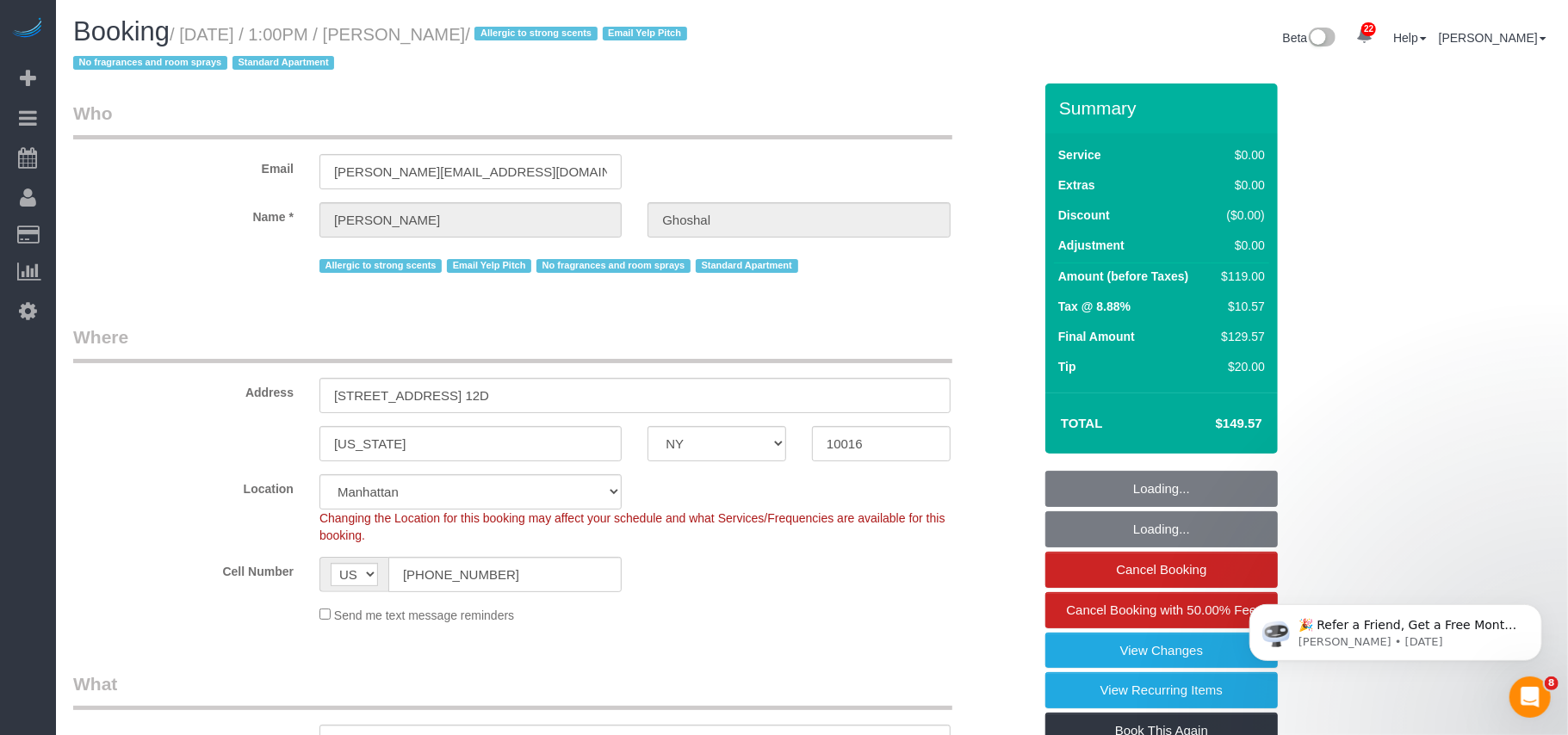
select select "string:stripe-pm_1Ku1j74VGloSiKo7QCZHMS4r"
select select "spot42"
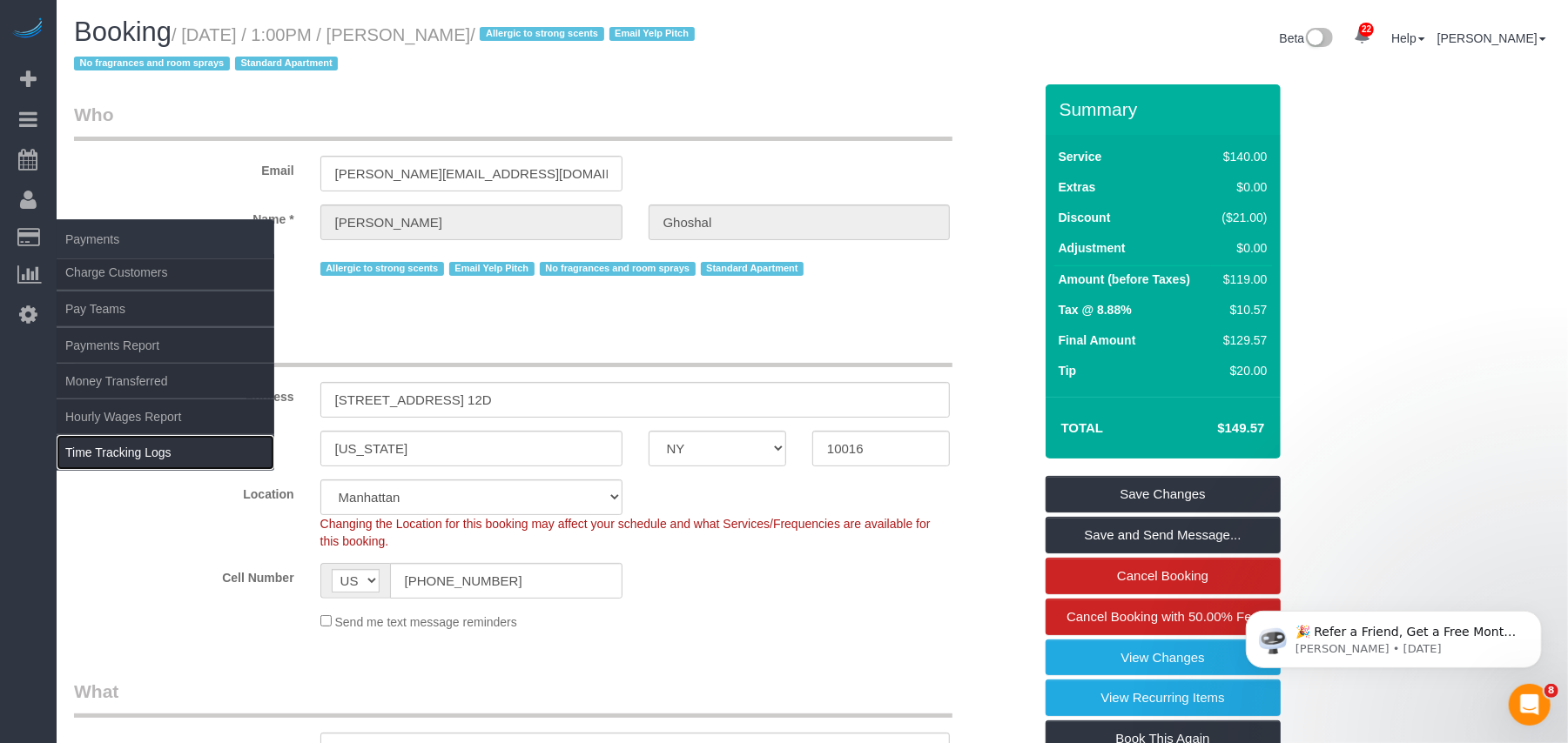
click at [155, 439] on link "Time Tracking Logs" at bounding box center [165, 452] width 217 height 34
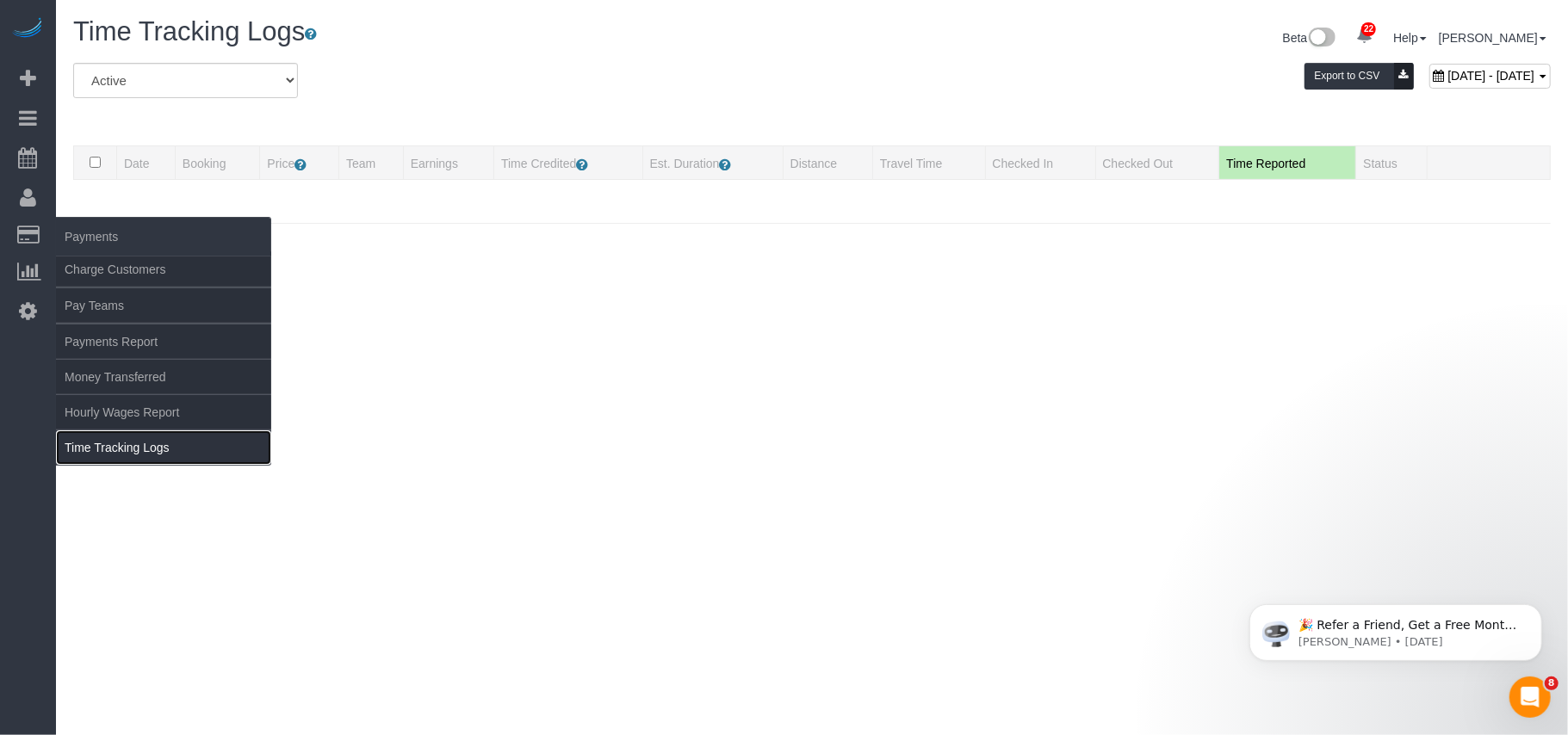
click at [145, 451] on link "Time Tracking Logs" at bounding box center [163, 447] width 215 height 34
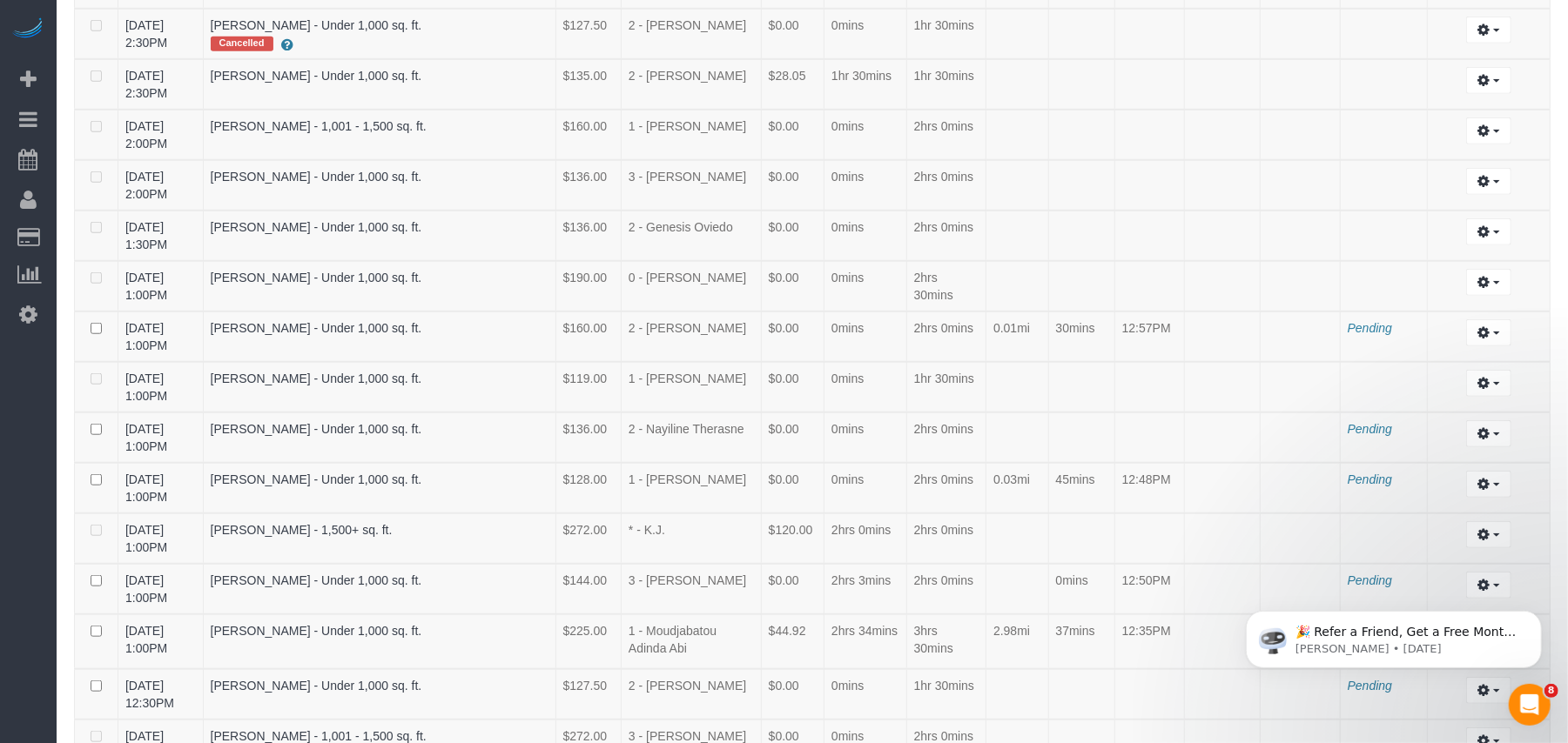
scroll to position [1813, 0]
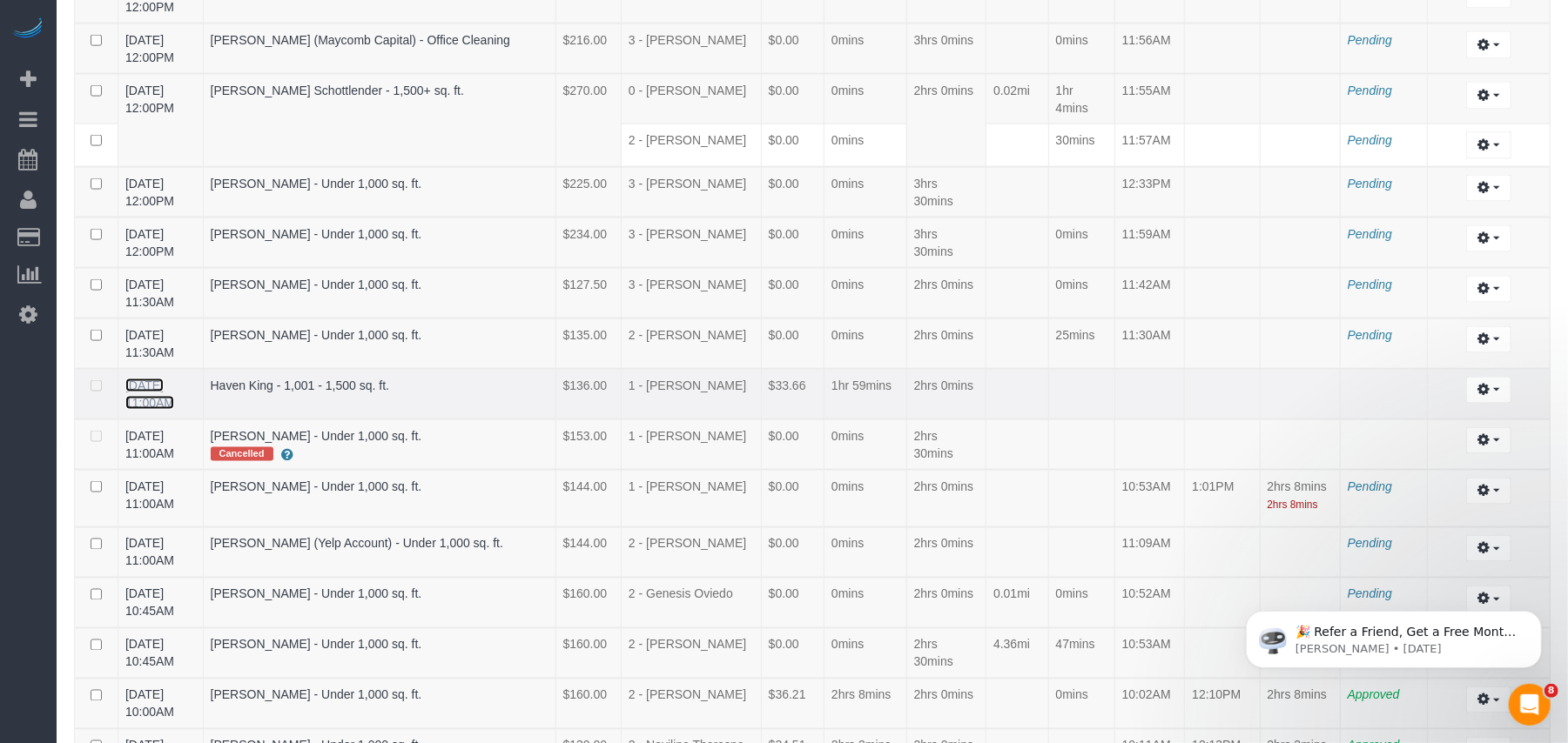
click at [148, 378] on link "09/19/2025 11:00AM" at bounding box center [149, 394] width 49 height 32
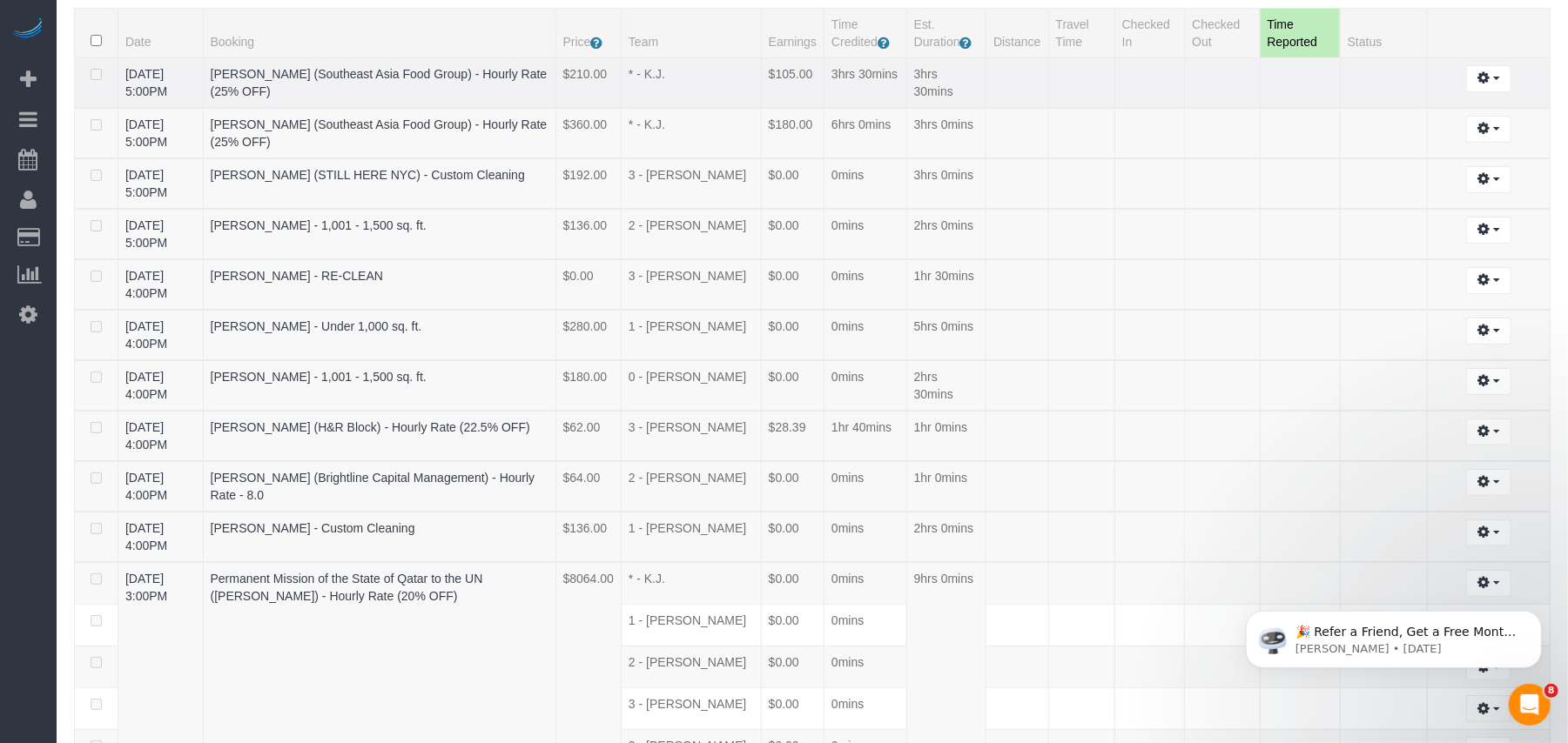
scroll to position [883, 0]
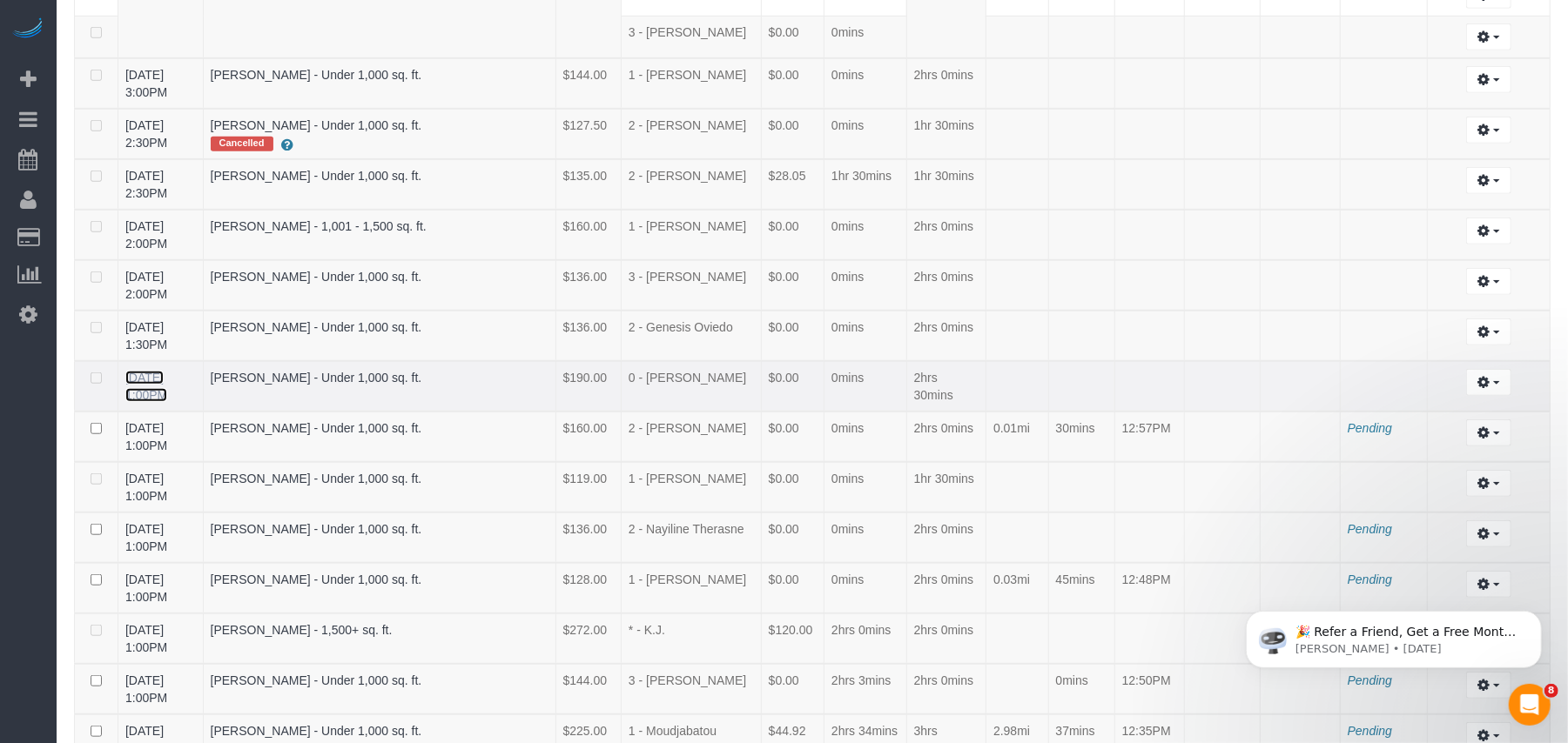
click at [165, 371] on link "09/19/2025 1:00PM" at bounding box center [147, 386] width 42 height 32
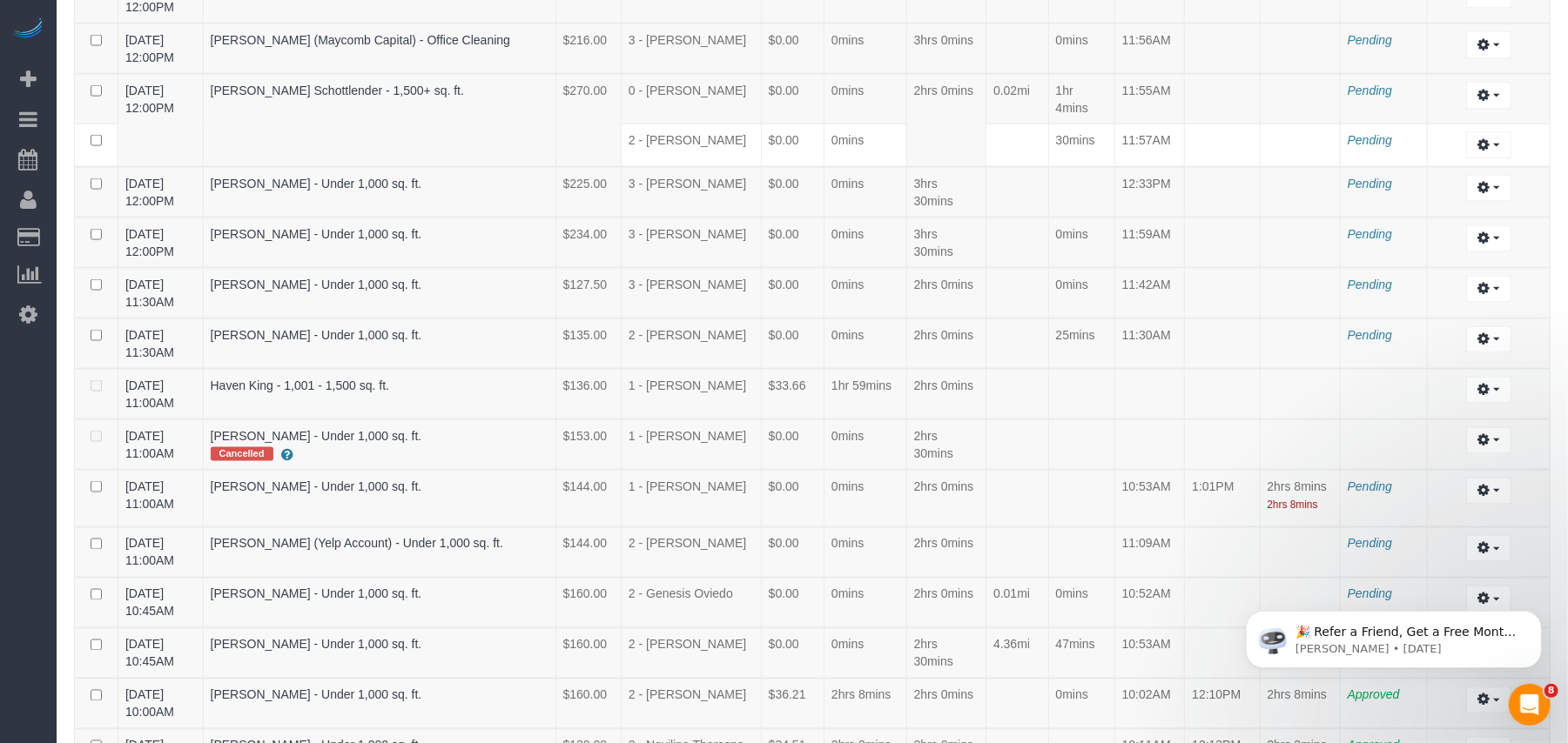
scroll to position [982, 0]
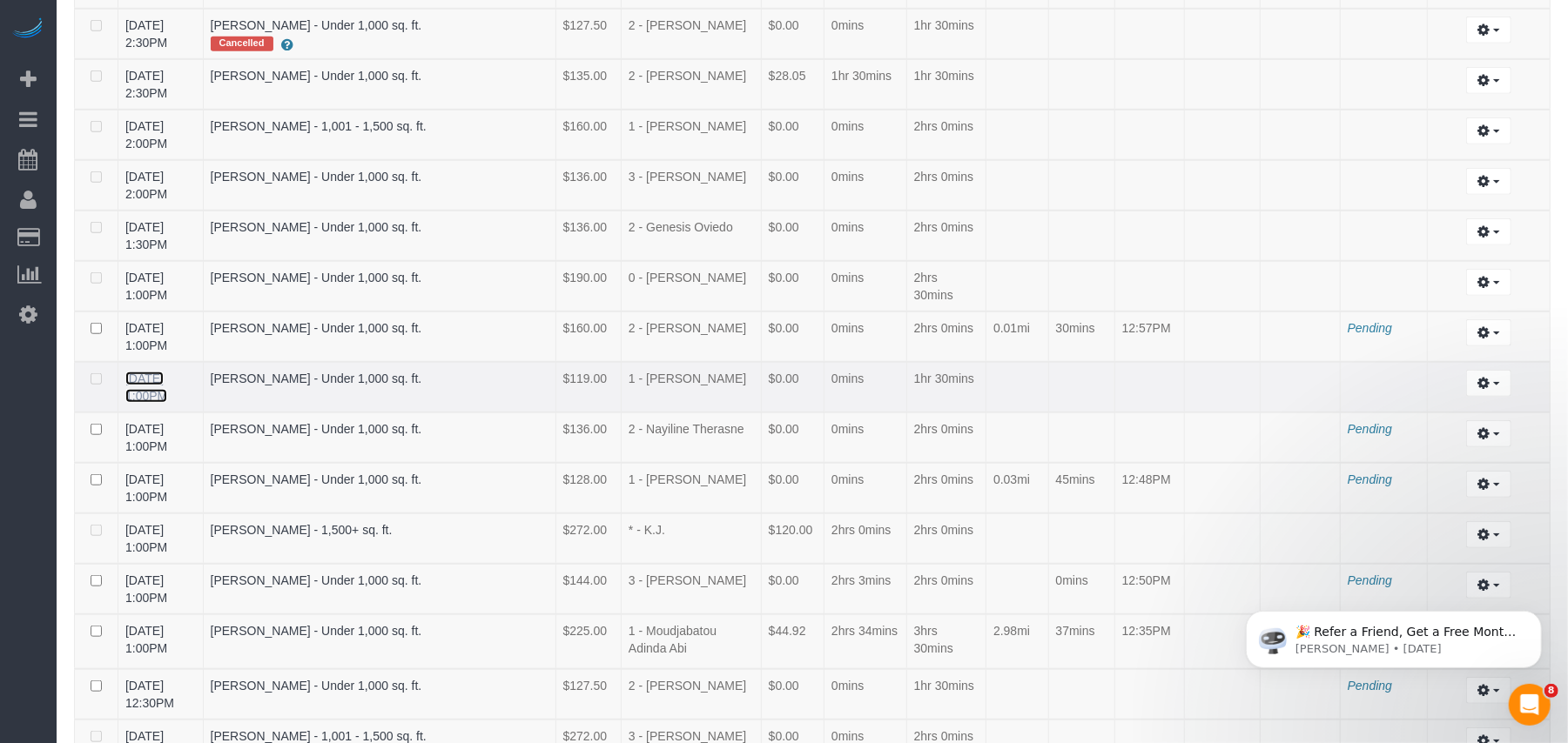
click at [168, 372] on link "09/19/2025 1:00PM" at bounding box center [147, 387] width 42 height 32
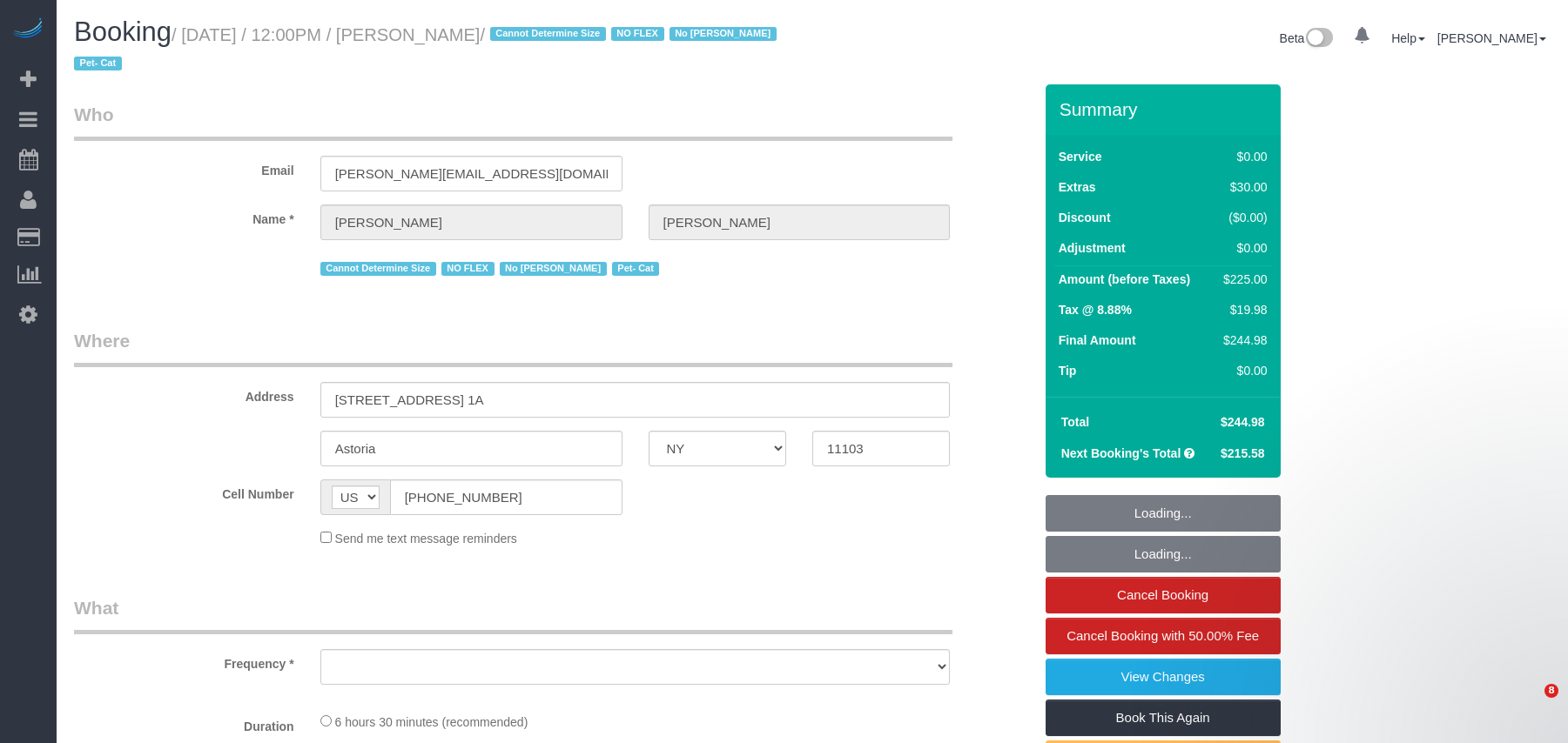
select select "NY"
select select "string:stripe-pm_1QLvt54VGloSiKo7dC2NJORx"
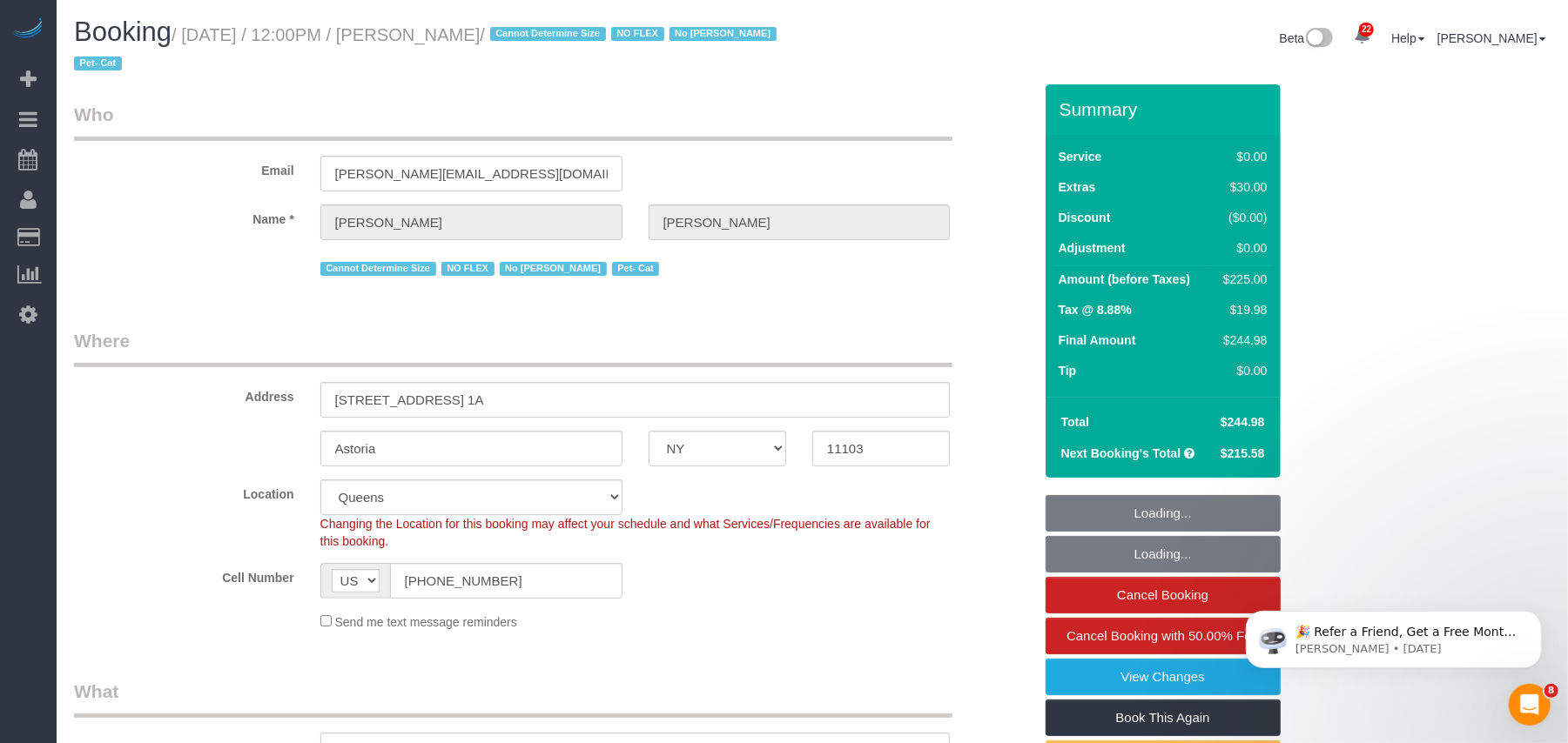
select select "object:831"
select select "number:89"
select select "number:90"
select select "number:14"
select select "number:5"
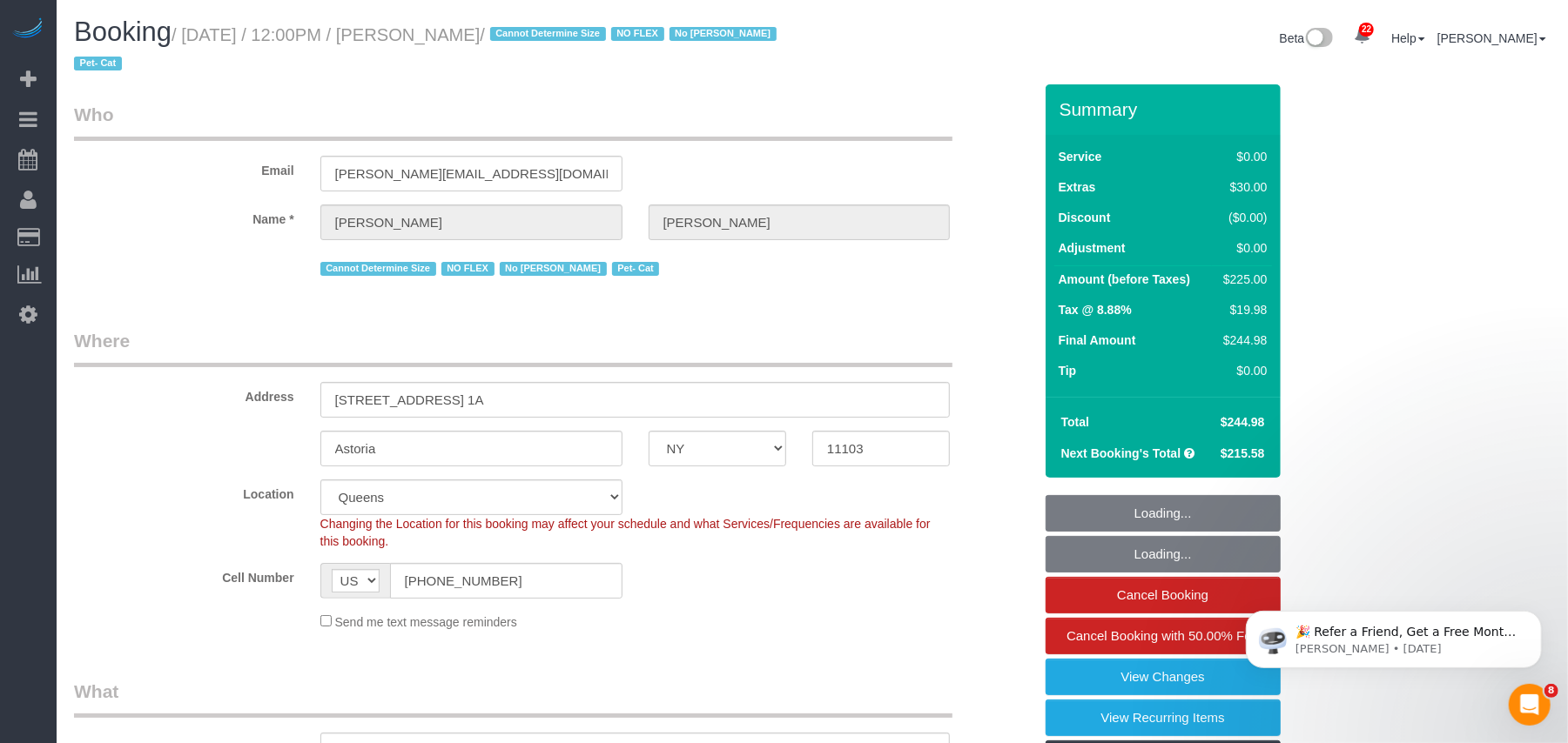
select select "spot1"
select select "2"
select select "object:1543"
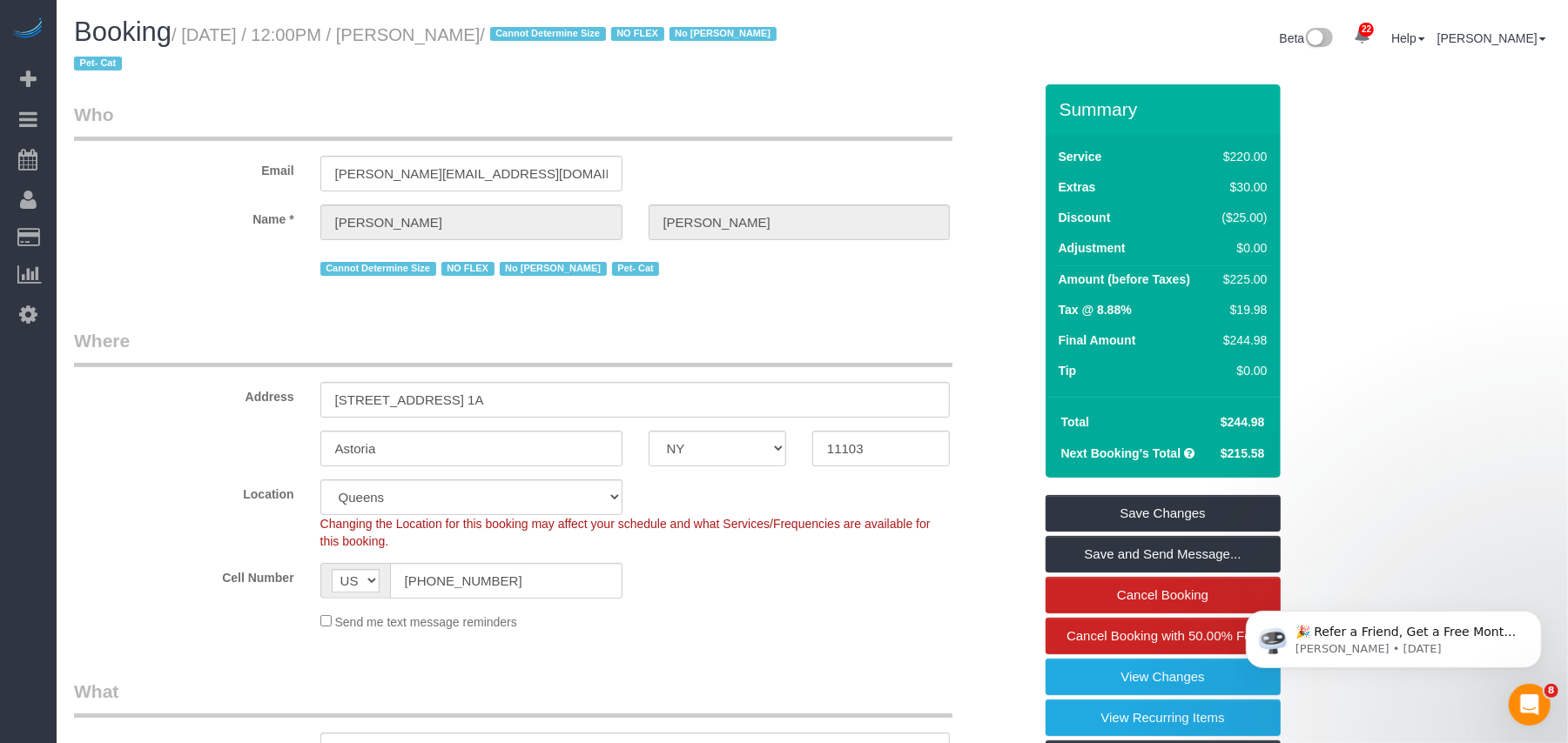
drag, startPoint x: 524, startPoint y: 33, endPoint x: 188, endPoint y: 32, distance: 336.0
click at [188, 32] on small "/ [DATE] / 12:00PM / [PERSON_NAME] / Cannot Determine Size NO FLEX No [PERSON_N…" at bounding box center [427, 49] width 708 height 49
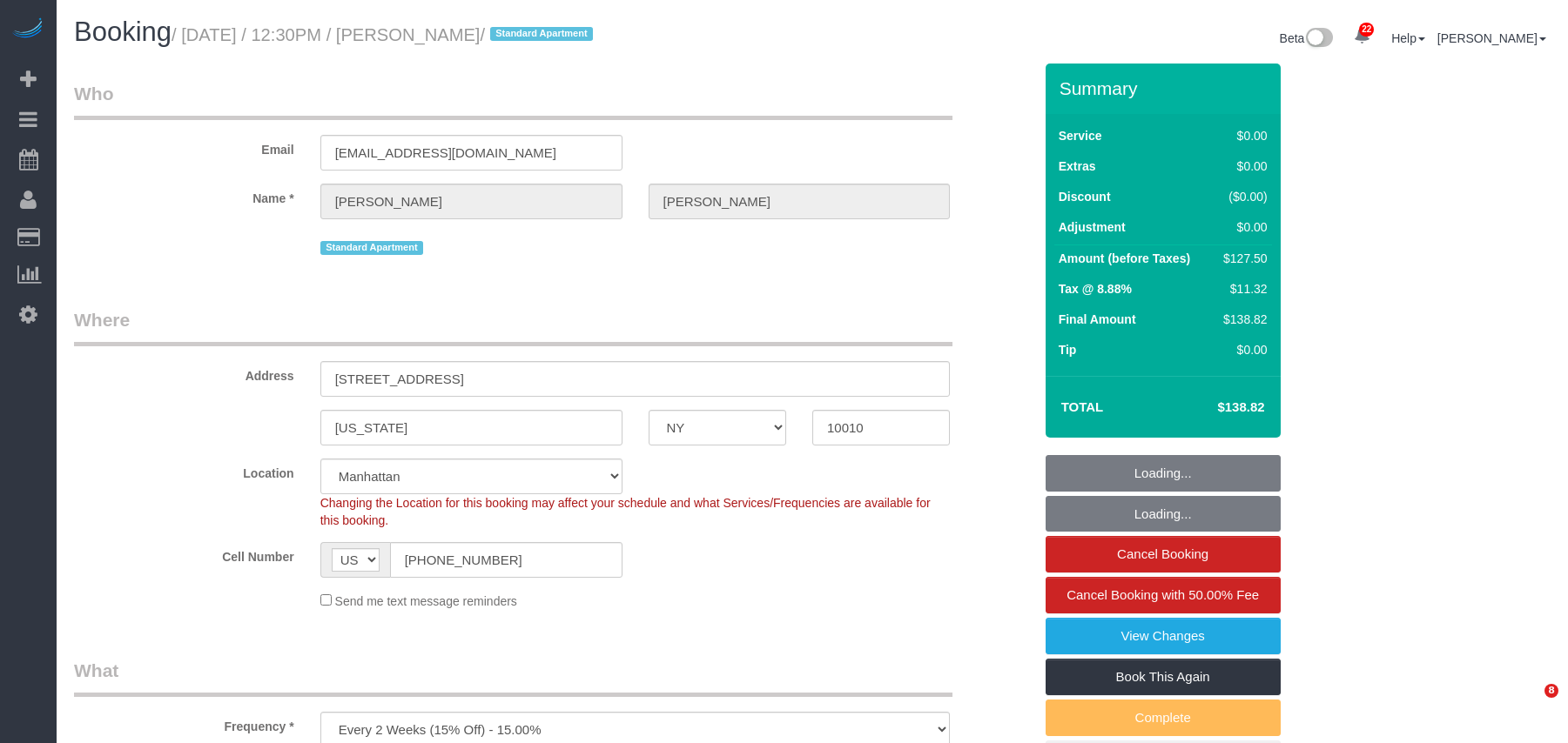
select select "NY"
select select "number:56"
select select "number:73"
select select "number:15"
select select "number:5"
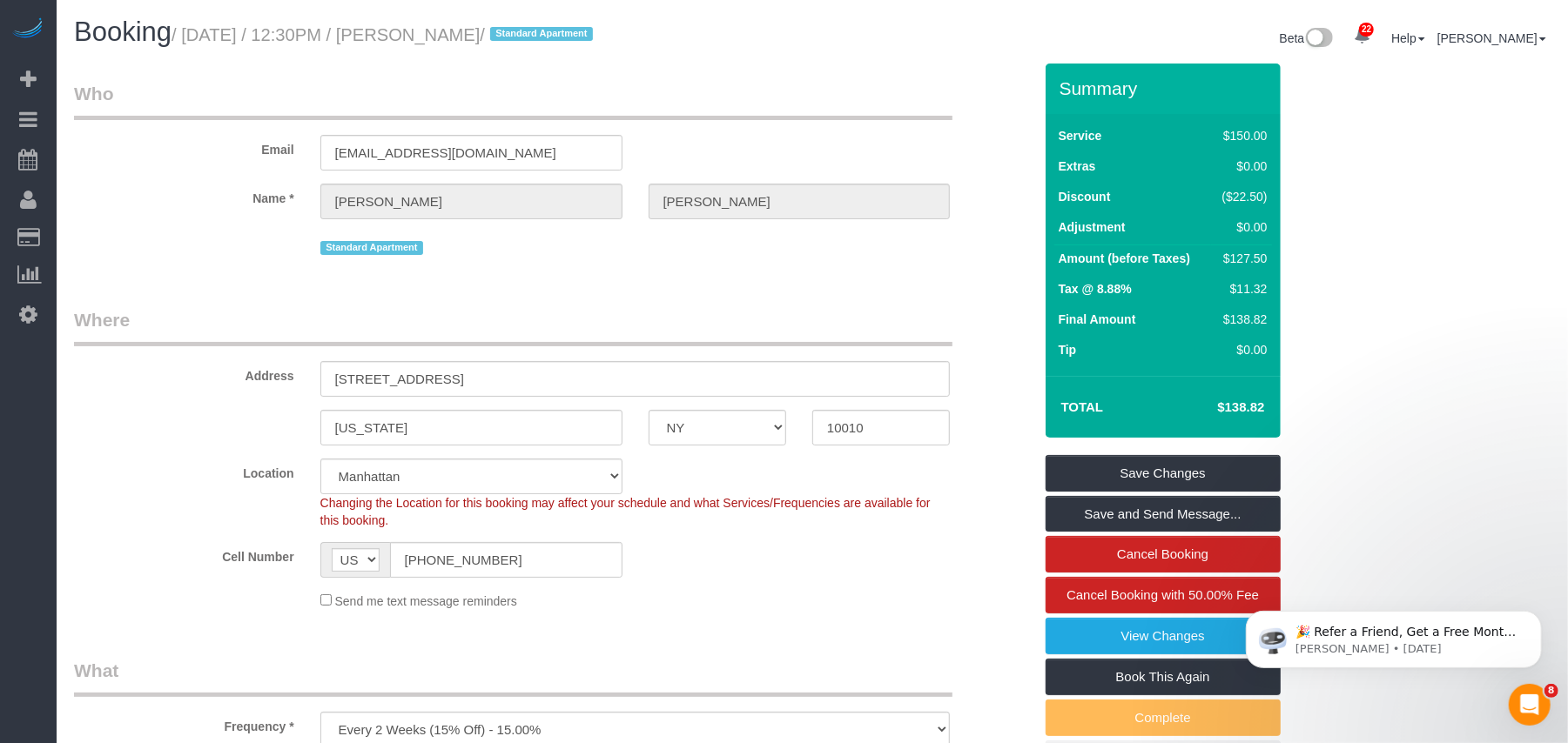
drag, startPoint x: 566, startPoint y: 39, endPoint x: 188, endPoint y: 34, distance: 378.0
click at [188, 34] on small "/ [DATE] / 12:30PM / [PERSON_NAME] / Standard Apartment" at bounding box center [384, 34] width 426 height 19
copy small "[DATE] / 12:30PM / [PERSON_NAME]"
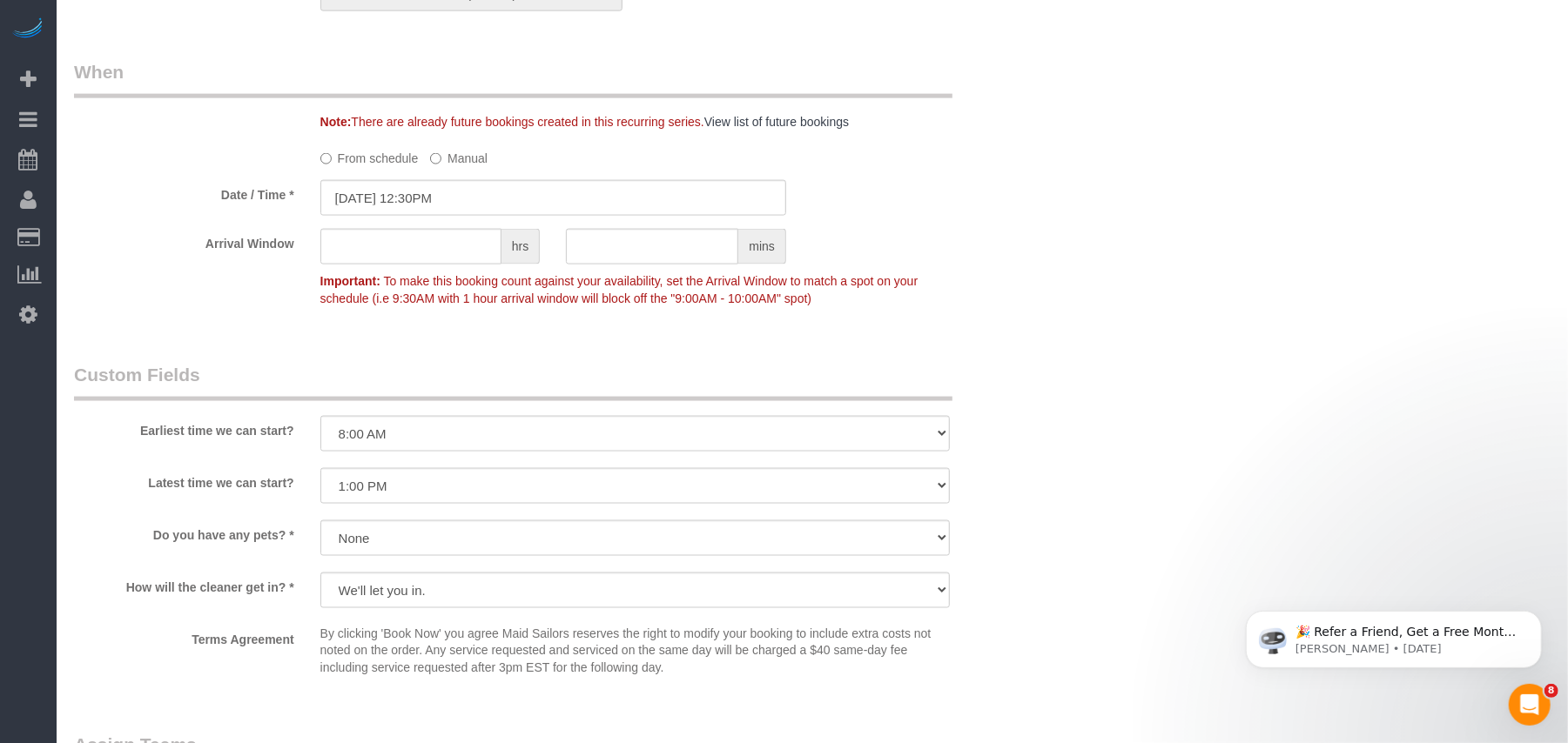
scroll to position [1741, 0]
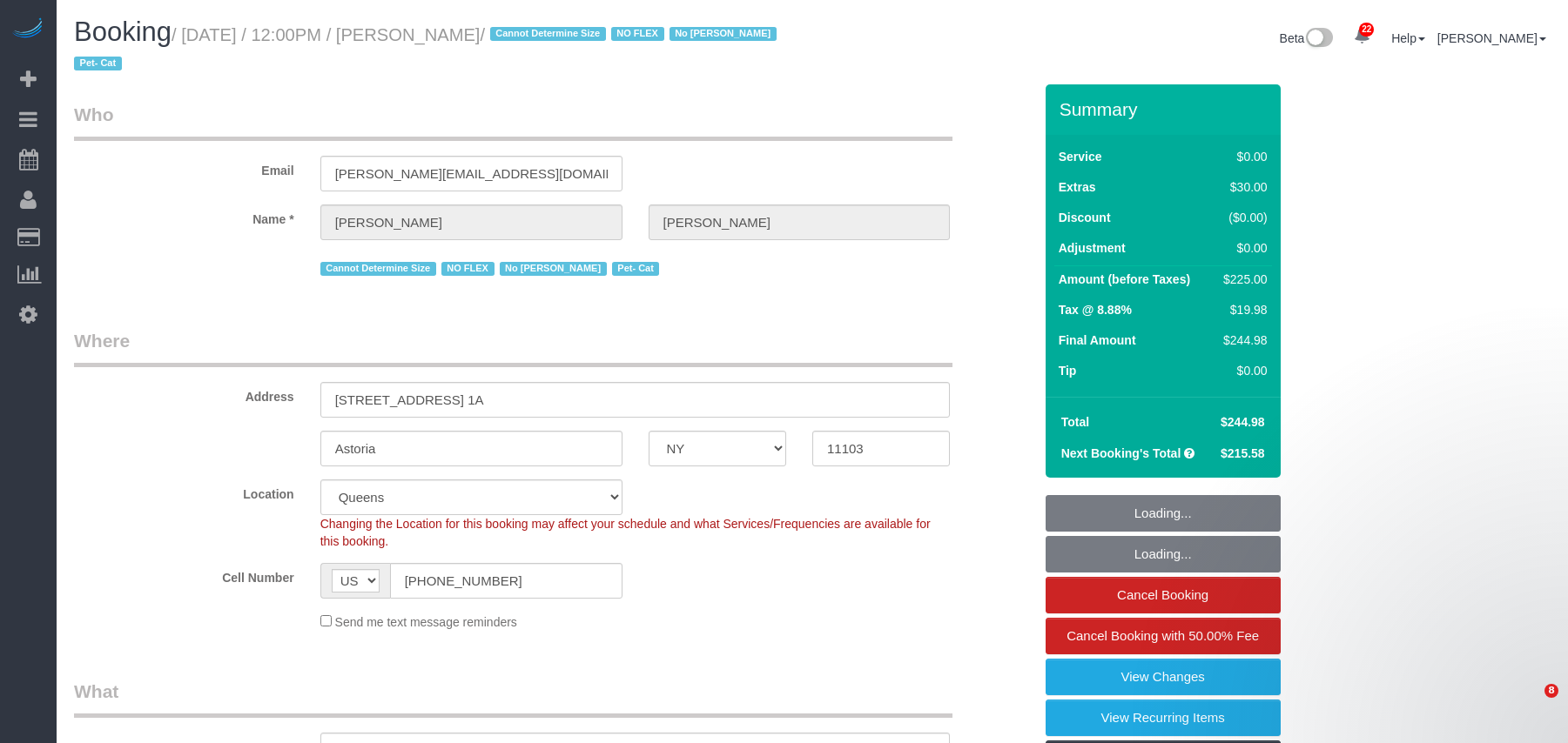
select select "NY"
select select "number:89"
select select "number:90"
select select "number:14"
select select "number:5"
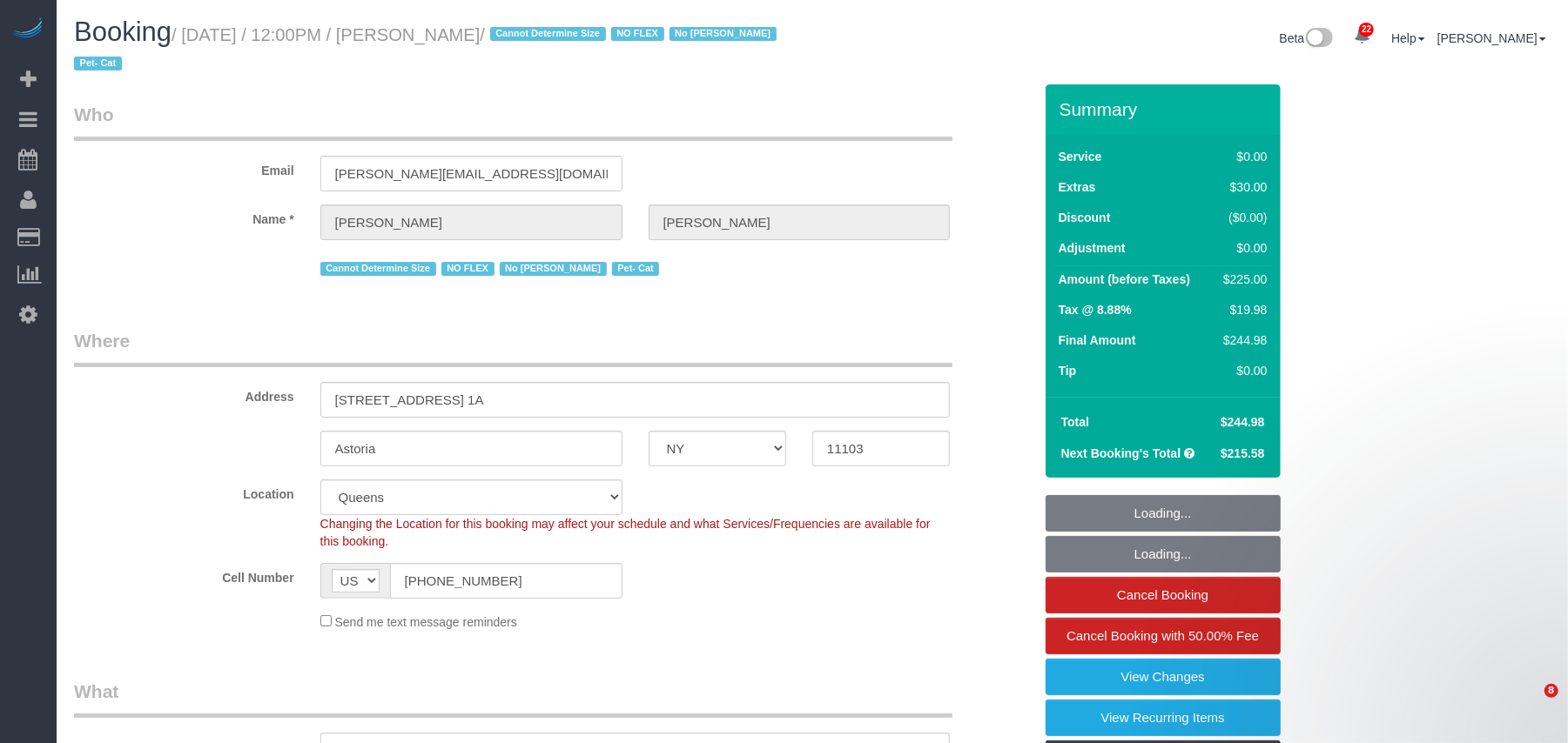
select select "spot1"
select select "2"
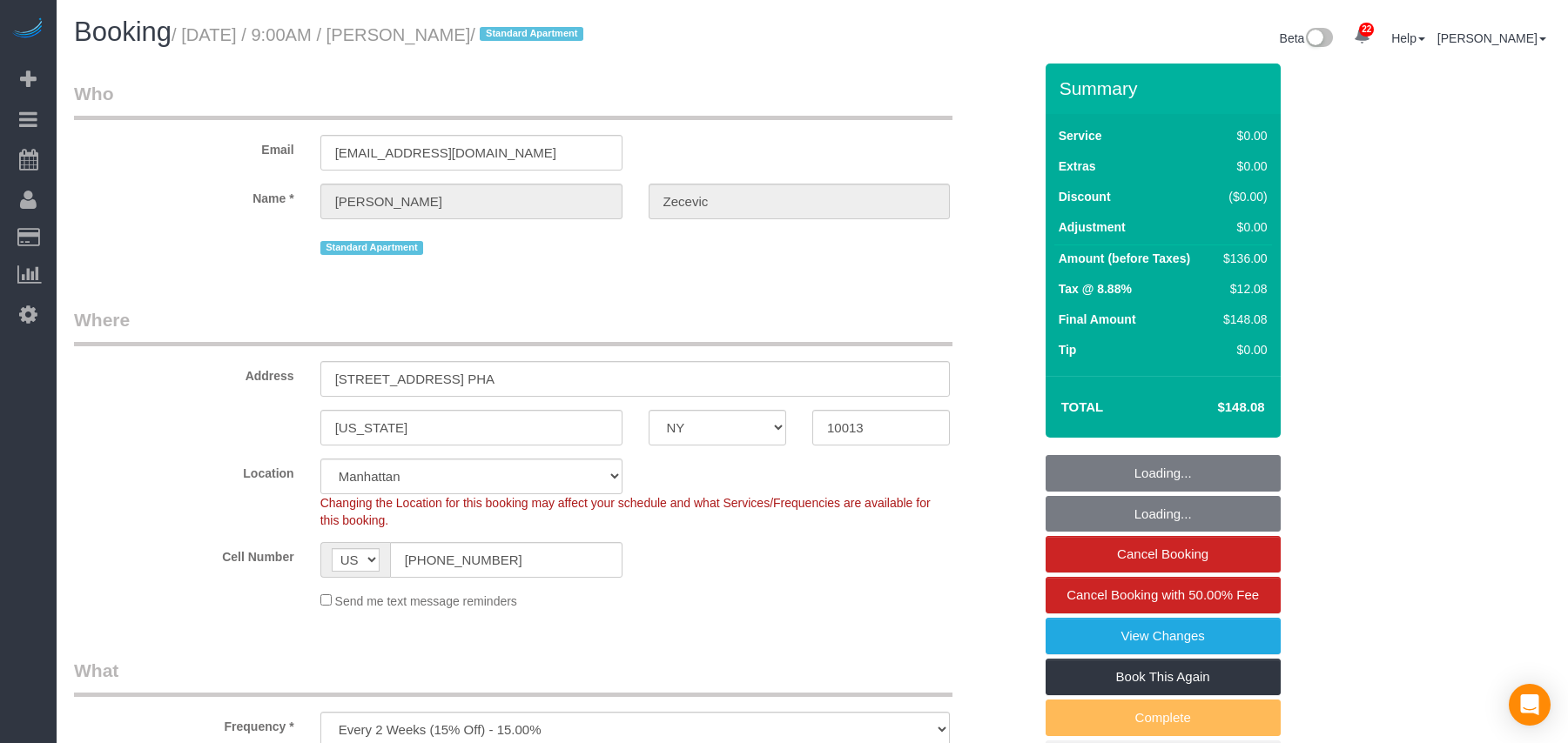
select select "NY"
select select "string:stripe-pm_1RYTMZ4VGloSiKo7i57IXIcV"
select select "number:56"
select select "number:70"
select select "number:15"
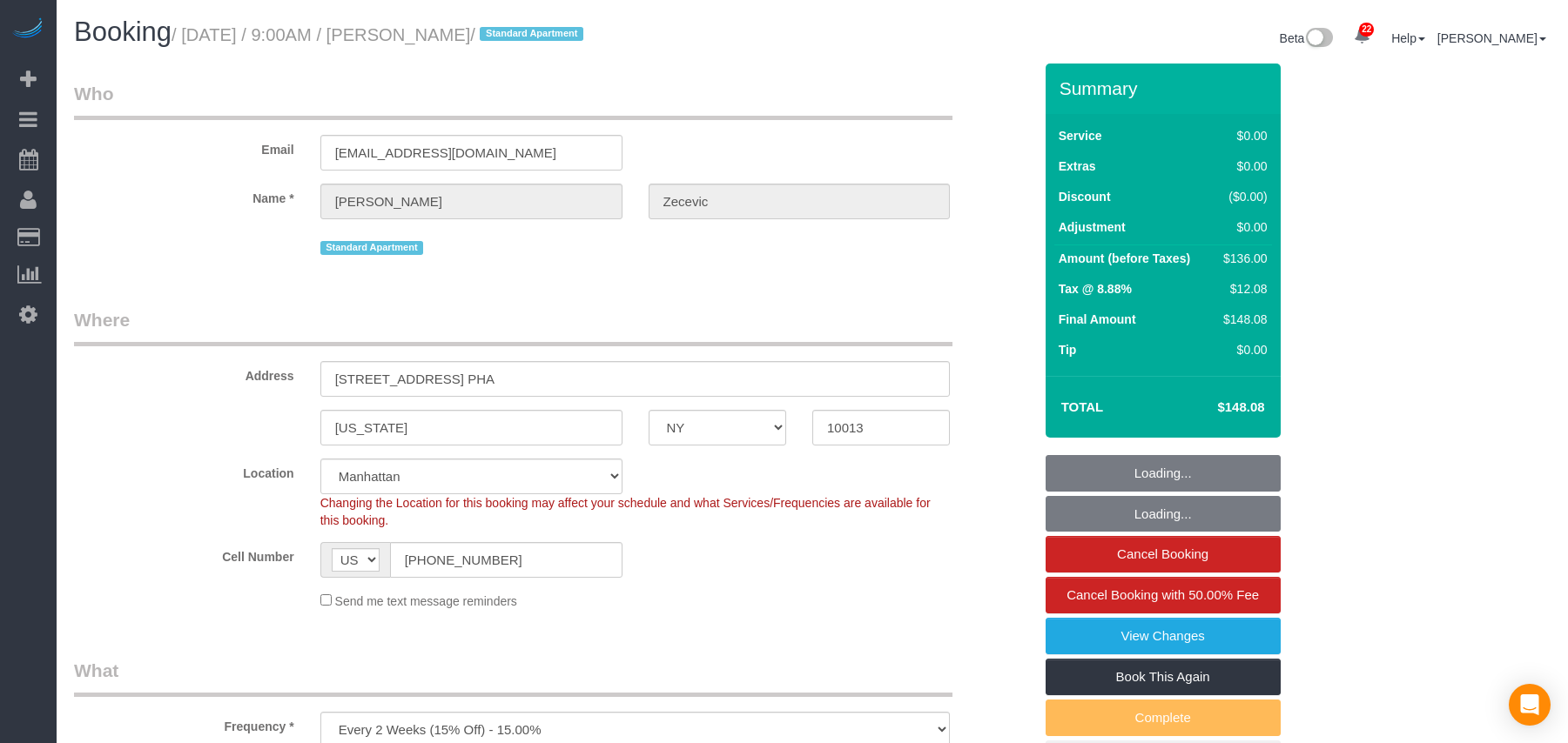
select select "number:5"
select select "object:1558"
select select "spot1"
select select "1"
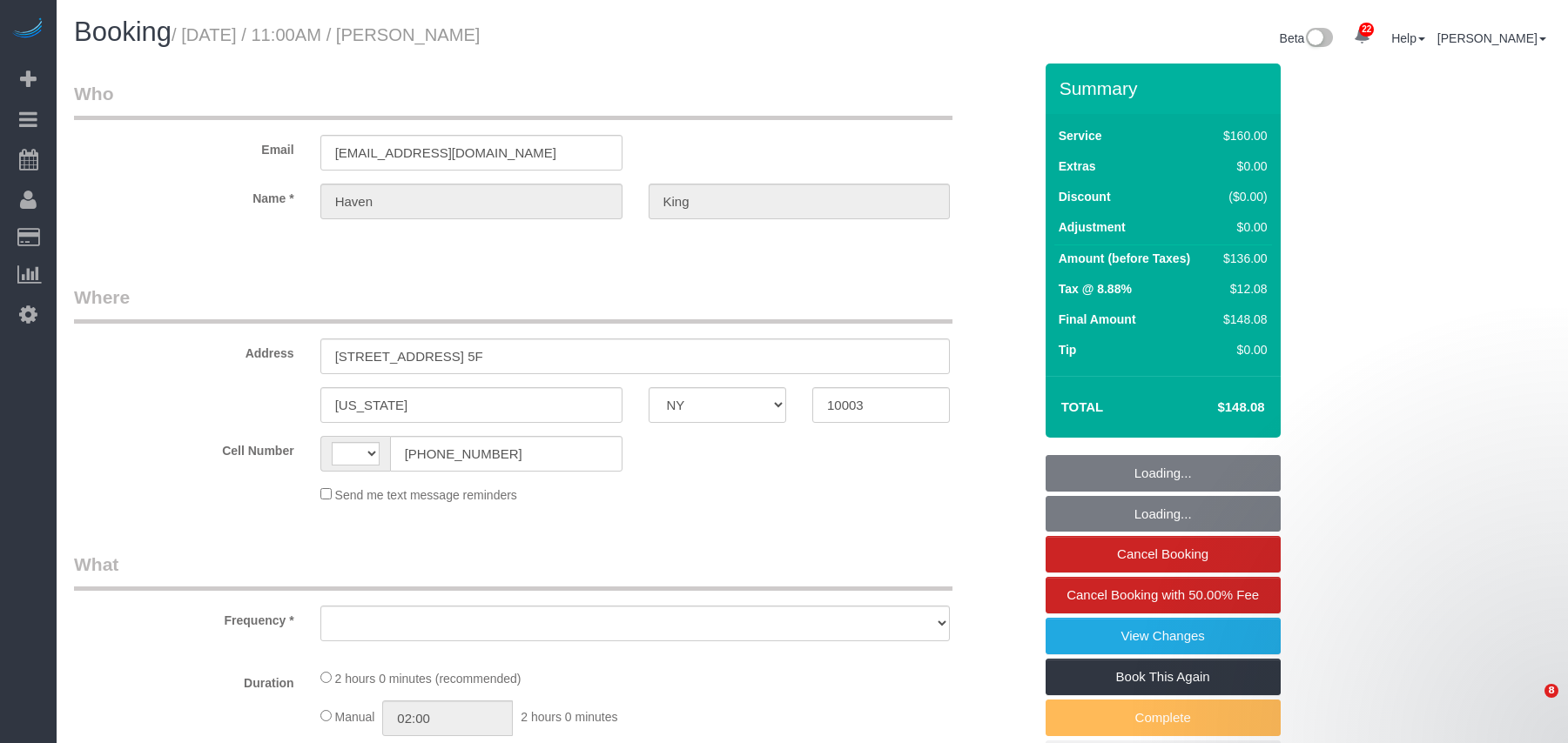
select select "NY"
select select "string:US"
select select "object:801"
select select "number:59"
select select "number:73"
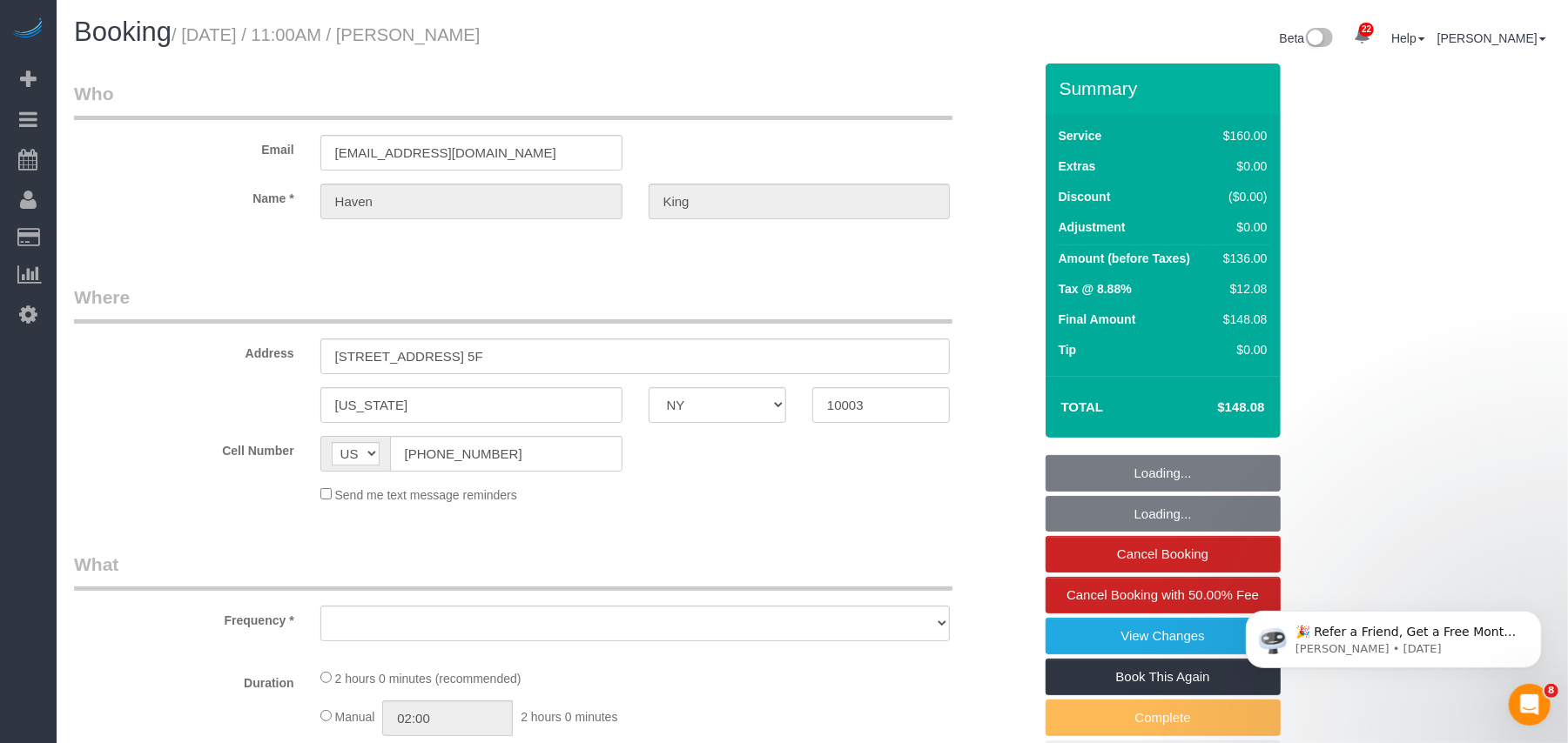
select select "number:15"
select select "number:6"
click at [193, 34] on h1 "Booking / September 19, 2025 / 11:00AM / Haven King" at bounding box center [436, 32] width 725 height 30
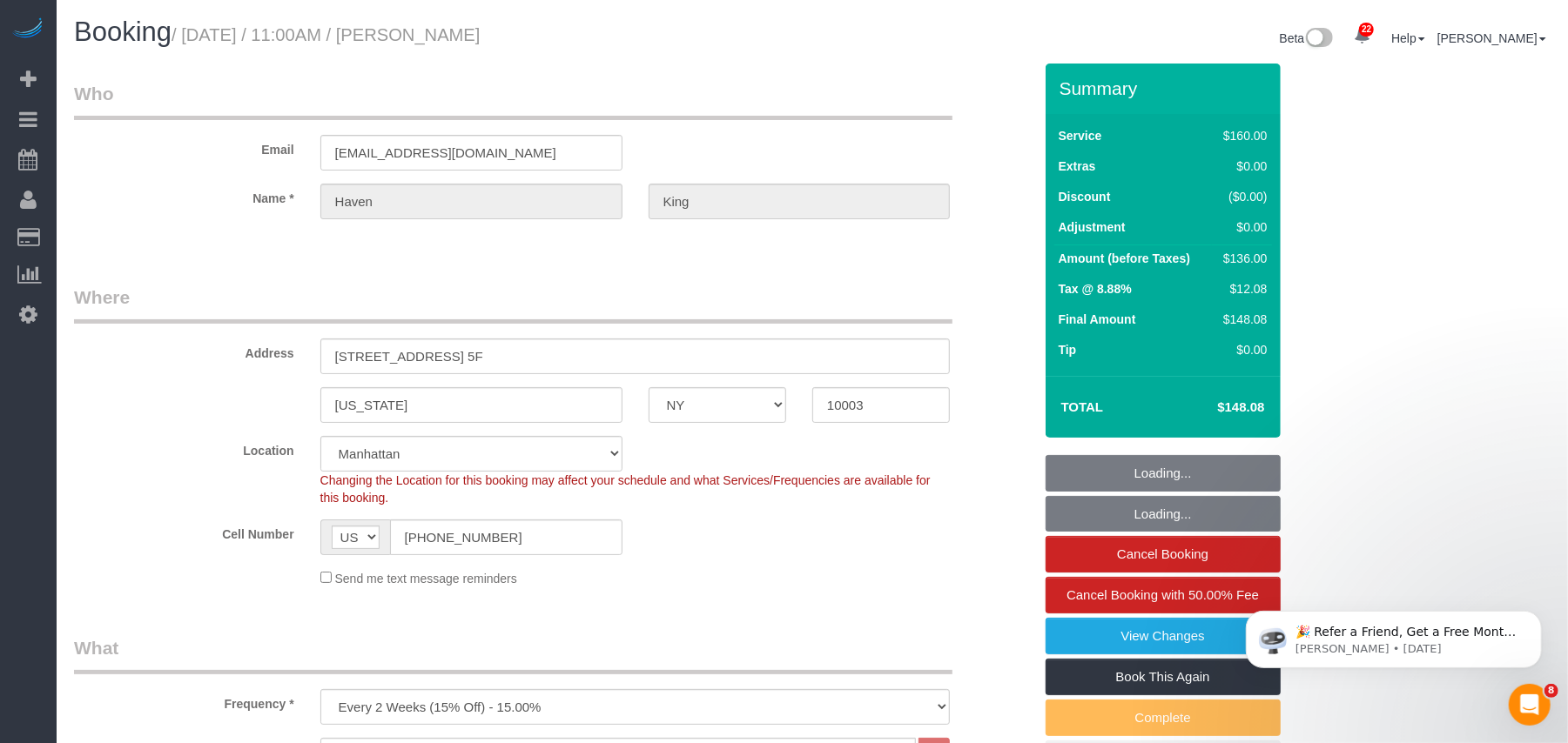
select select "string:stripe-pm_1RUCwW4VGloSiKo73LZshwpy"
select select "spot1"
select select "object:1491"
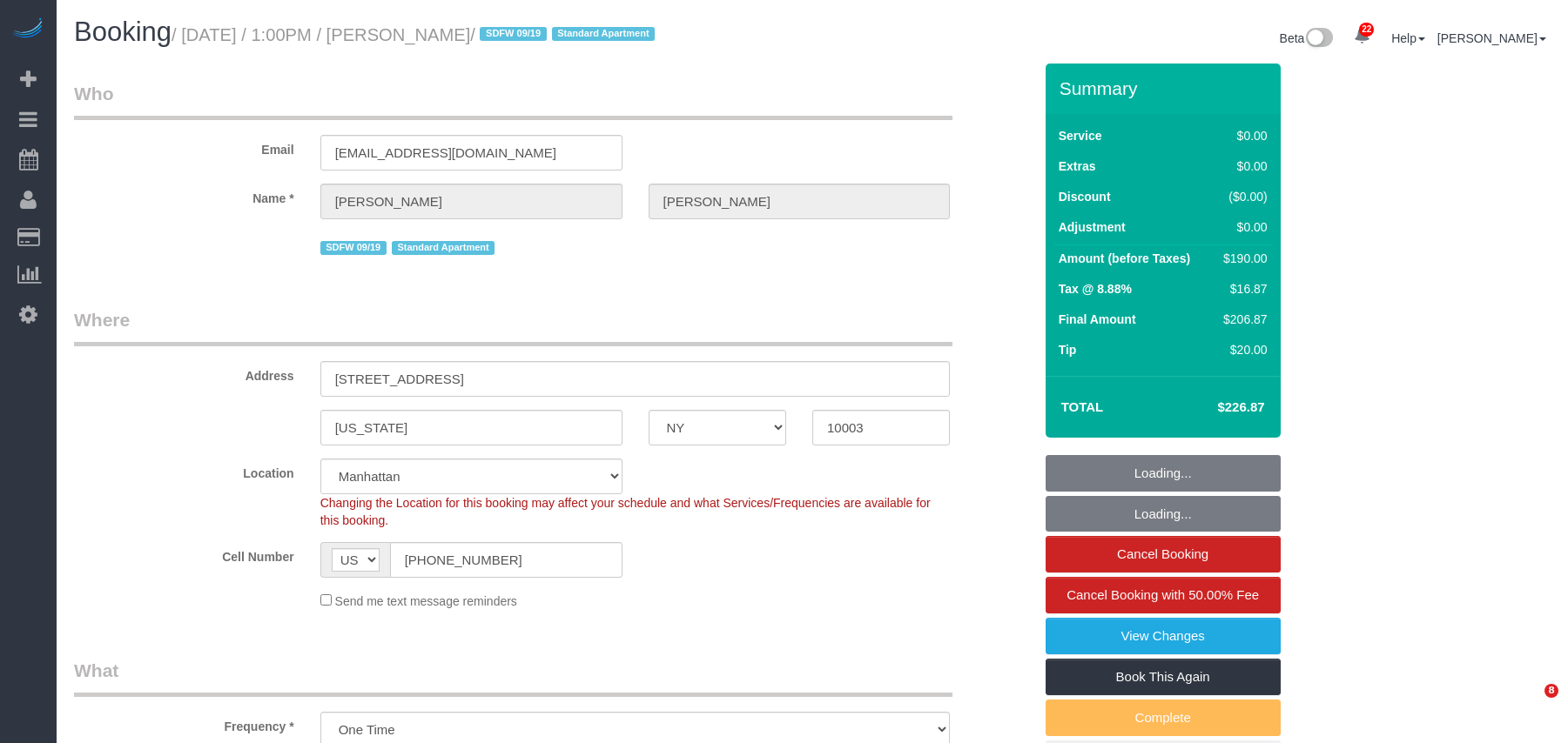
select select "NY"
select select "string:stripe-pm_1Q0UyP4VGloSiKo72Qgccq7U"
select select "spot1"
select select "number:58"
select select "number:75"
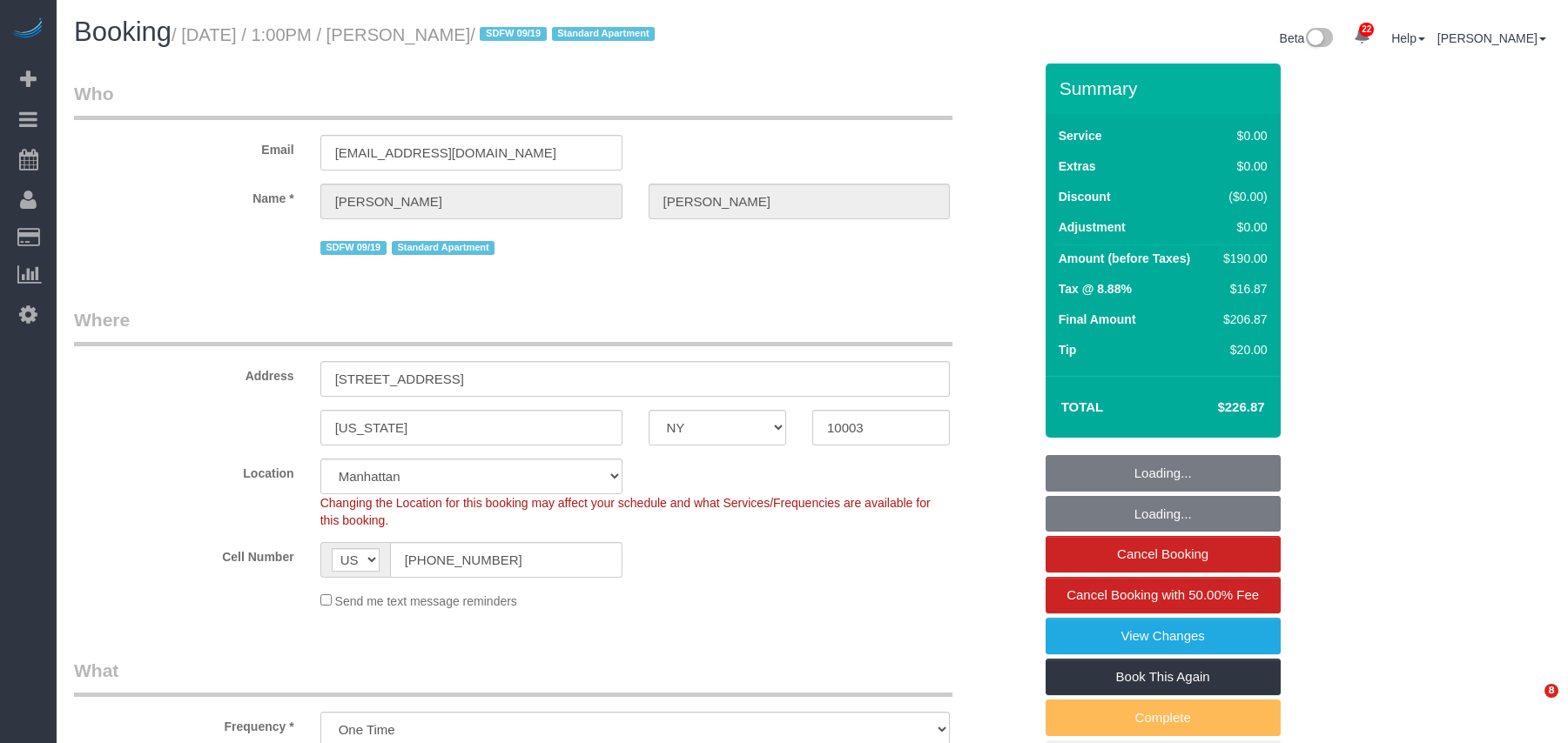
select select "number:15"
select select "number:5"
select select "2"
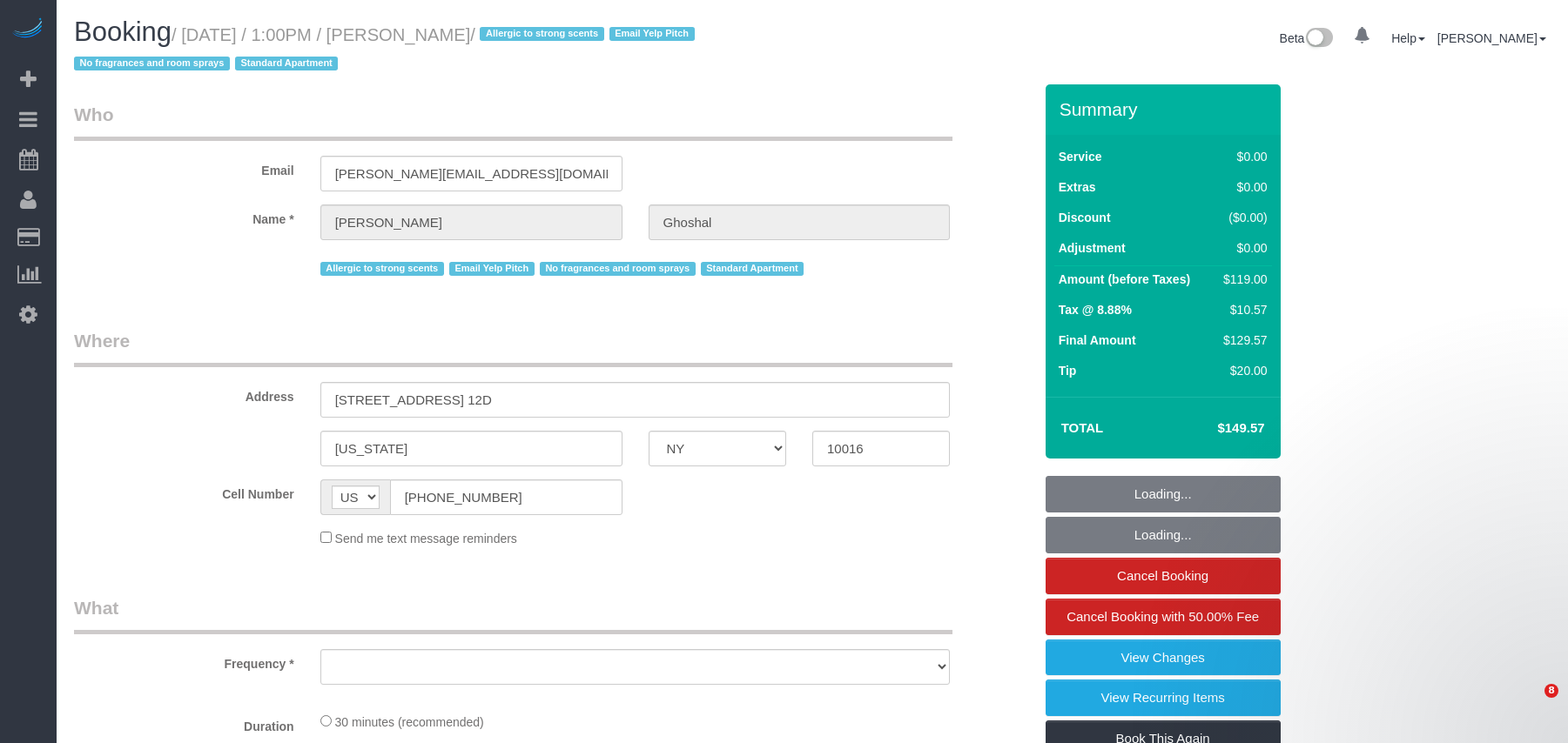
select select "NY"
select select "string:stripe-pm_1Ku1j74VGloSiKo7QCZHMS4r"
select select "object:824"
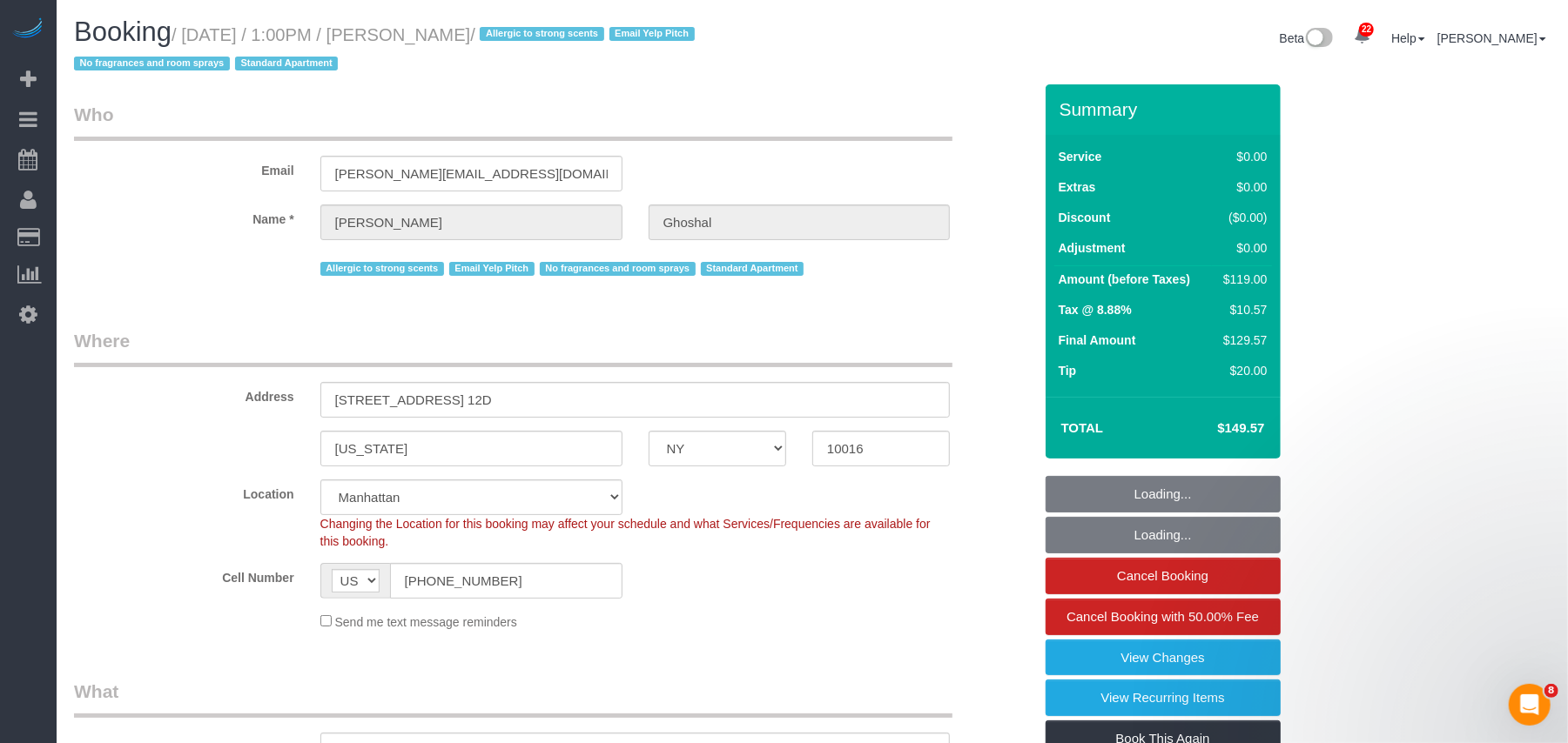
select select "number:89"
select select "number:90"
select select "number:15"
select select "number:6"
select select "number:21"
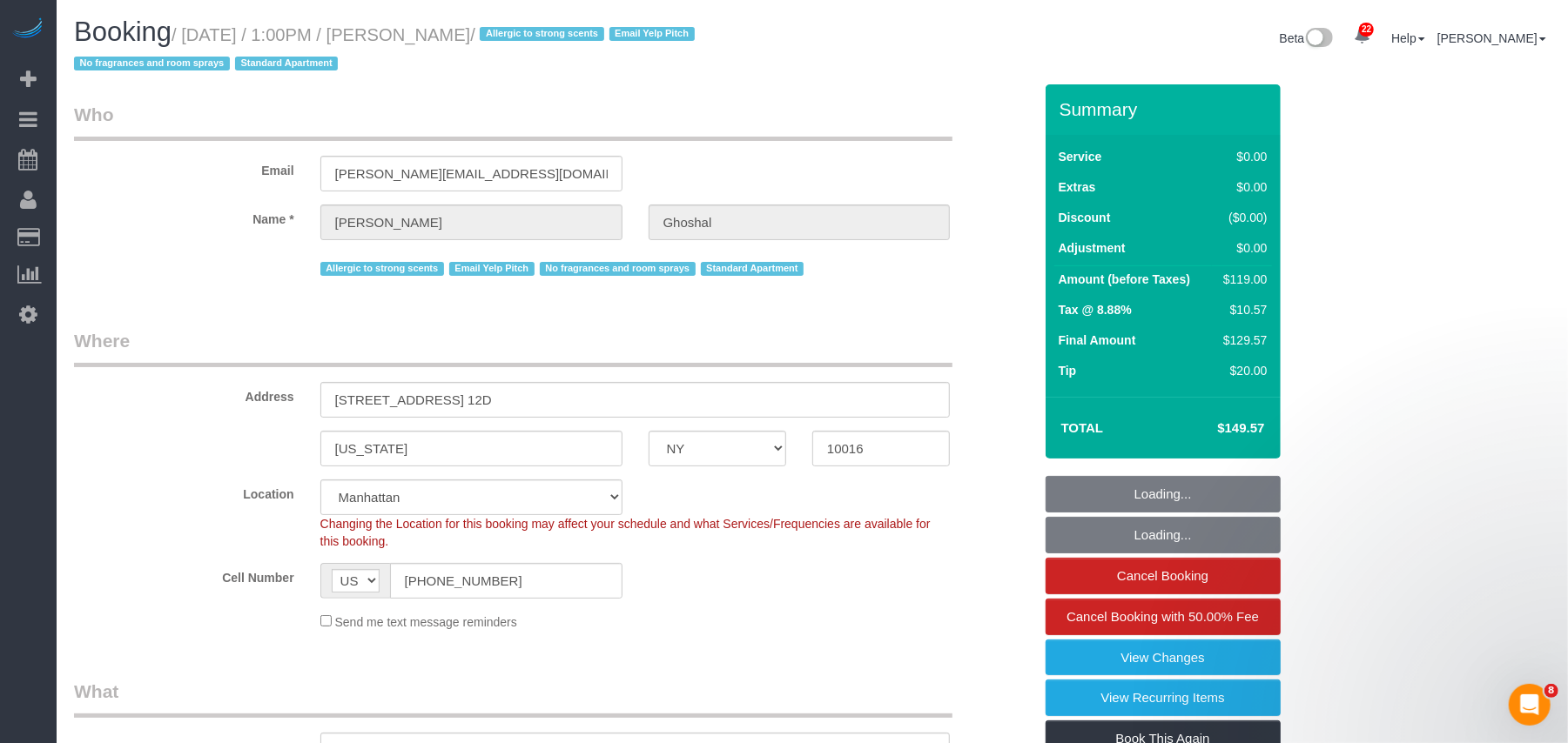
select select "object:1446"
select select "spot1"
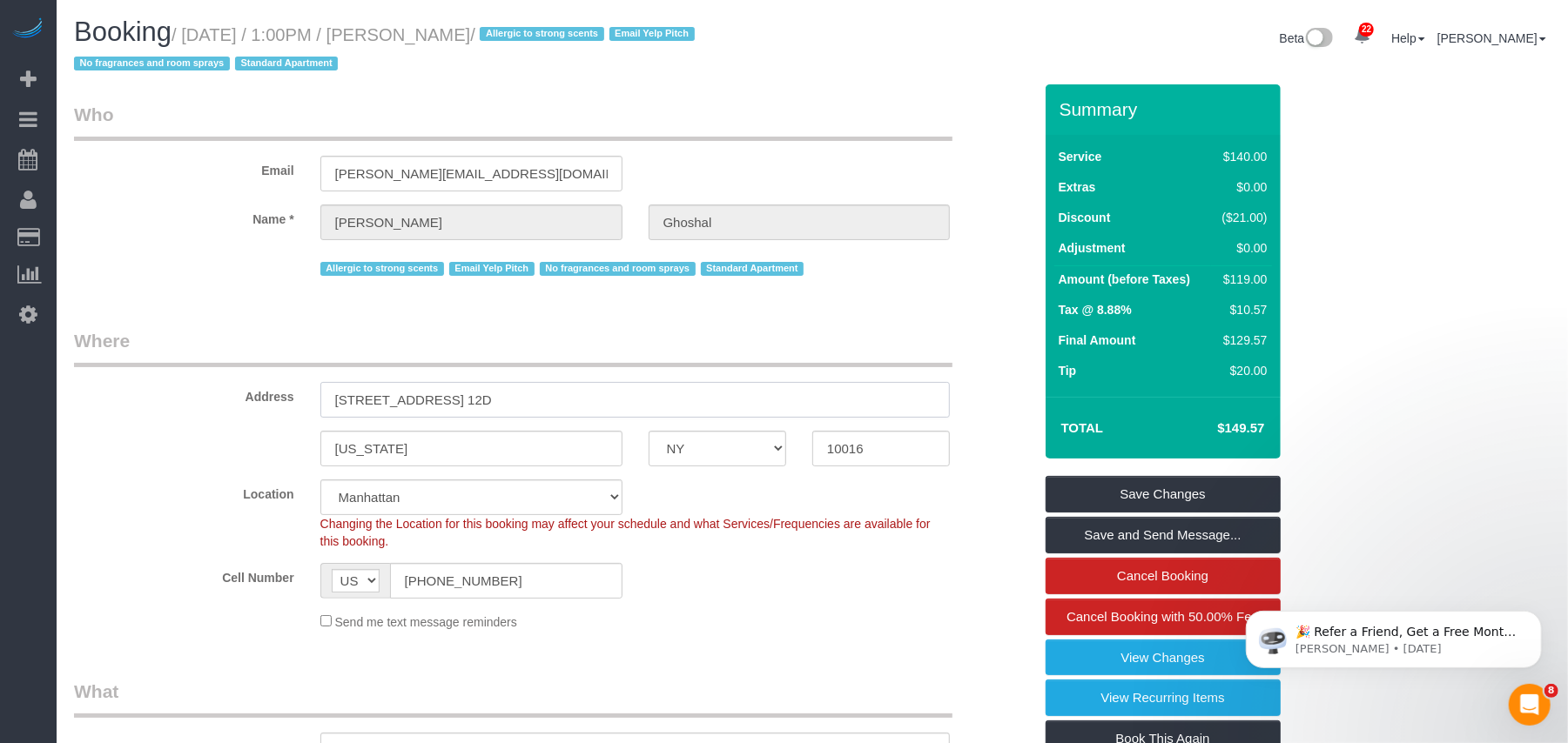
drag, startPoint x: 332, startPoint y: 397, endPoint x: 453, endPoint y: 400, distance: 121.0
click at [453, 400] on input "200 East 27th Street, Apt. 12D" at bounding box center [636, 399] width 630 height 35
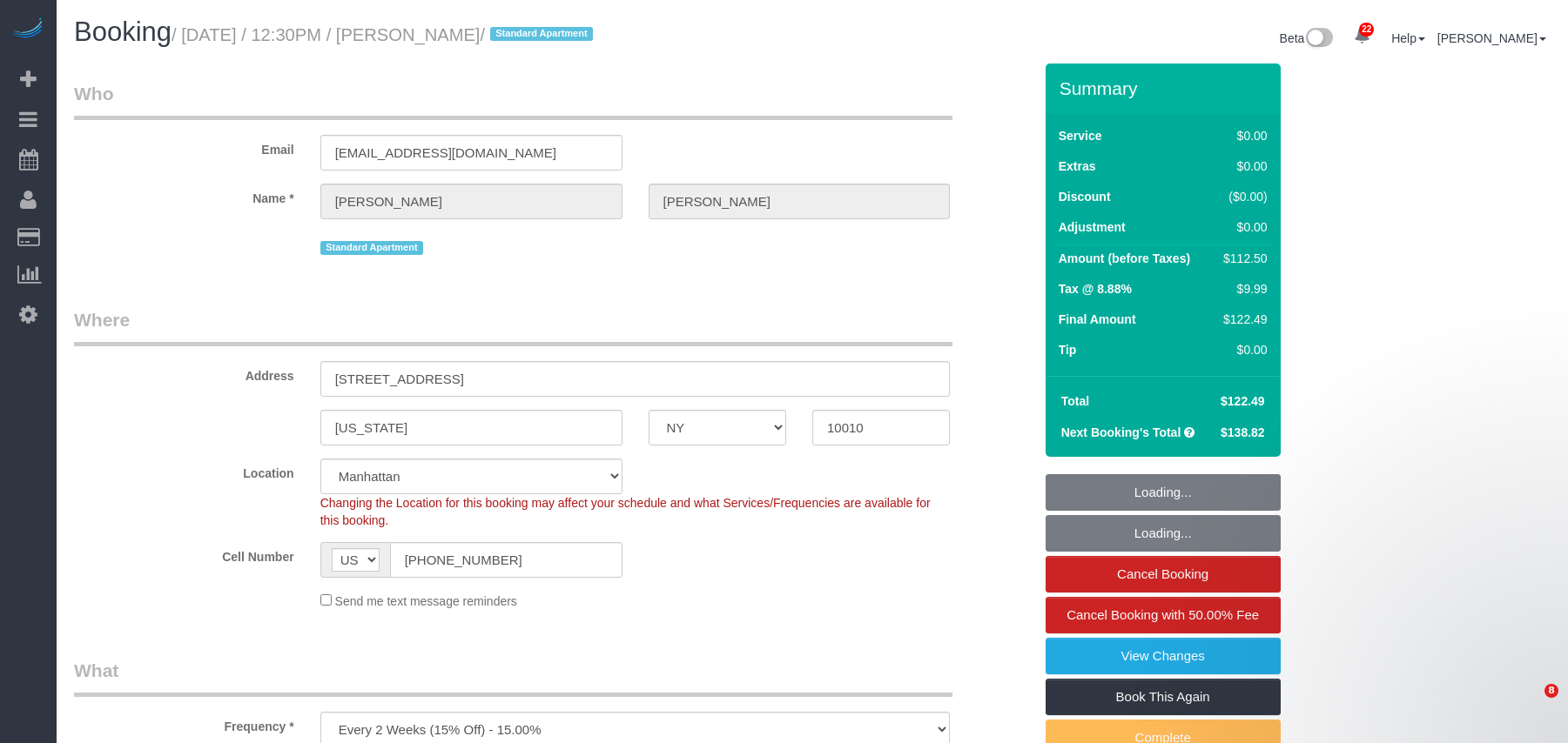
select select "NY"
select select "number:56"
select select "number:73"
select select "number:15"
select select "number:5"
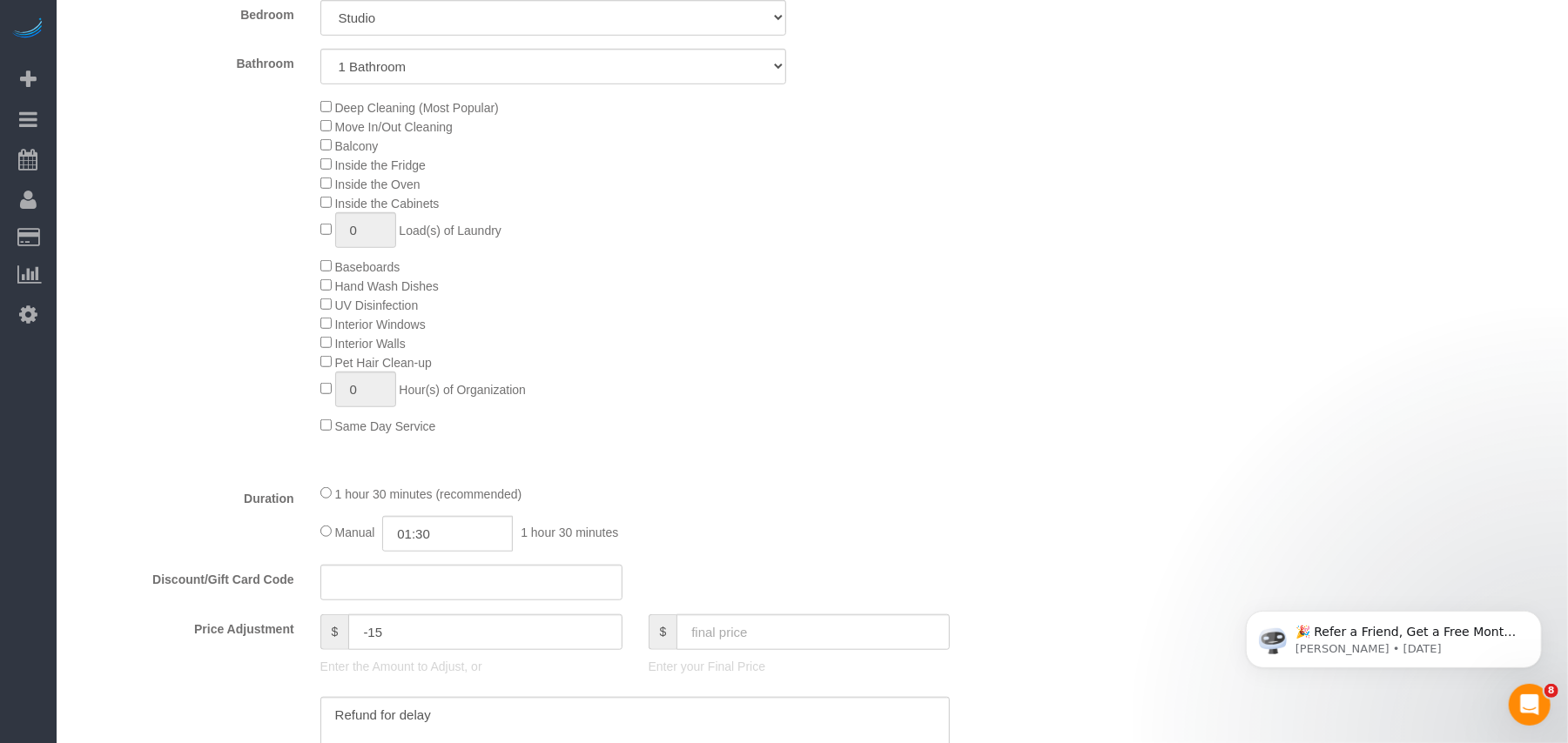
scroll to position [812, 0]
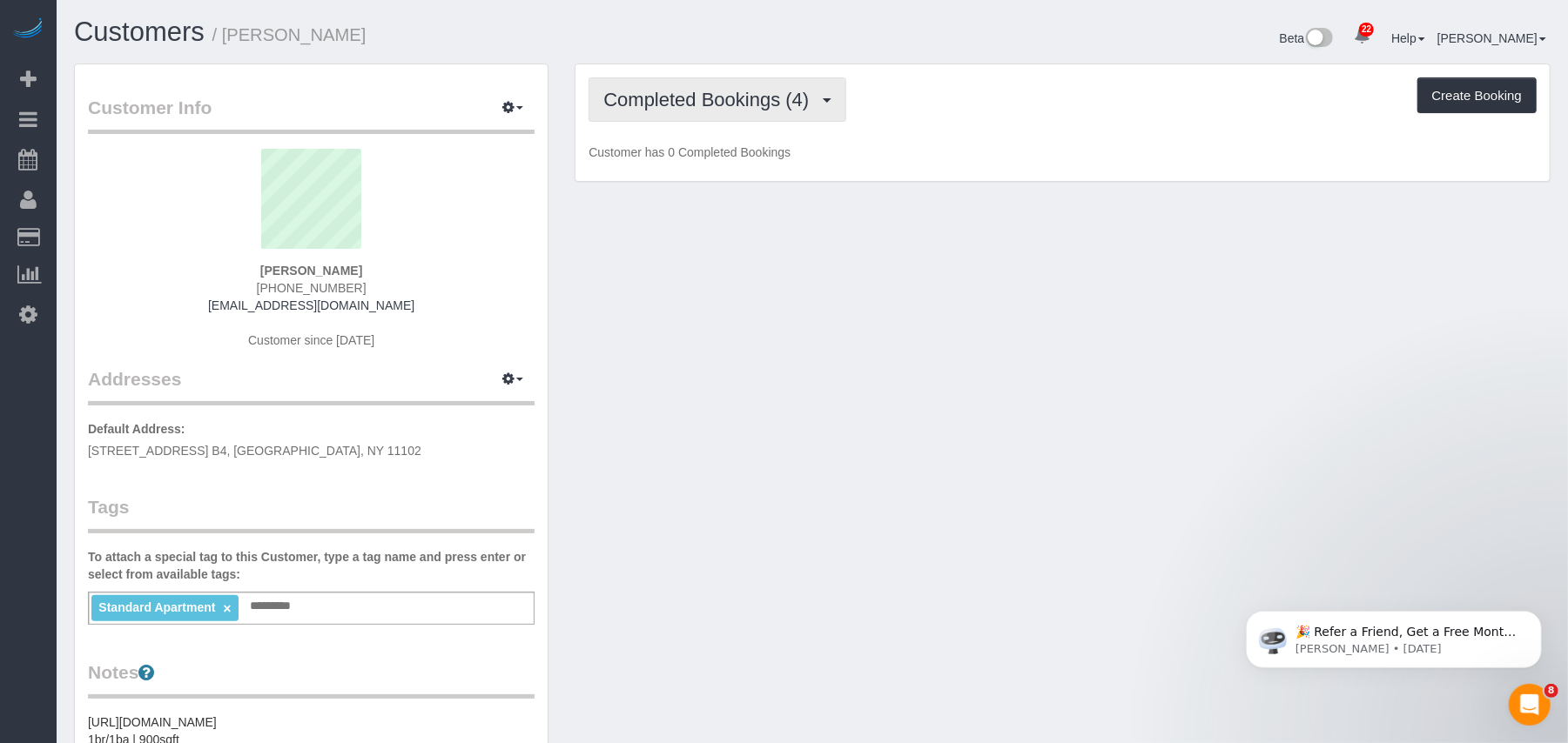
click at [794, 112] on button "Completed Bookings (4)" at bounding box center [716, 100] width 258 height 44
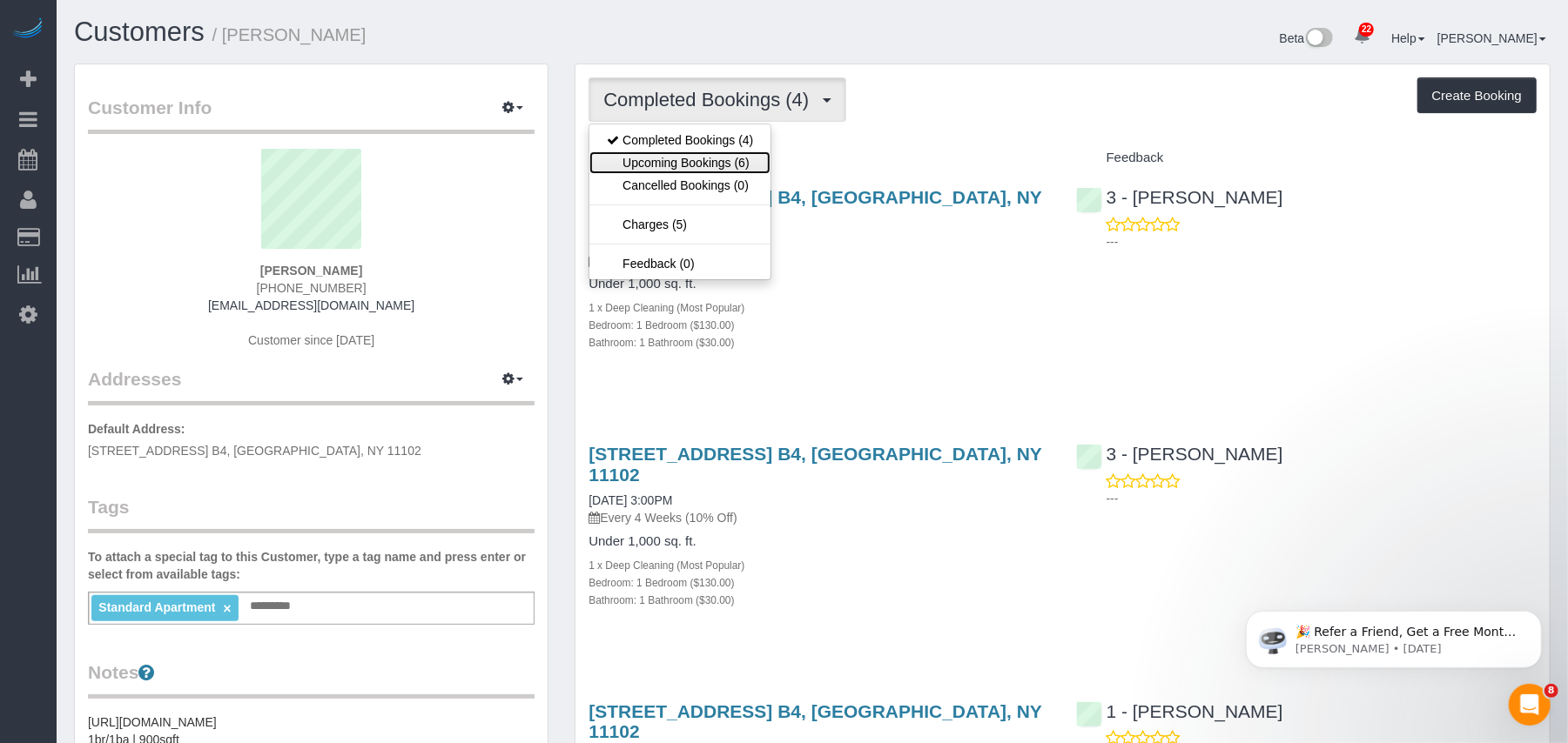
click at [749, 164] on link "Upcoming Bookings (6)" at bounding box center [679, 163] width 181 height 23
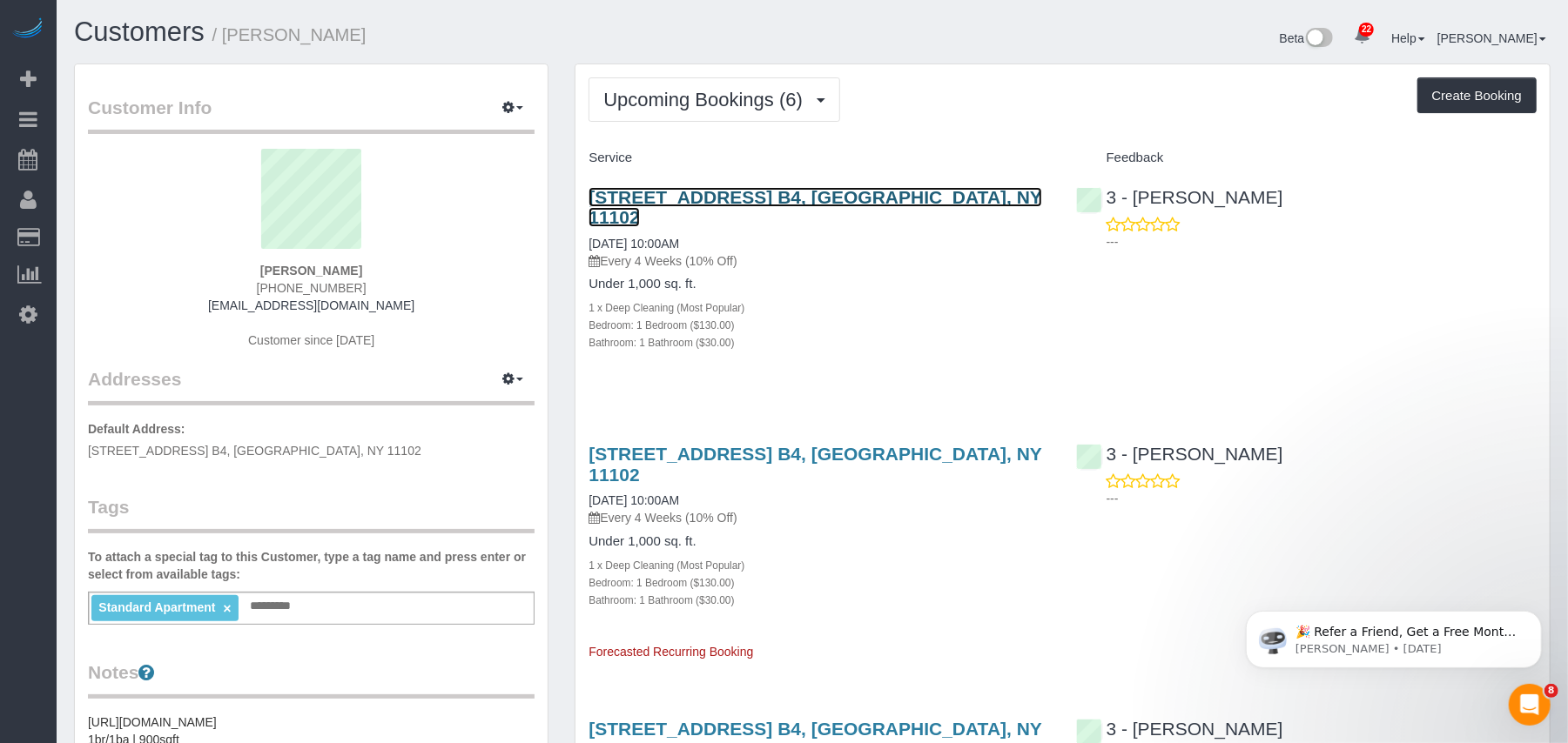
click at [662, 200] on link "[STREET_ADDRESS] B4, [GEOGRAPHIC_DATA], NY 11102" at bounding box center [814, 207] width 453 height 40
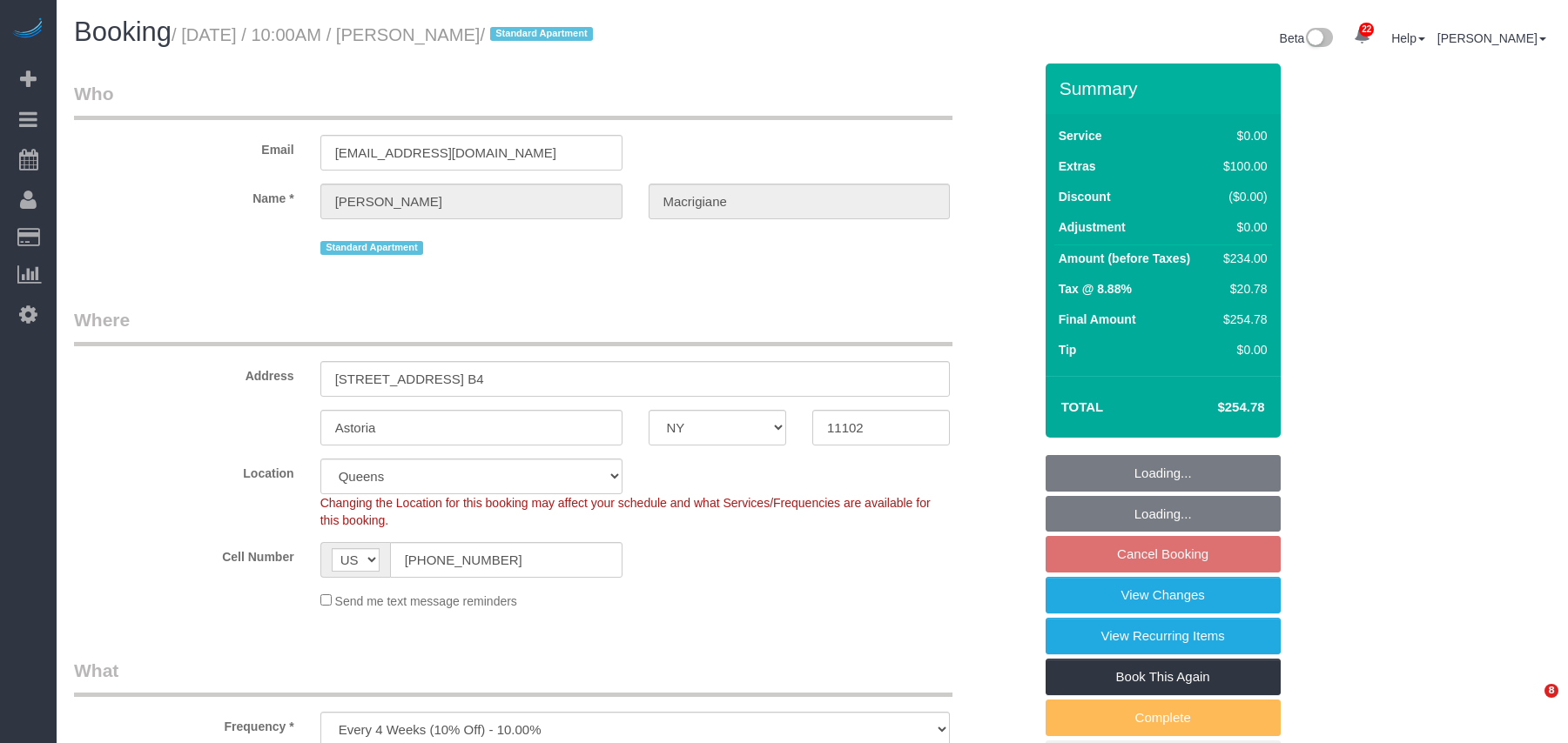
select select "NY"
select select "1"
select select "spot3"
select select "number:59"
select select "number:73"
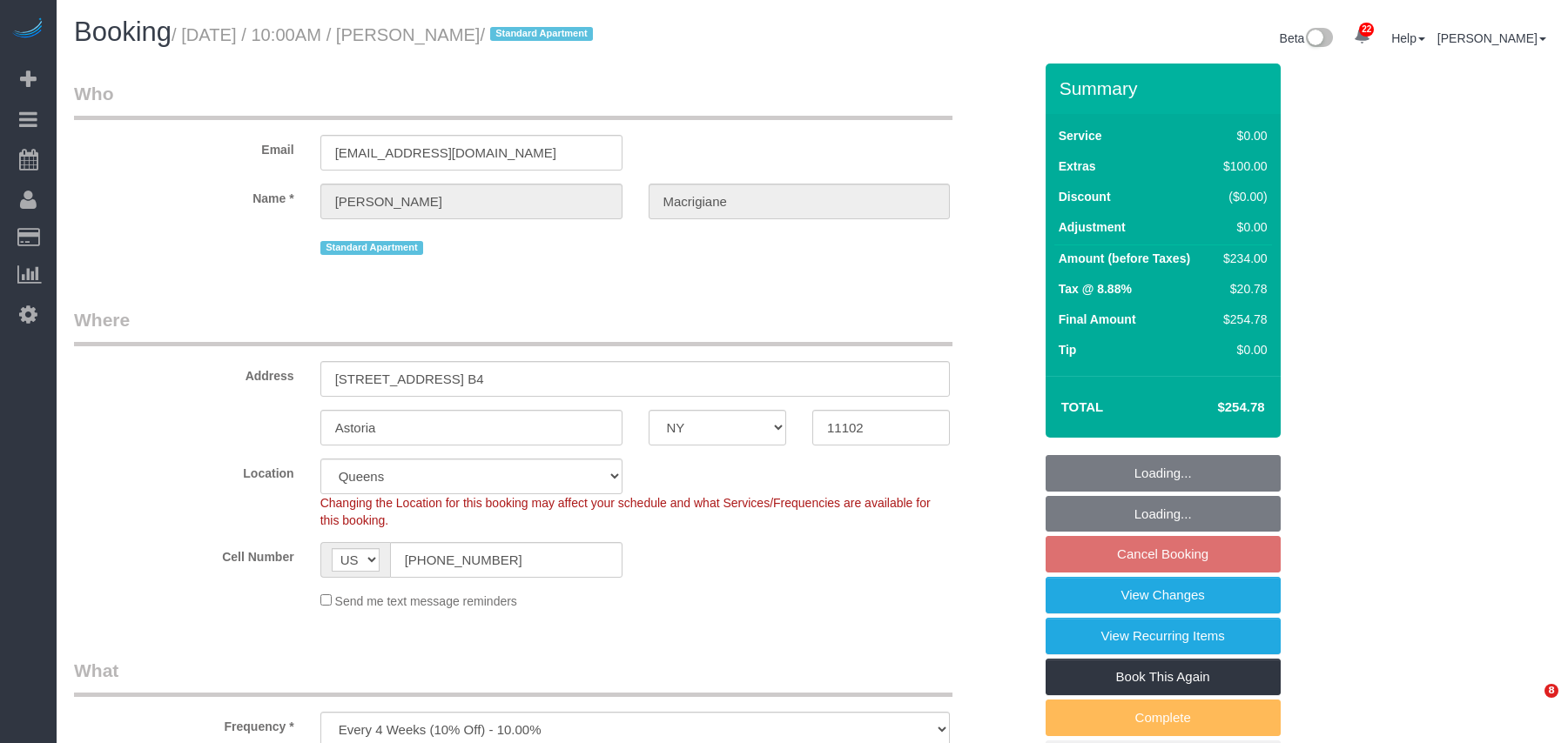
select select "number:15"
select select "number:5"
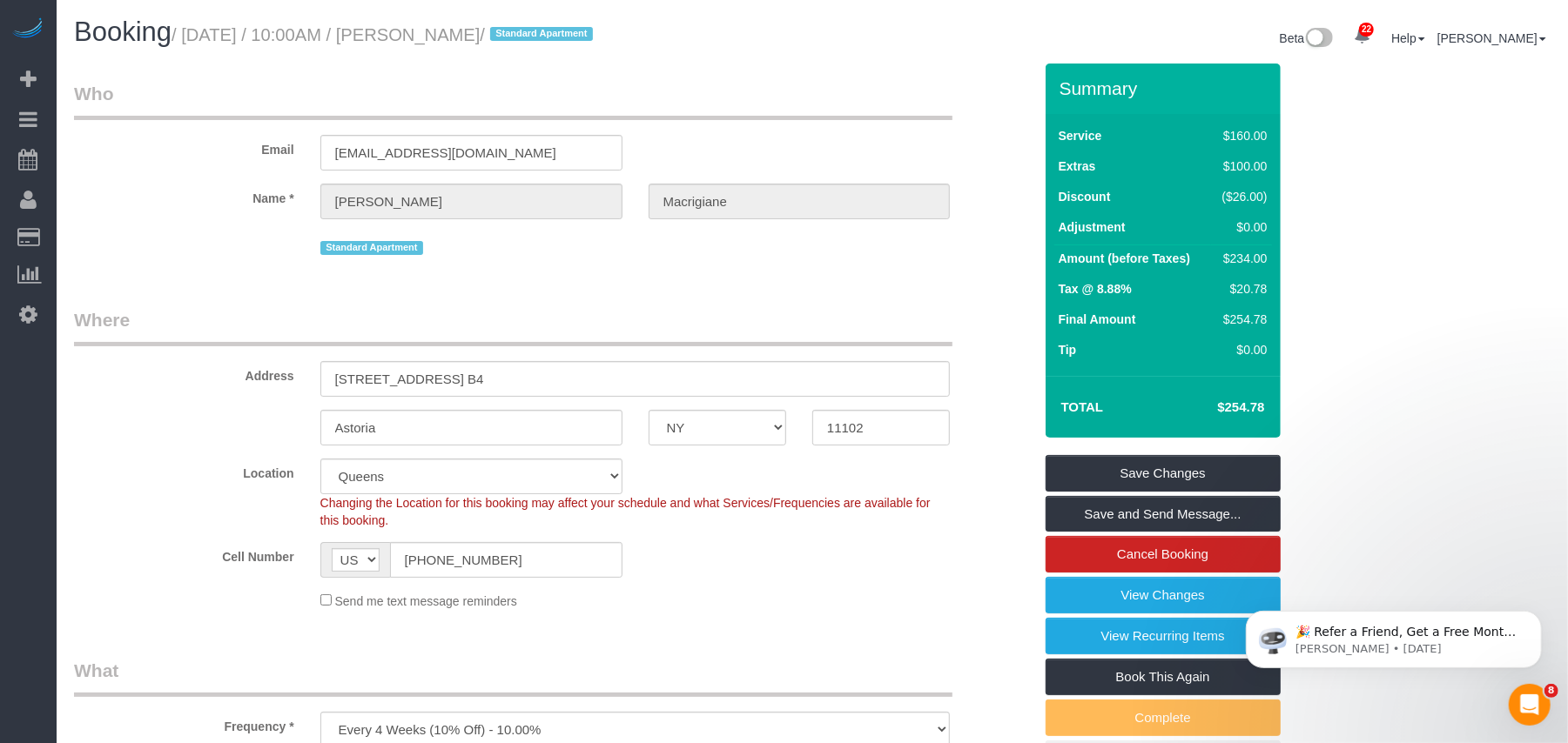
drag, startPoint x: 598, startPoint y: 35, endPoint x: 182, endPoint y: 43, distance: 416.1
click at [182, 43] on small "/ [DATE] / 10:00AM / [PERSON_NAME] / Standard Apartment" at bounding box center [384, 34] width 426 height 19
copy small "[DATE] / 10:00AM / [PERSON_NAME]"
